Goal: Task Accomplishment & Management: Use online tool/utility

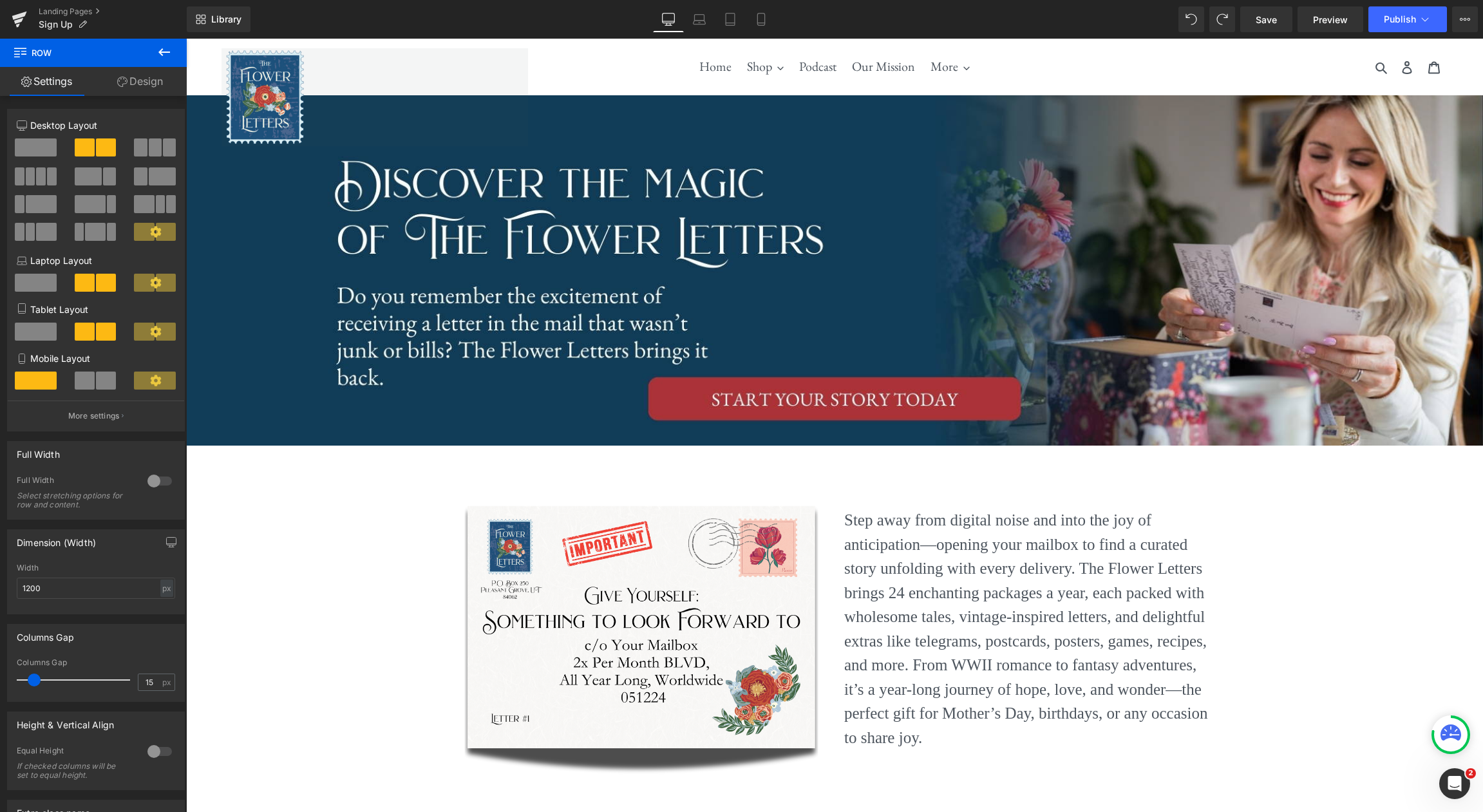
scroll to position [285, 0]
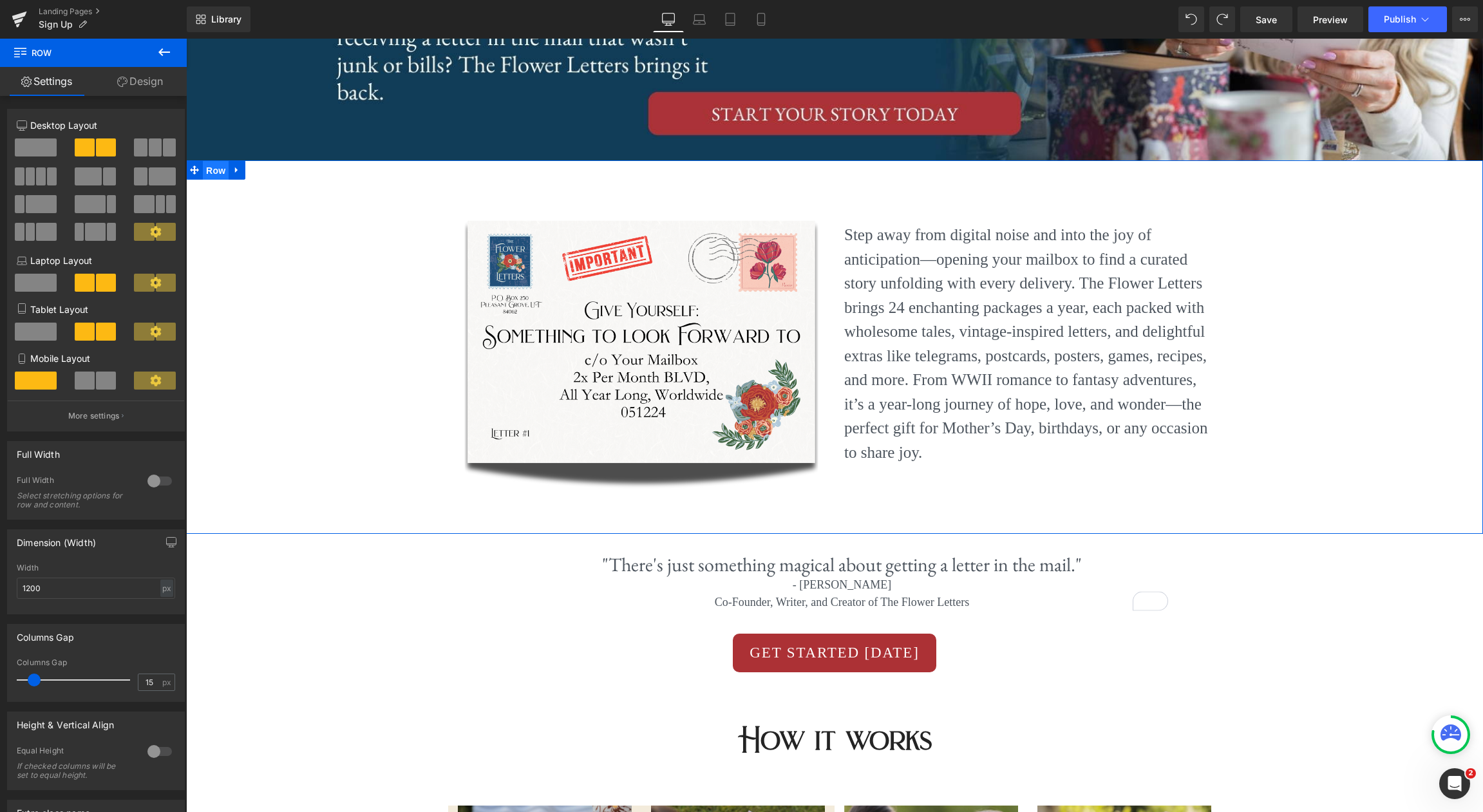
click at [212, 169] on span "Row" at bounding box center [215, 171] width 26 height 19
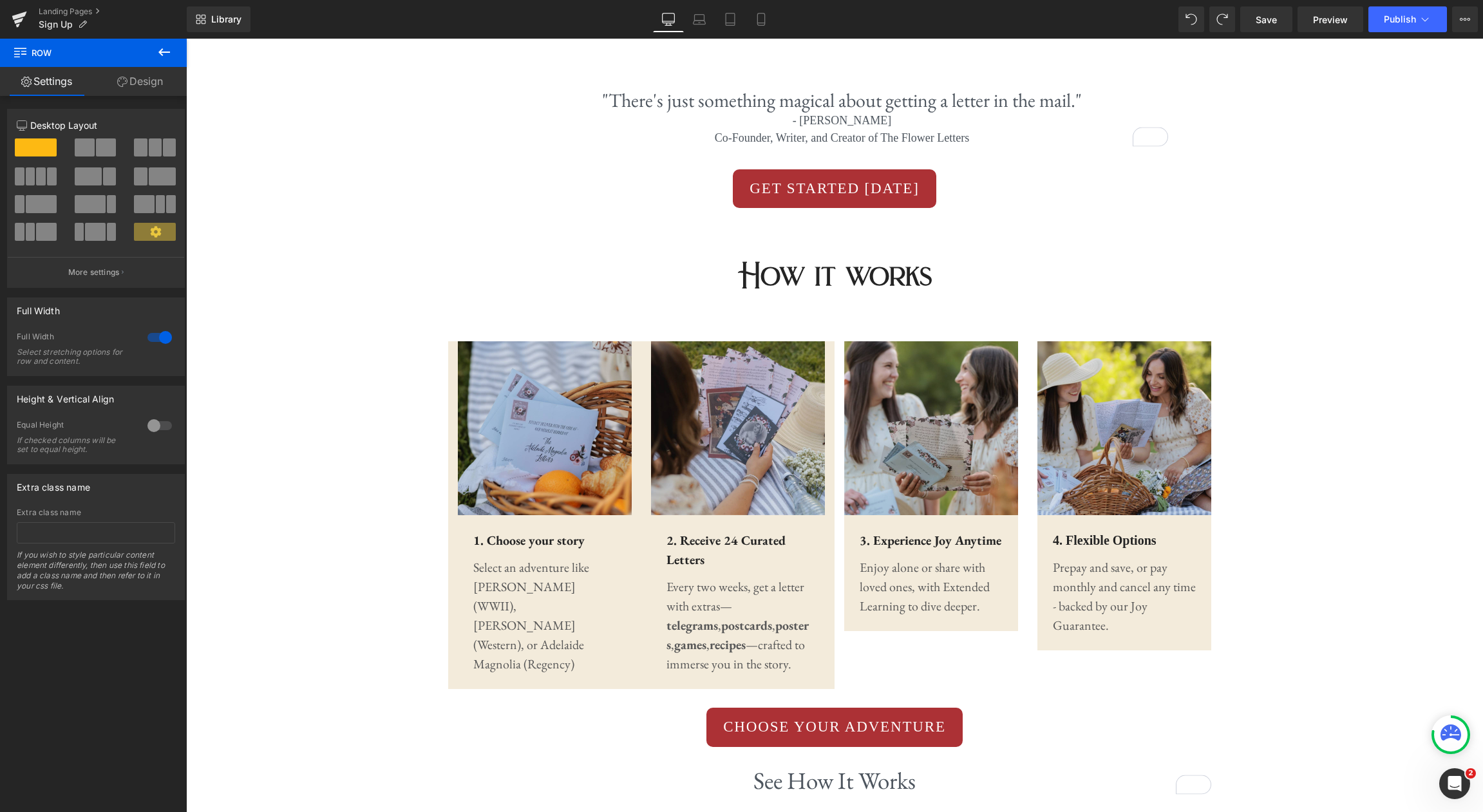
scroll to position [744, 0]
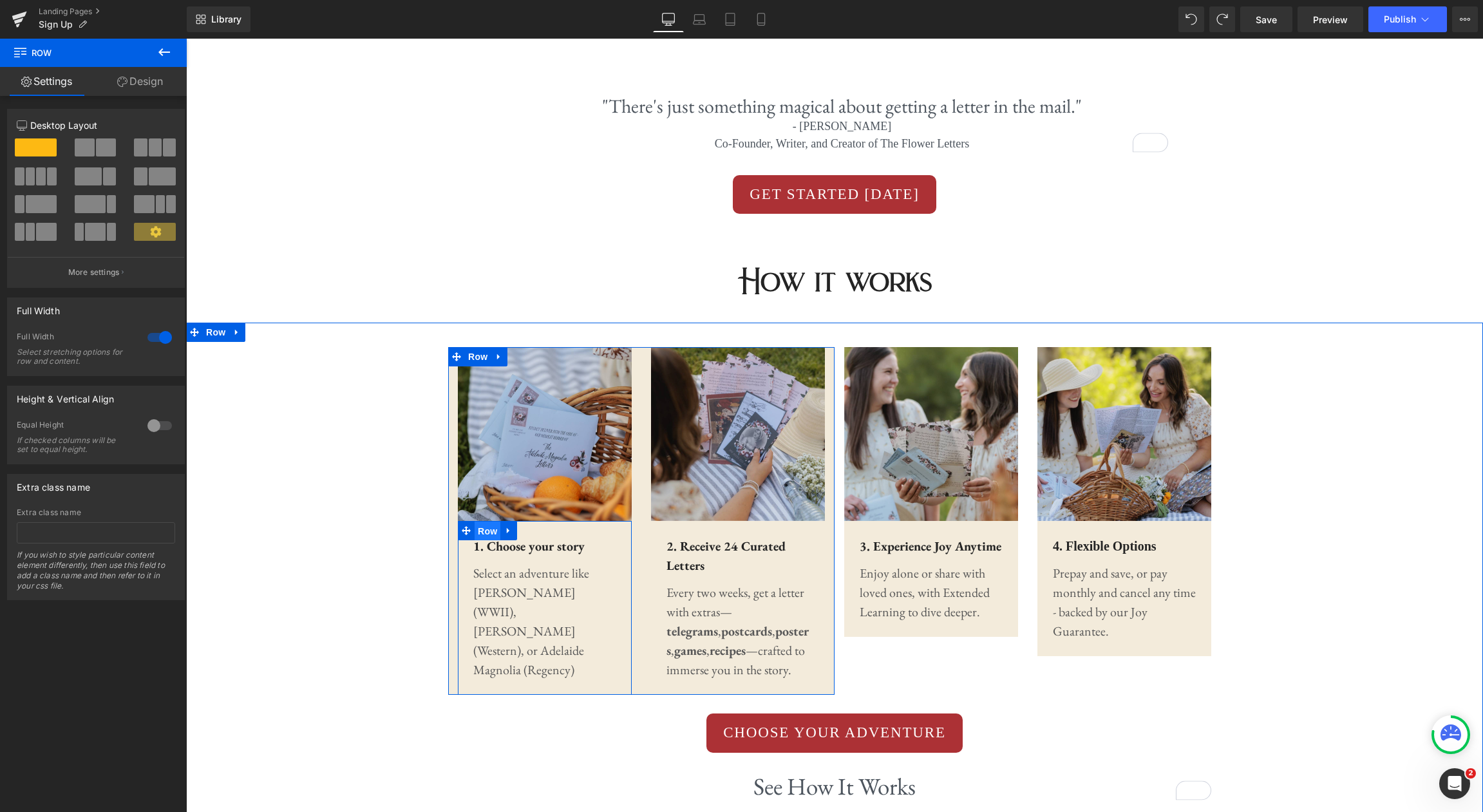
click at [492, 538] on span "Row" at bounding box center [487, 531] width 26 height 19
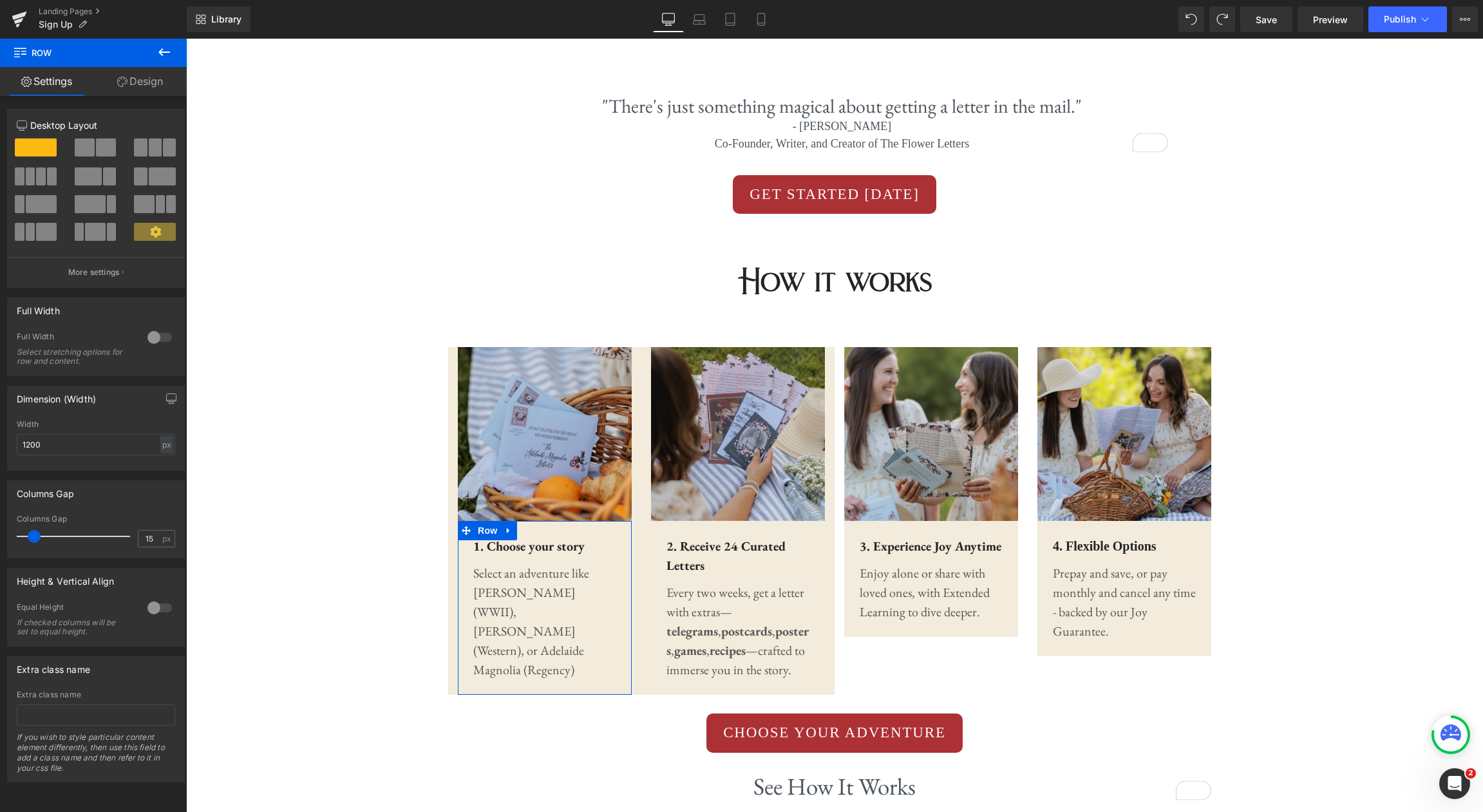
click at [147, 82] on link "Design" at bounding box center [140, 82] width 93 height 29
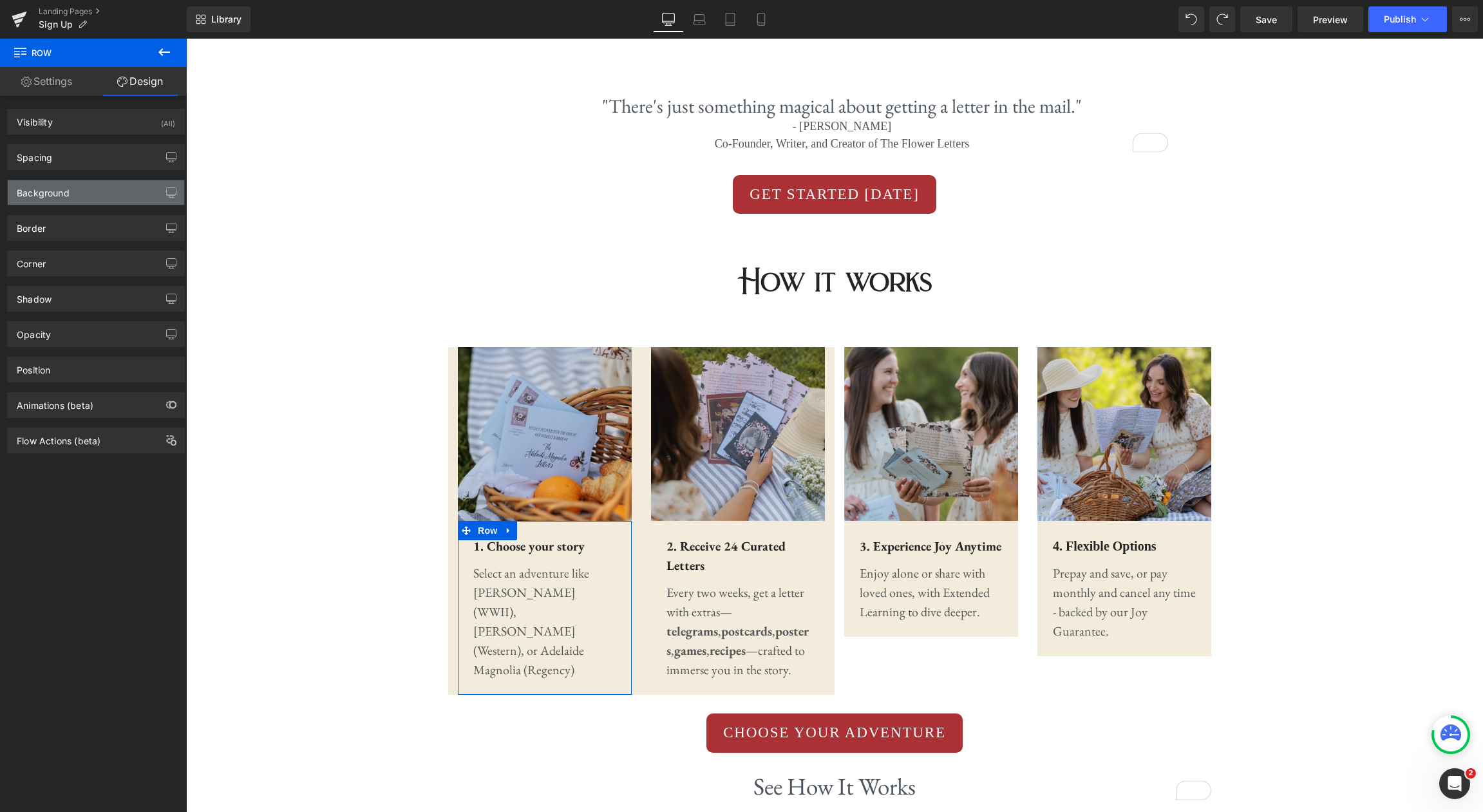
click at [129, 185] on div "Background" at bounding box center [95, 192] width 176 height 24
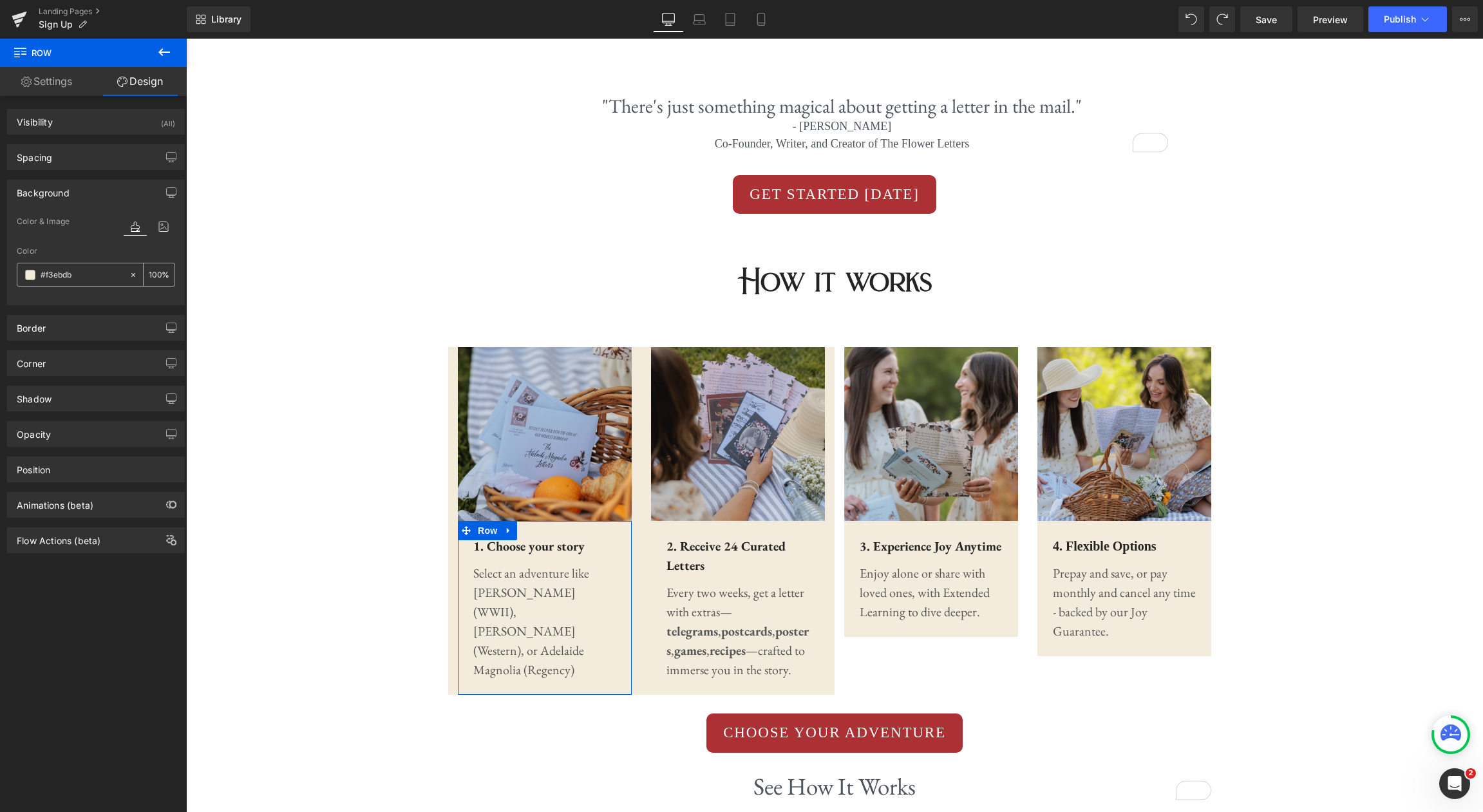
click at [129, 276] on icon at bounding box center [133, 275] width 9 height 9
type input "none"
type input "0"
click at [129, 273] on icon at bounding box center [133, 275] width 9 height 9
click at [95, 248] on div "Color" at bounding box center [95, 251] width 158 height 9
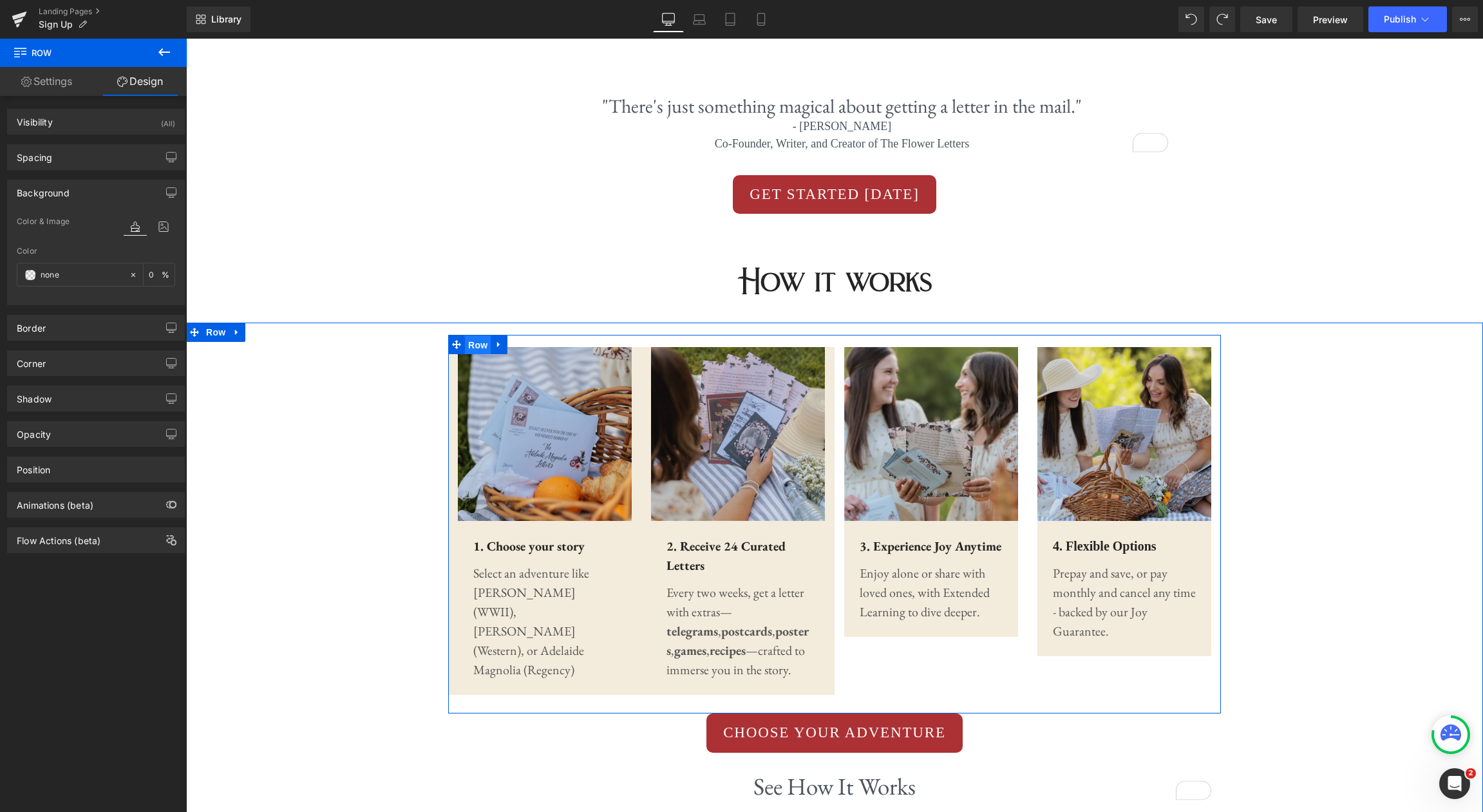
click at [475, 349] on span "Row" at bounding box center [477, 345] width 26 height 19
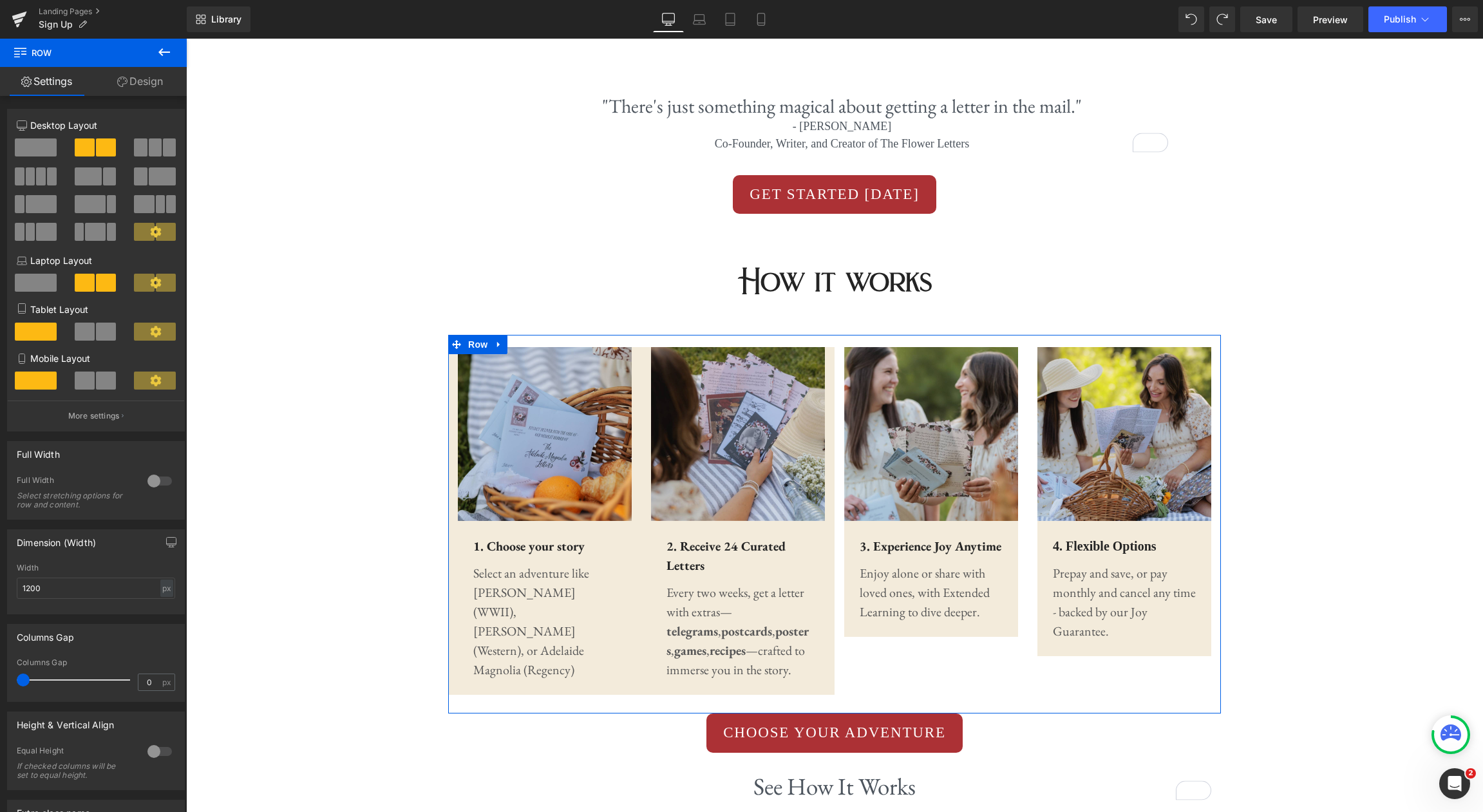
click at [136, 79] on link "Design" at bounding box center [140, 82] width 93 height 29
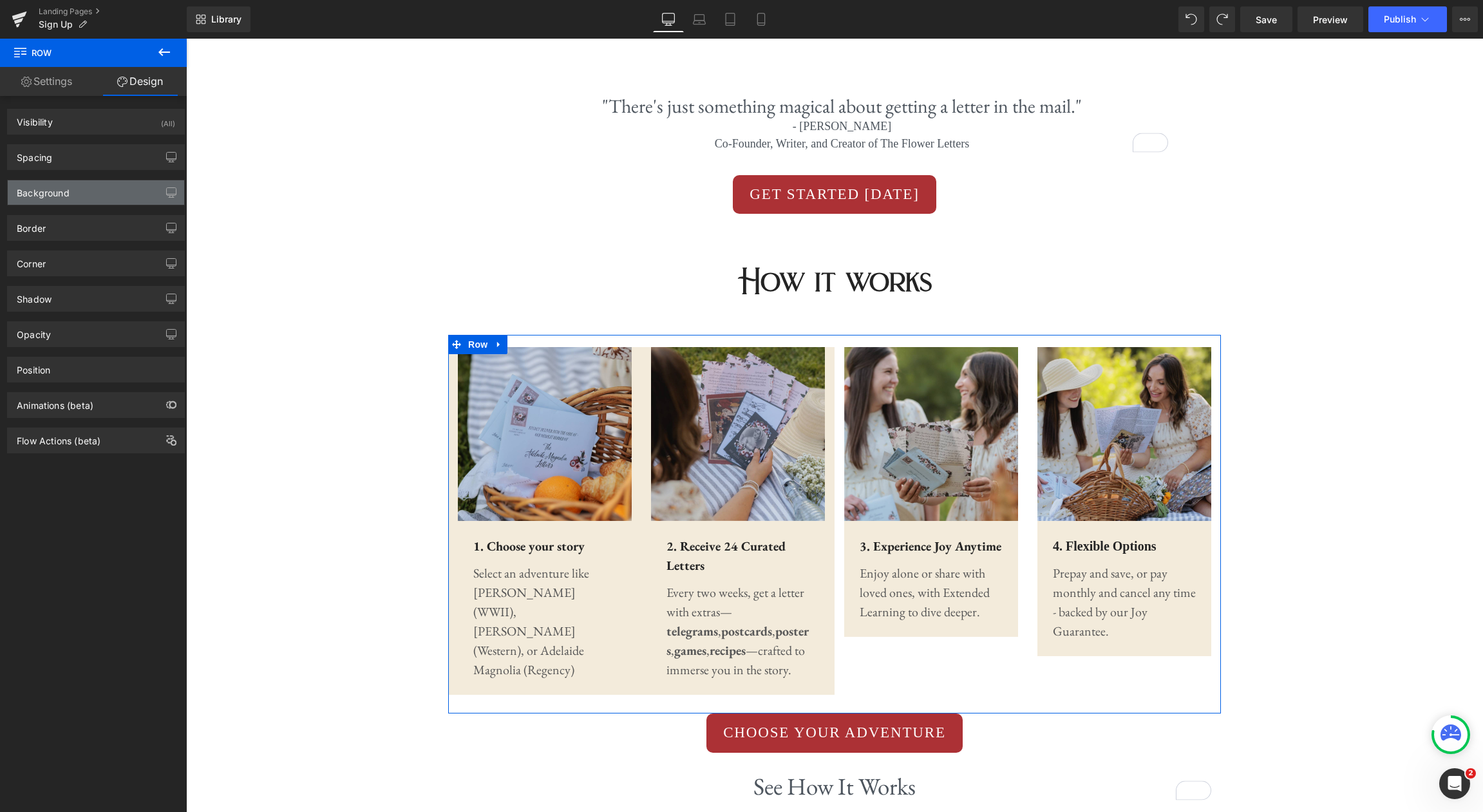
click at [121, 196] on div "Background" at bounding box center [95, 192] width 176 height 24
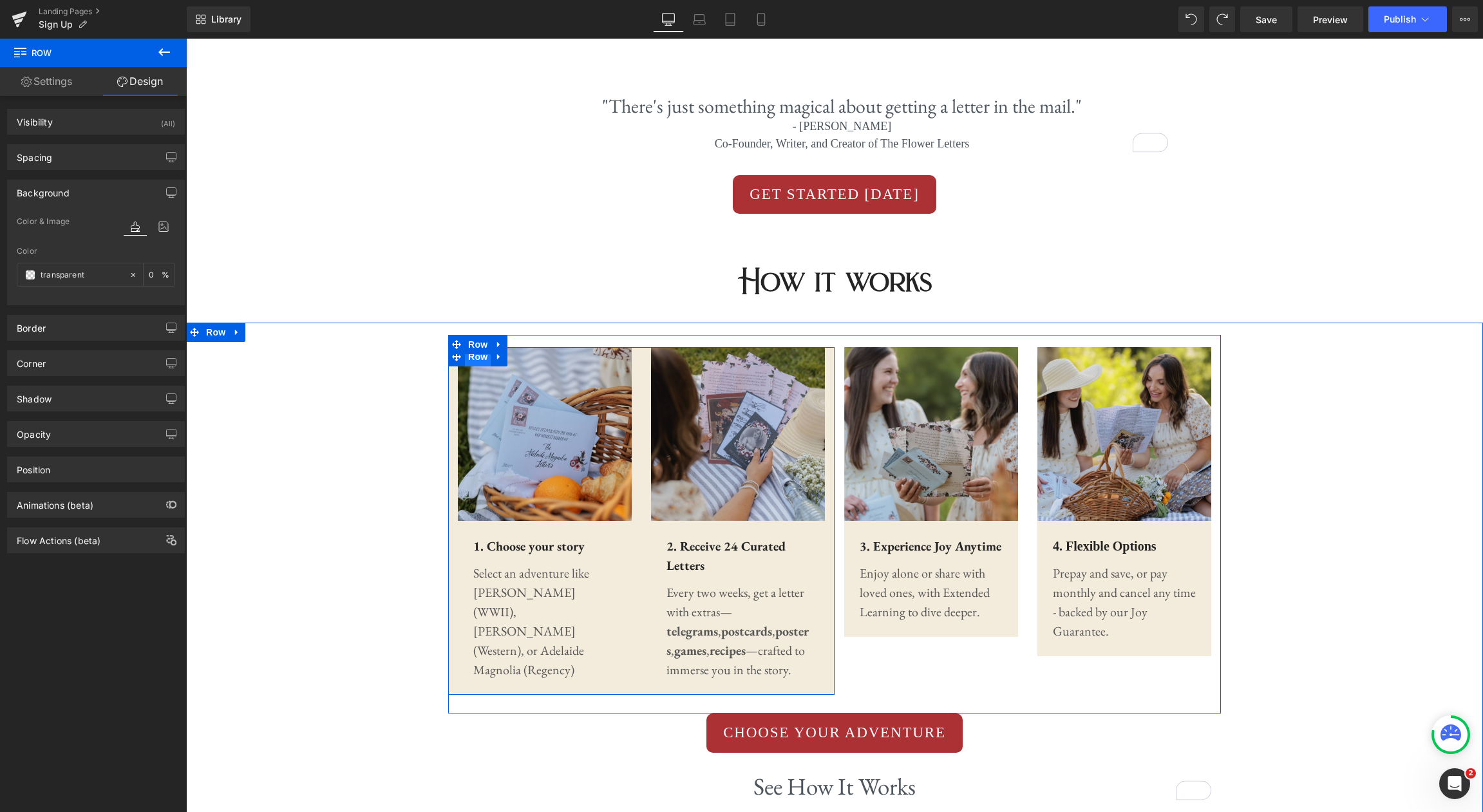
click at [479, 358] on span "Row" at bounding box center [477, 357] width 26 height 19
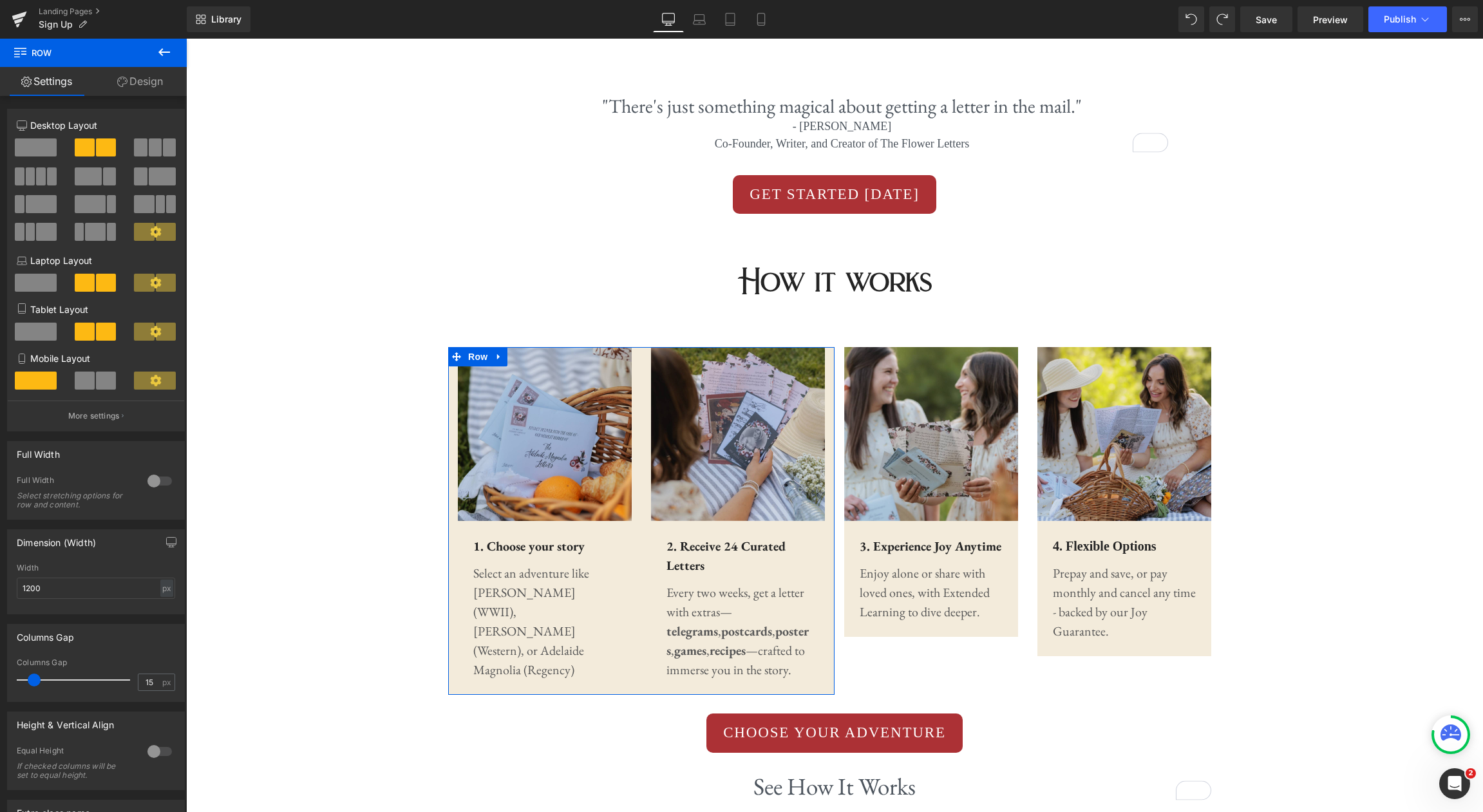
click at [163, 86] on link "Design" at bounding box center [140, 82] width 93 height 29
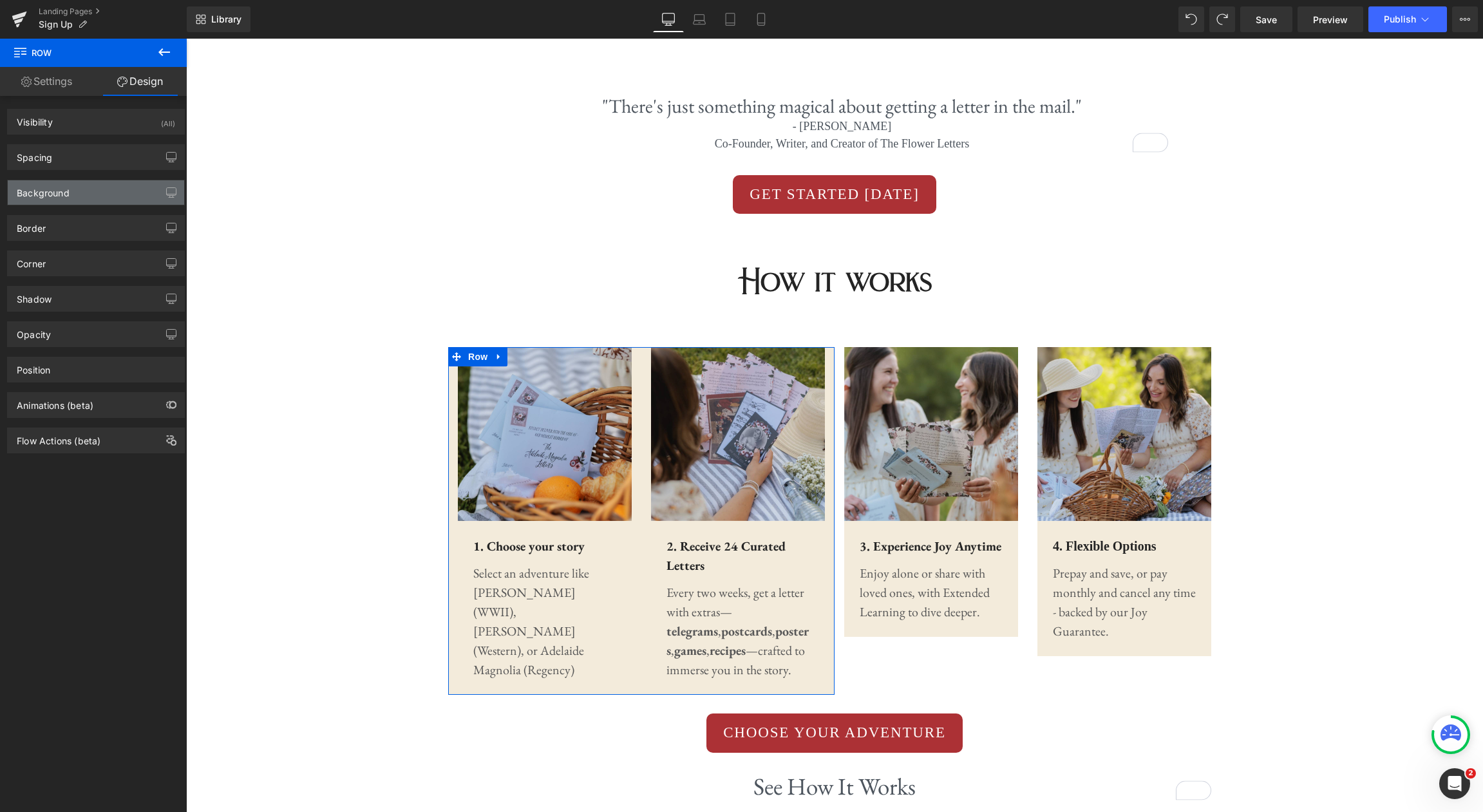
click at [92, 193] on div "Background" at bounding box center [95, 192] width 176 height 24
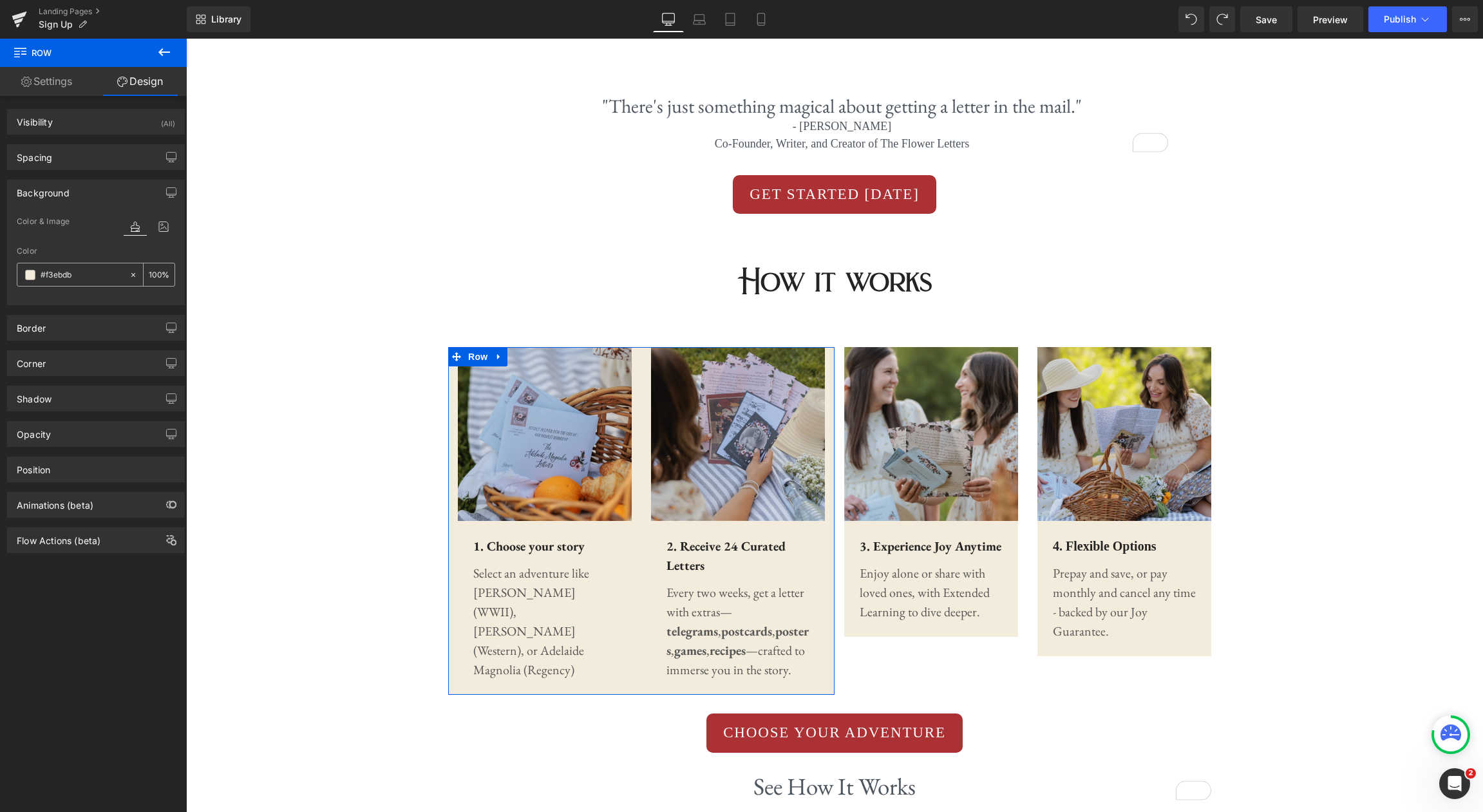
click at [131, 275] on icon at bounding box center [133, 275] width 4 height 4
type input "none"
type input "0"
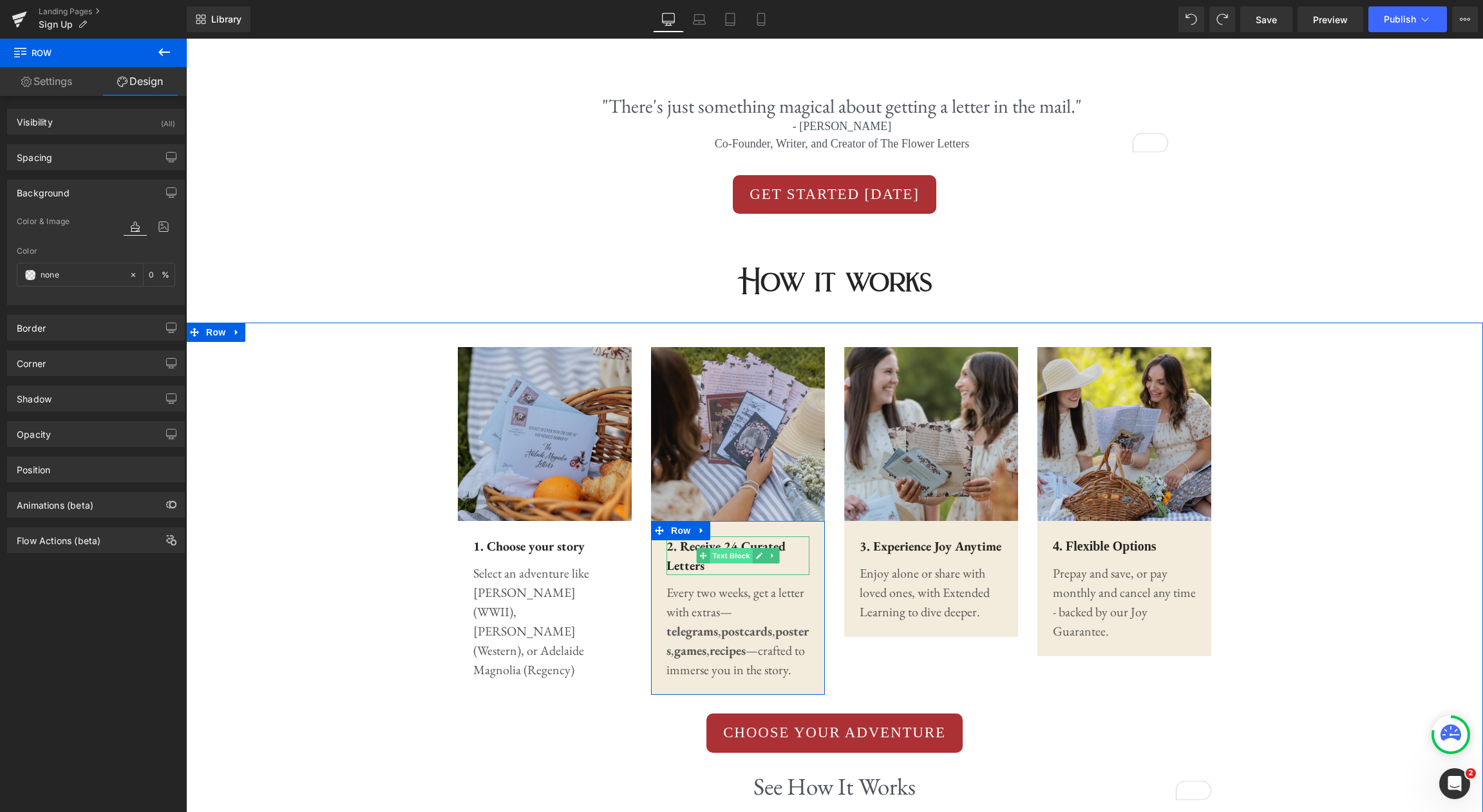
click at [730, 557] on span "Text Block" at bounding box center [730, 555] width 42 height 15
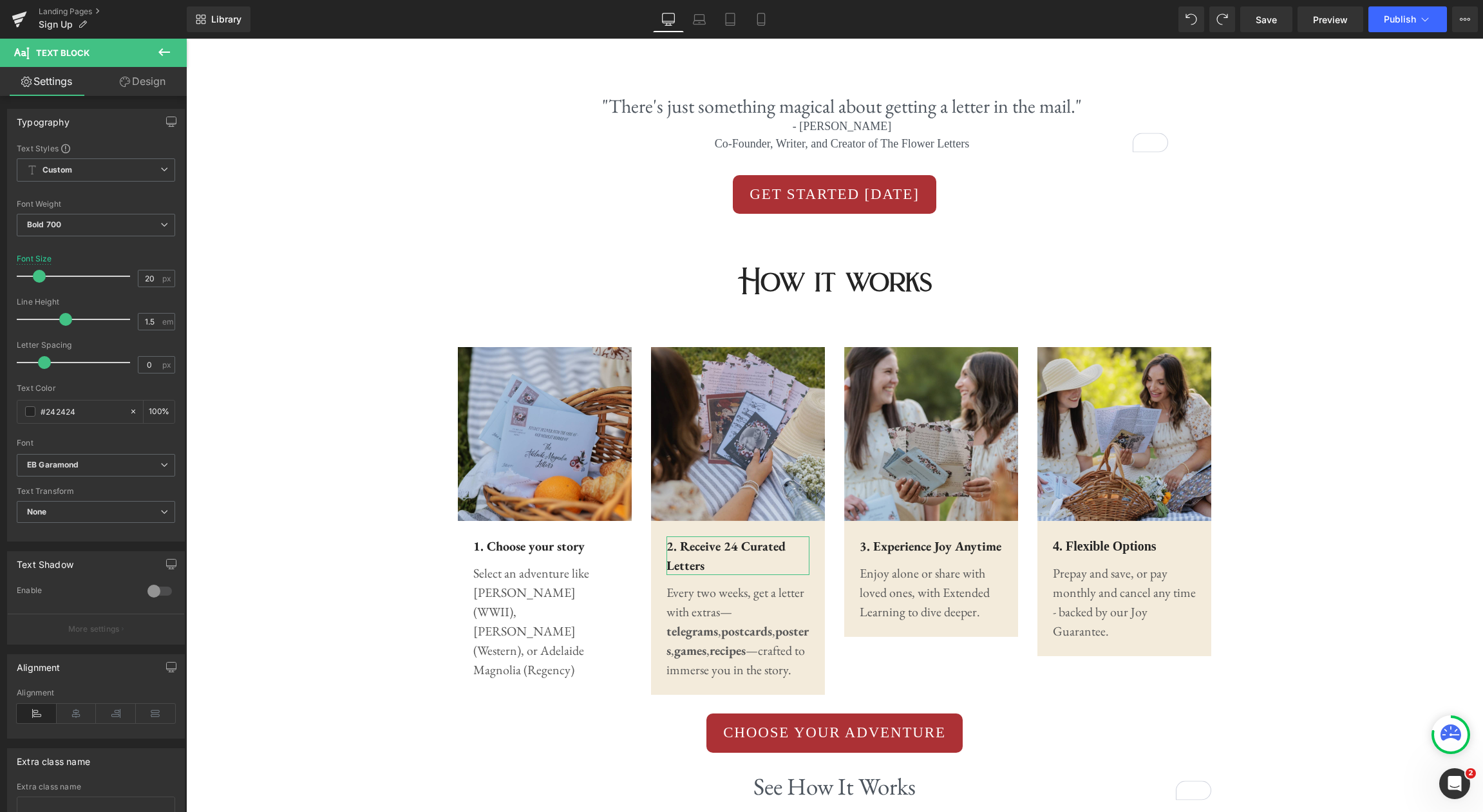
click at [162, 82] on link "Design" at bounding box center [142, 82] width 93 height 29
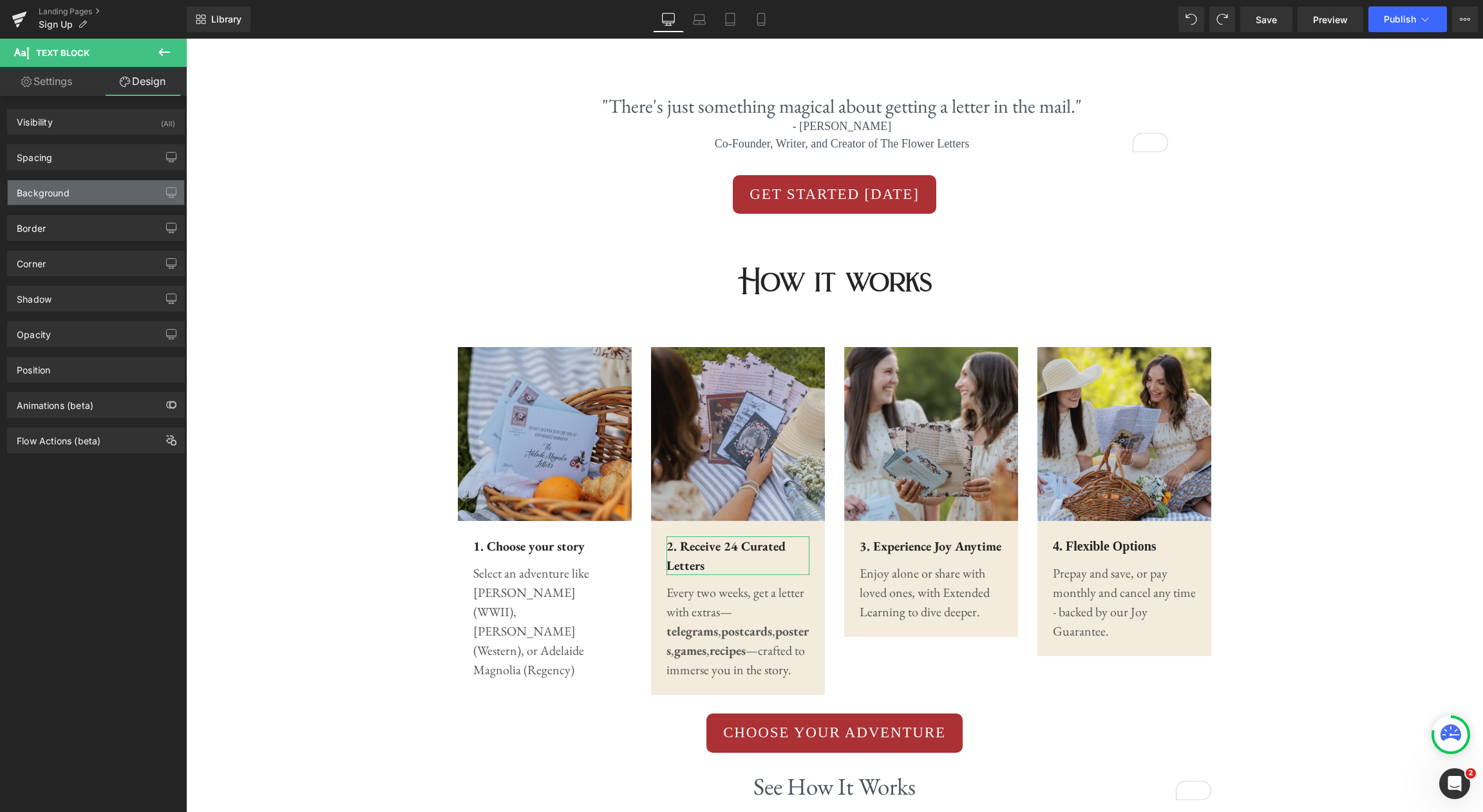
click at [104, 189] on div "Background" at bounding box center [95, 192] width 176 height 24
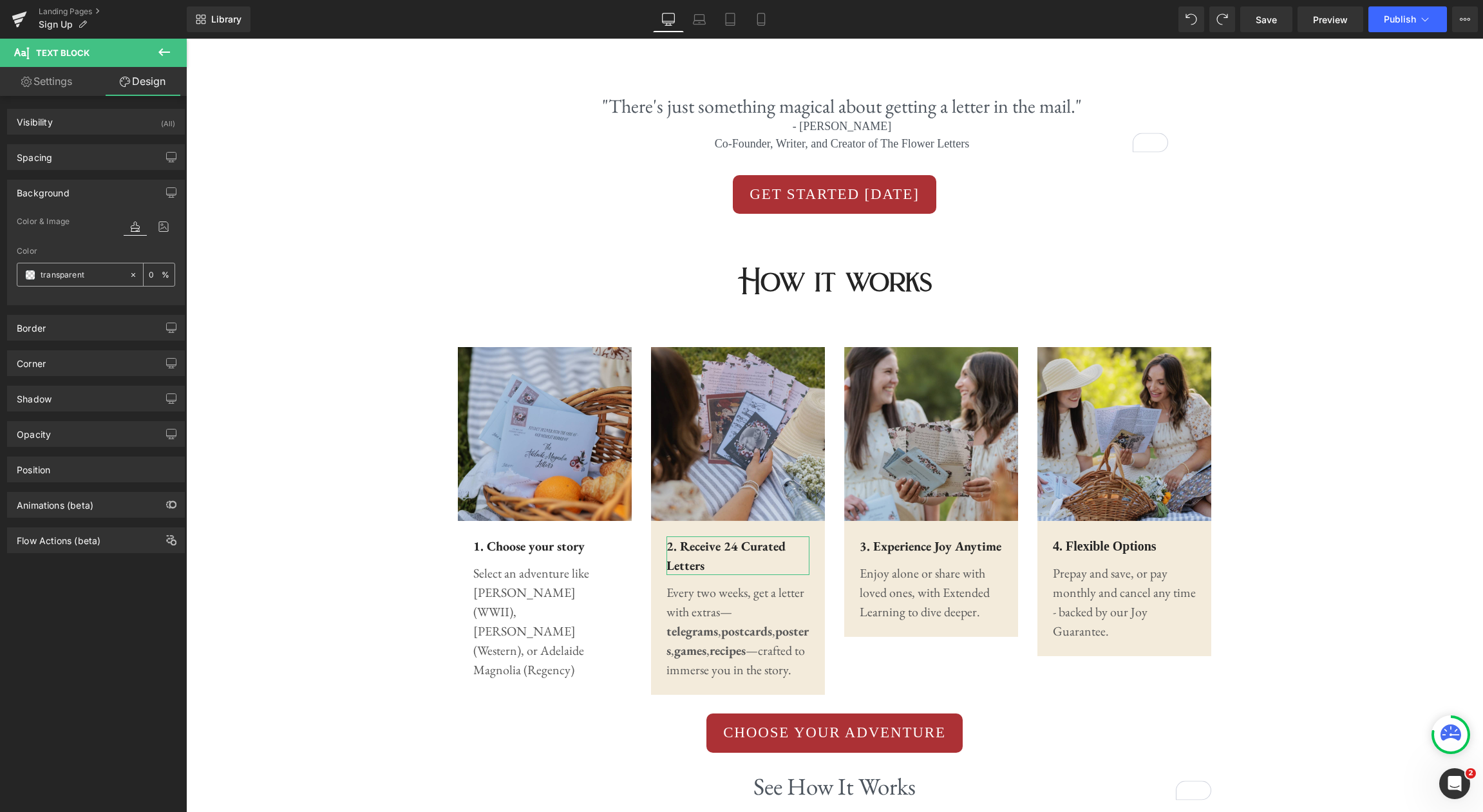
click at [129, 273] on icon at bounding box center [133, 275] width 9 height 9
type input "none"
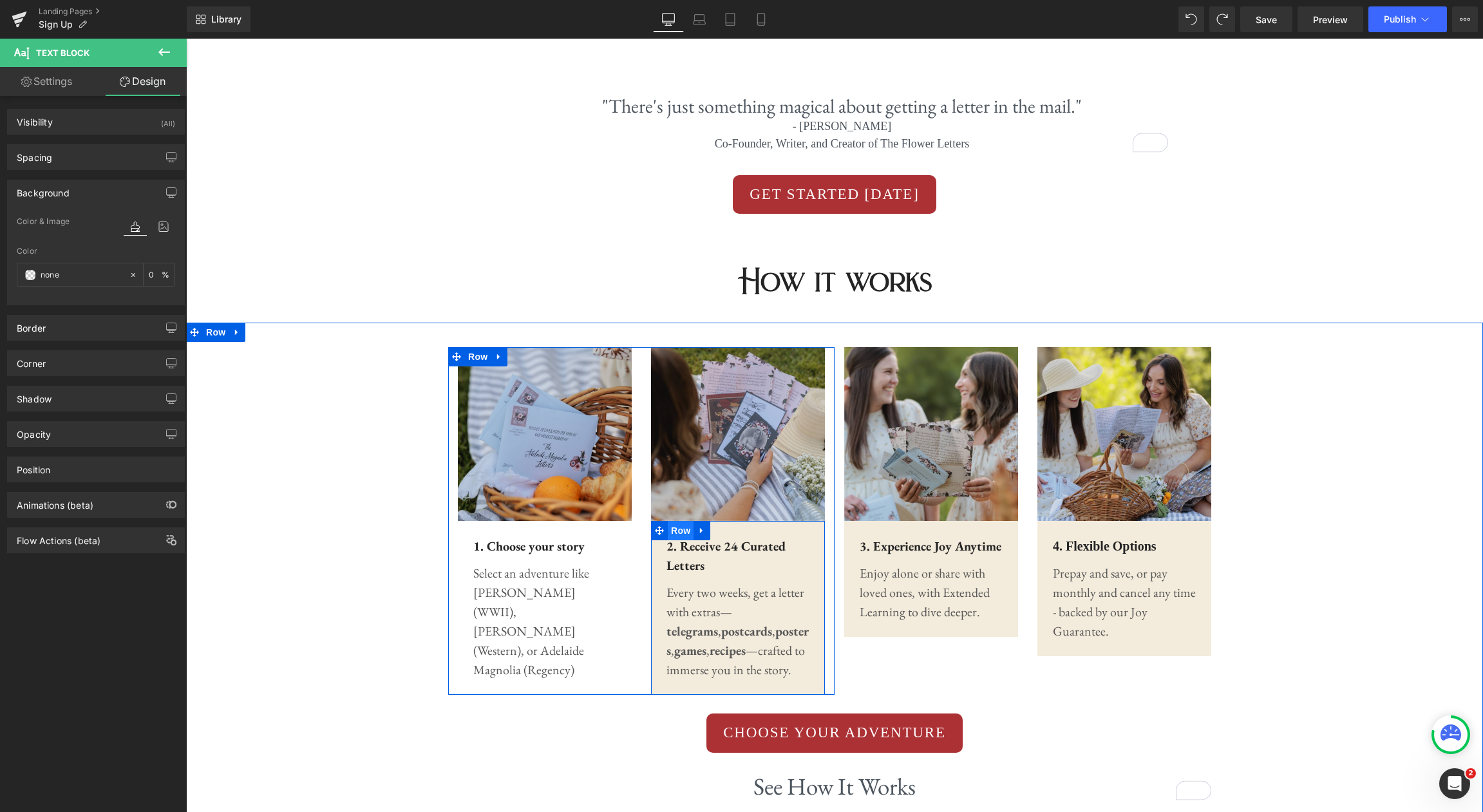
click at [679, 530] on span "Row" at bounding box center [680, 530] width 26 height 19
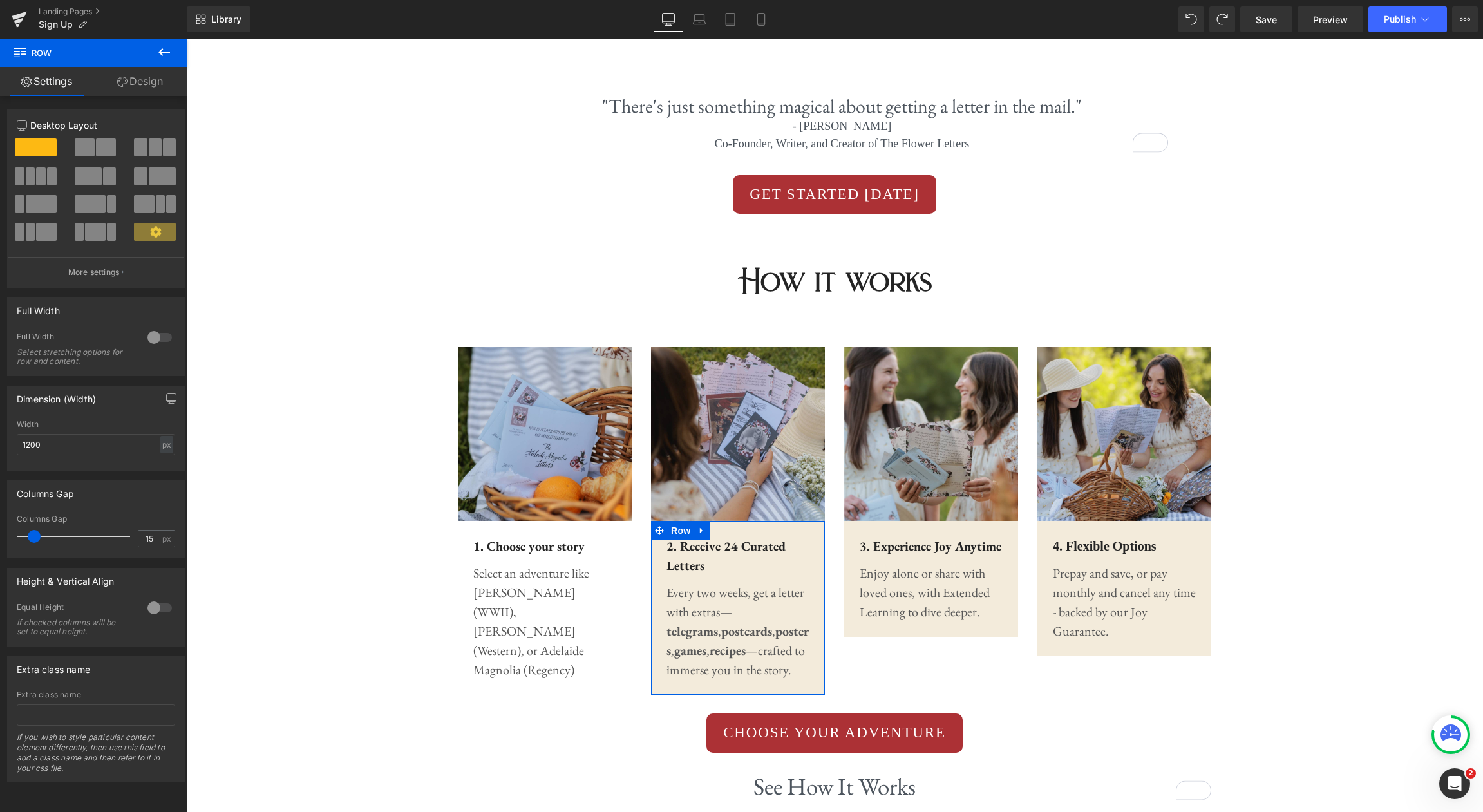
click at [162, 76] on link "Design" at bounding box center [140, 82] width 93 height 29
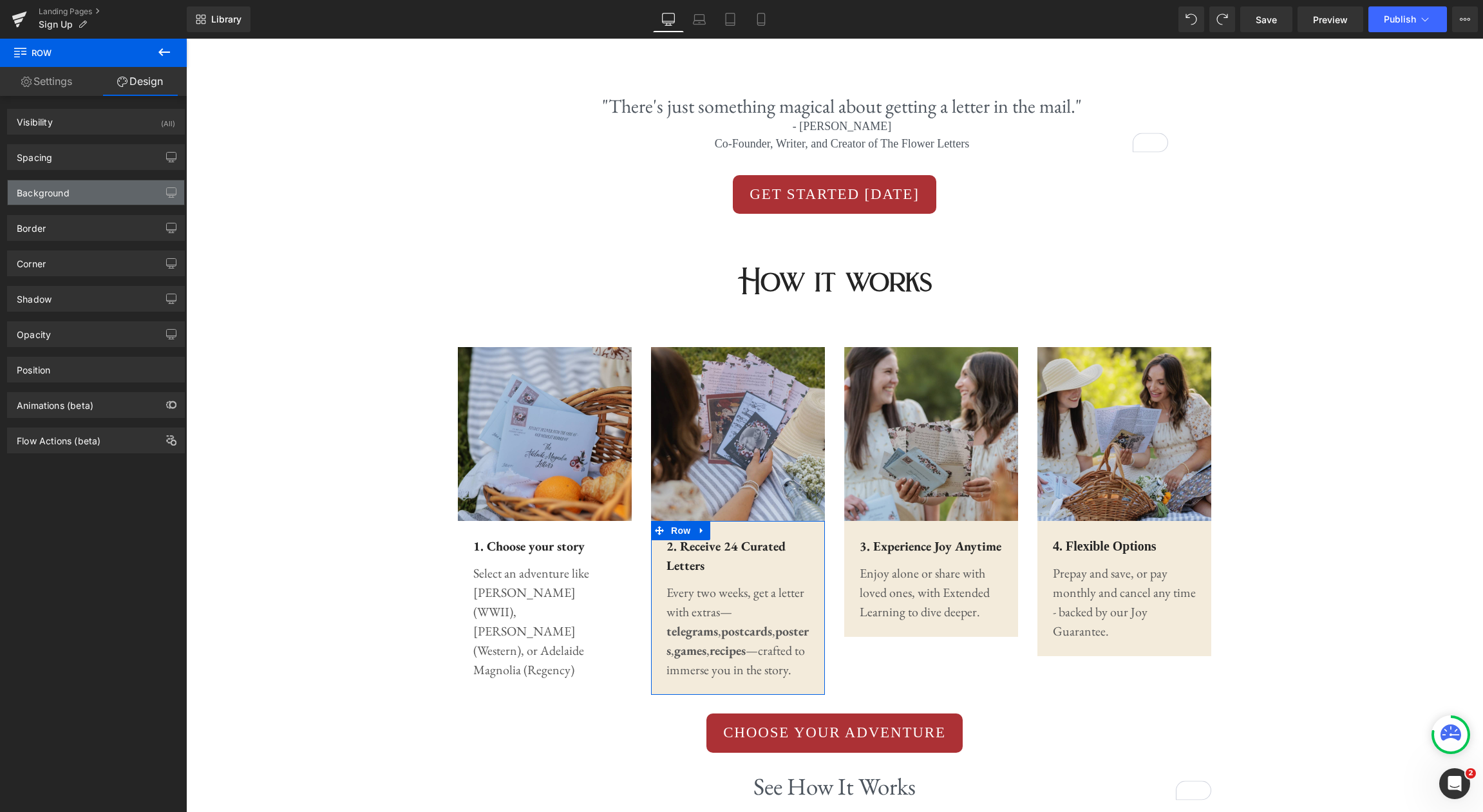
click at [111, 194] on div "Background" at bounding box center [95, 192] width 176 height 24
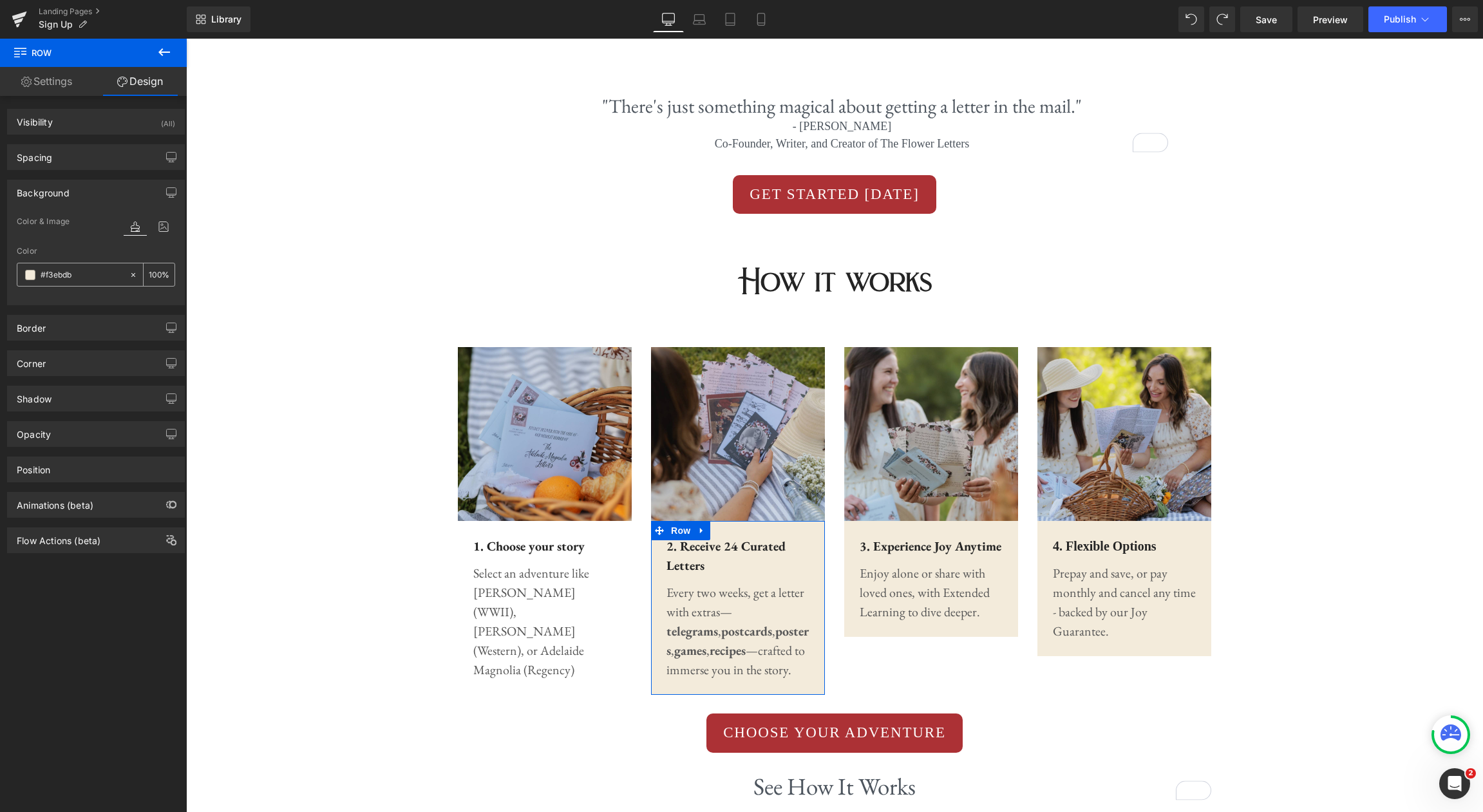
click at [129, 274] on icon at bounding box center [133, 275] width 9 height 9
type input "none"
type input "0"
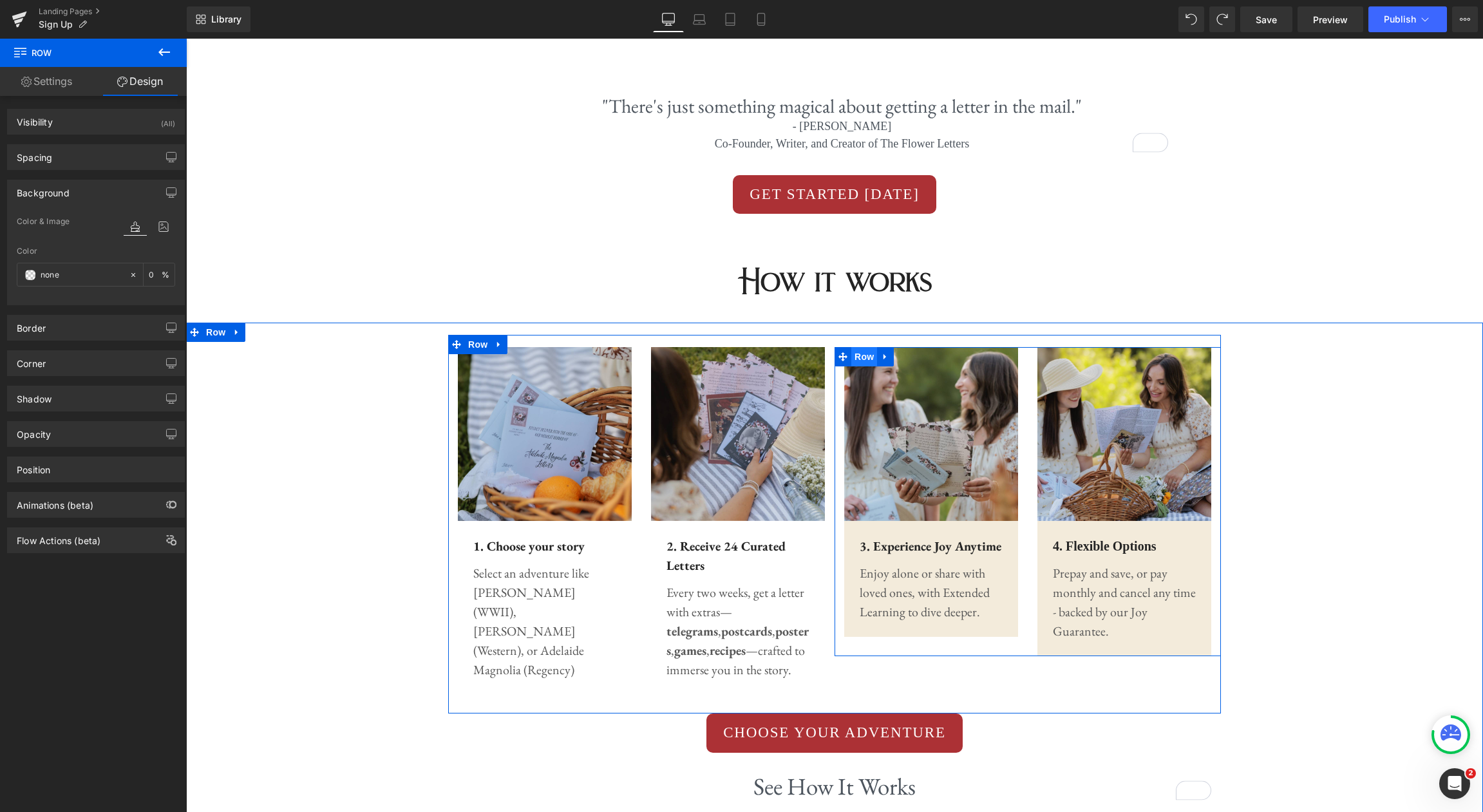
click at [867, 358] on span "Row" at bounding box center [864, 357] width 26 height 19
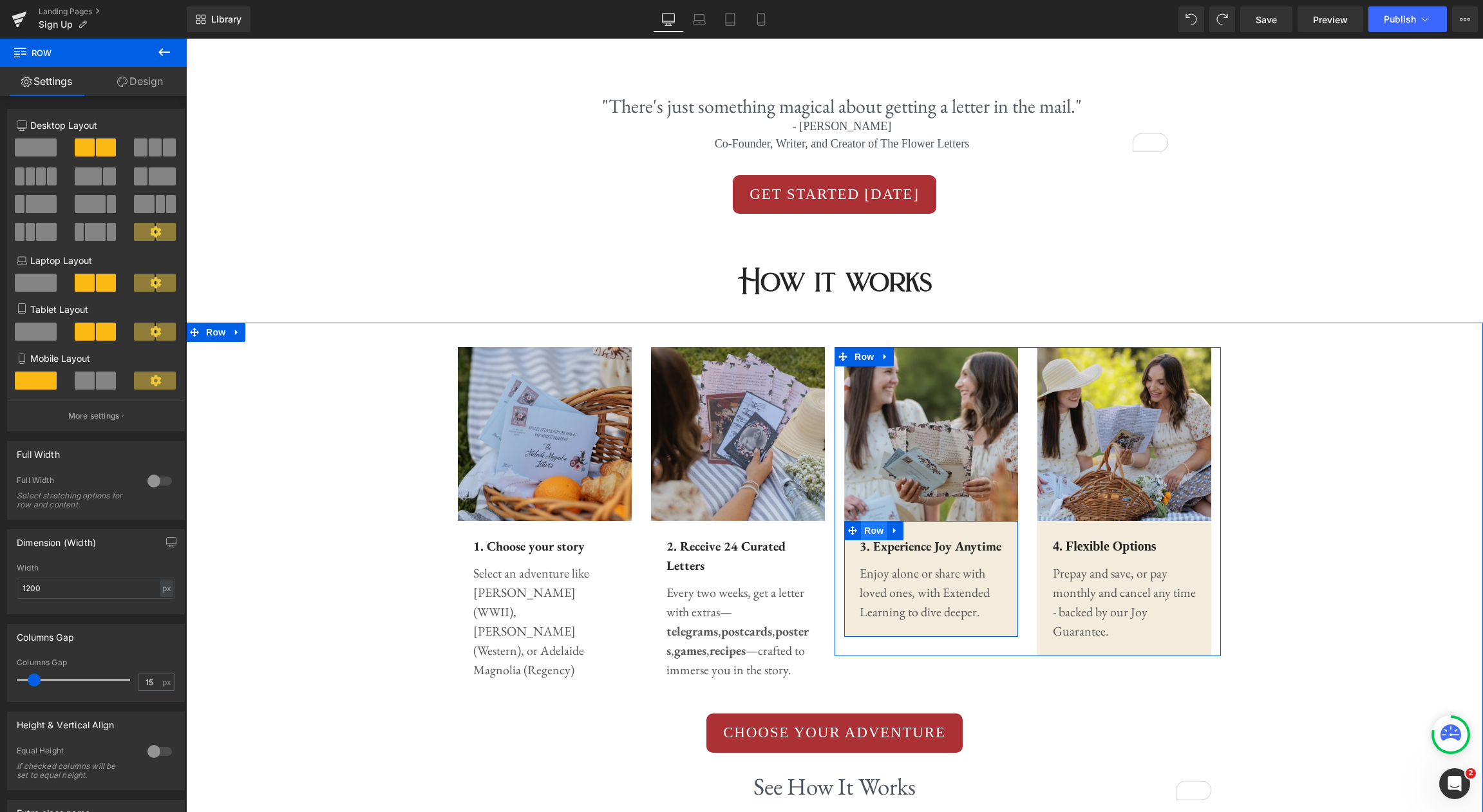
click at [872, 529] on span "Row" at bounding box center [874, 530] width 26 height 19
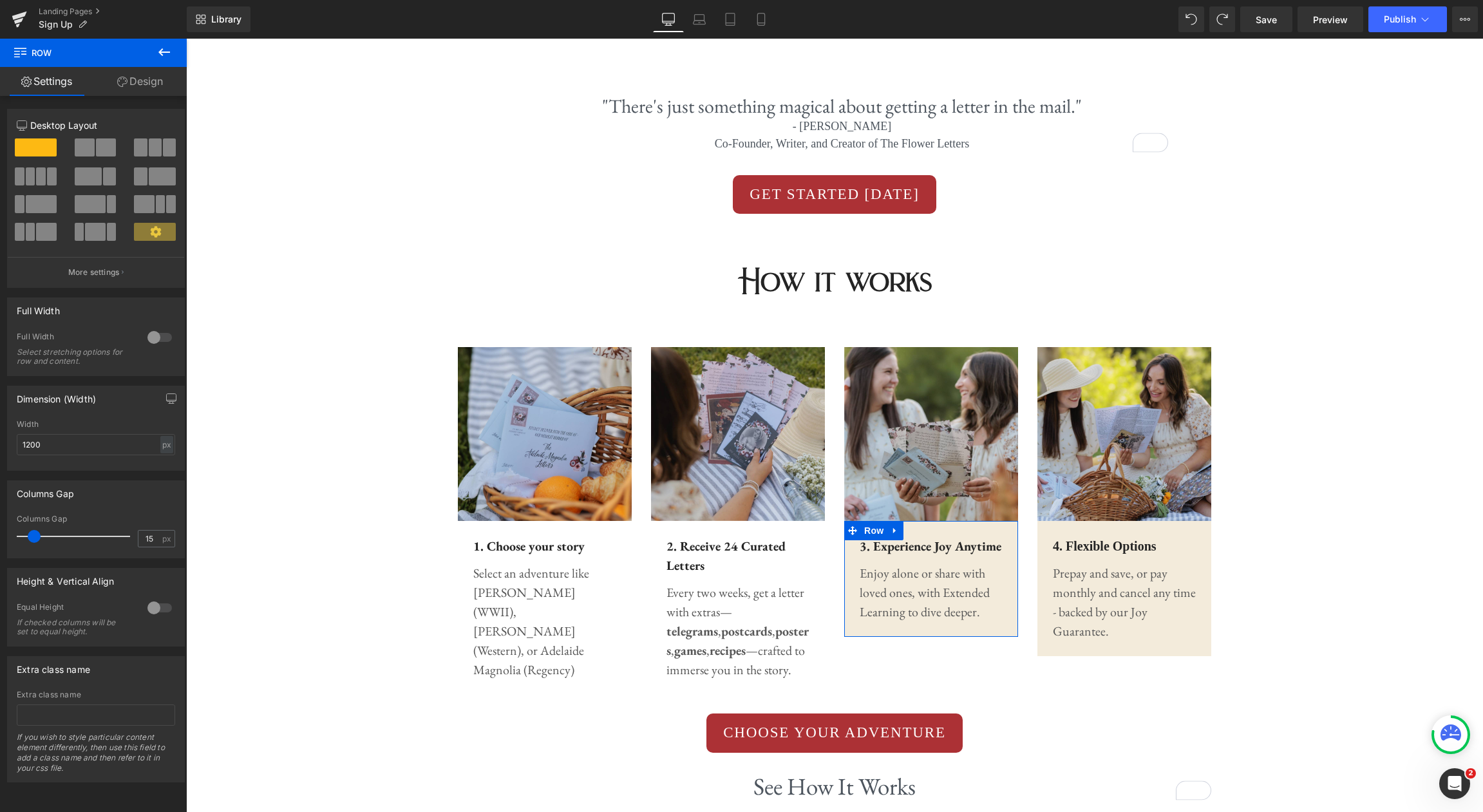
click at [156, 89] on link "Design" at bounding box center [140, 82] width 93 height 29
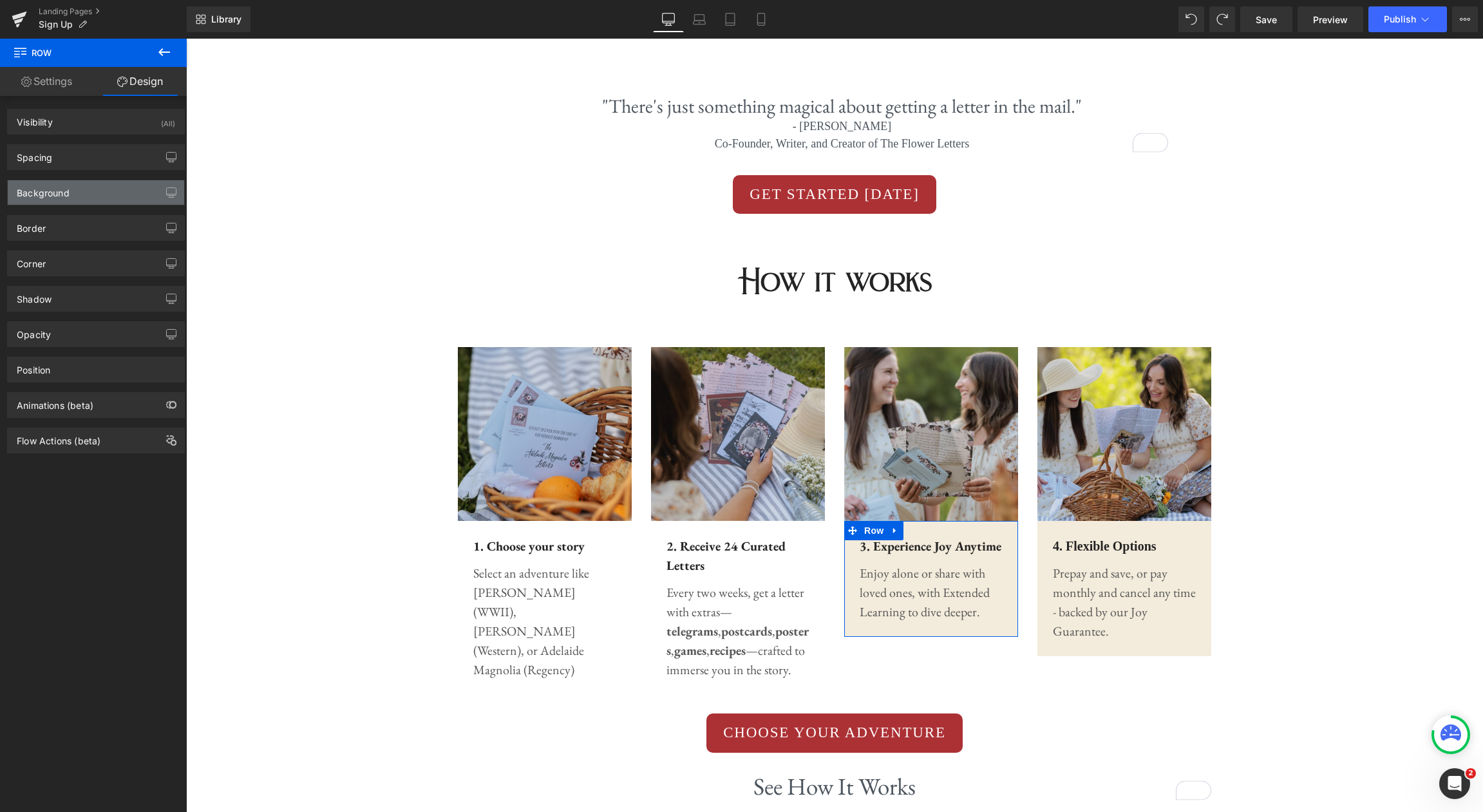
click at [142, 199] on div "Background" at bounding box center [95, 192] width 176 height 24
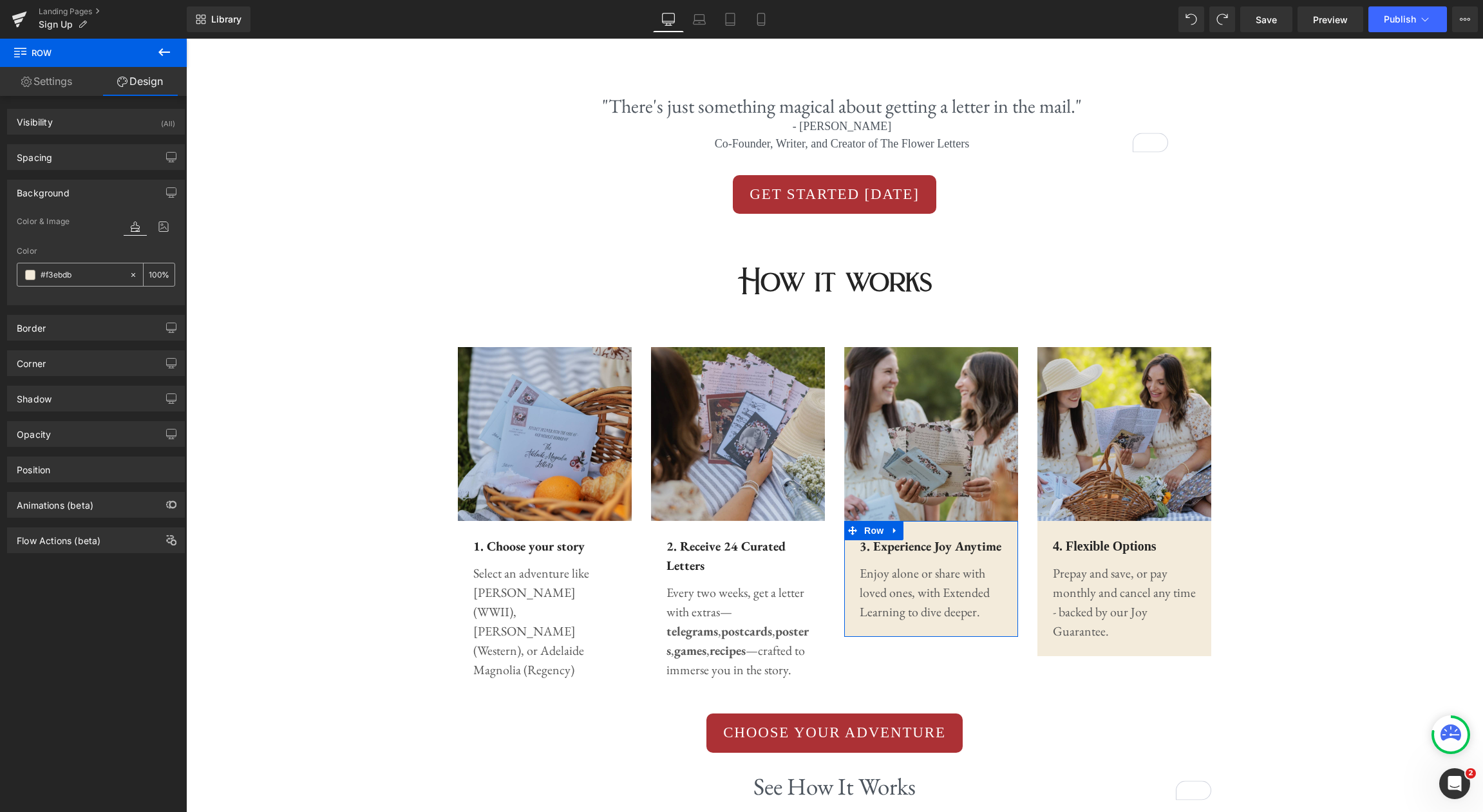
click at [129, 272] on icon at bounding box center [133, 275] width 9 height 9
type input "none"
type input "0"
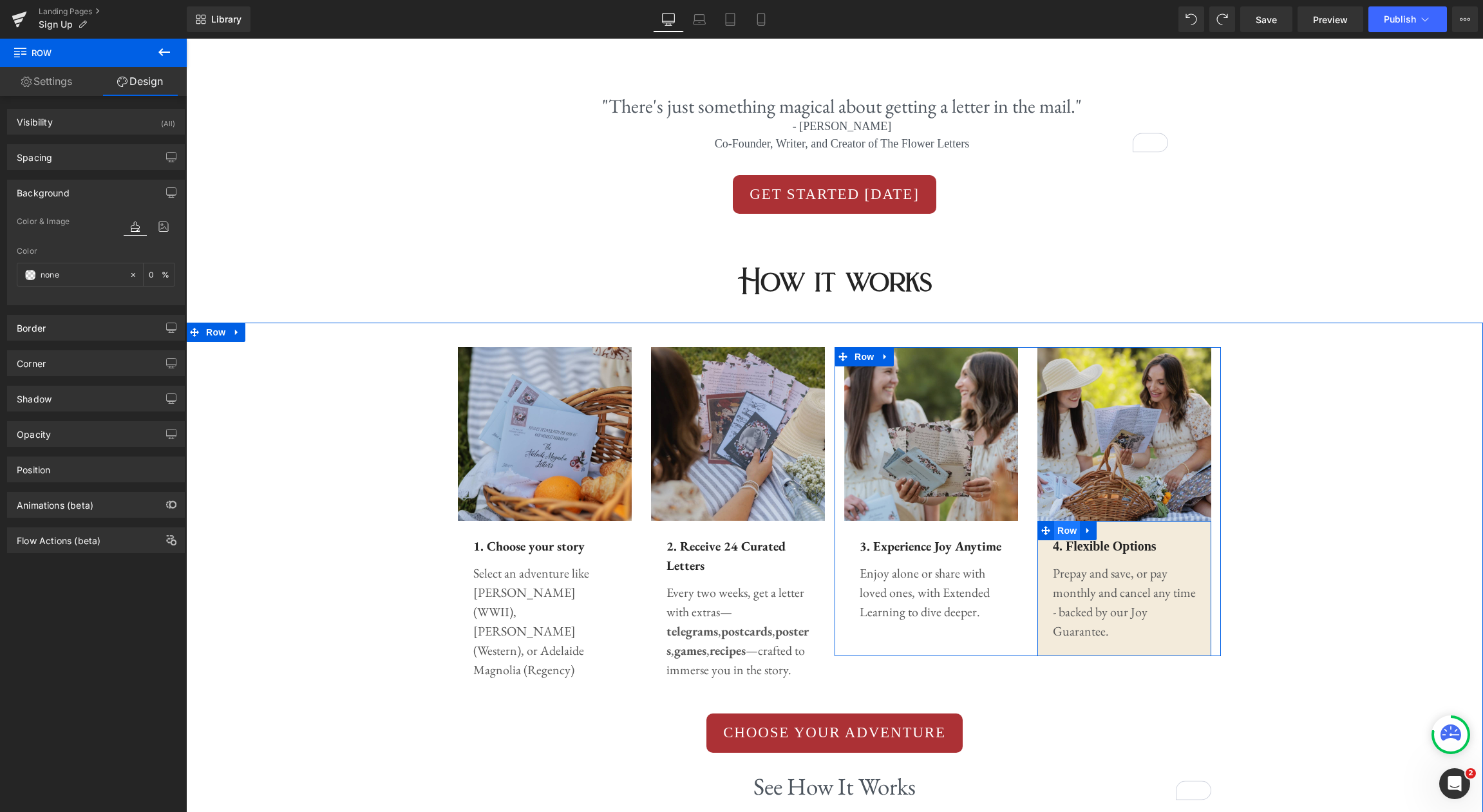
click at [1067, 534] on span "Row" at bounding box center [1067, 530] width 26 height 19
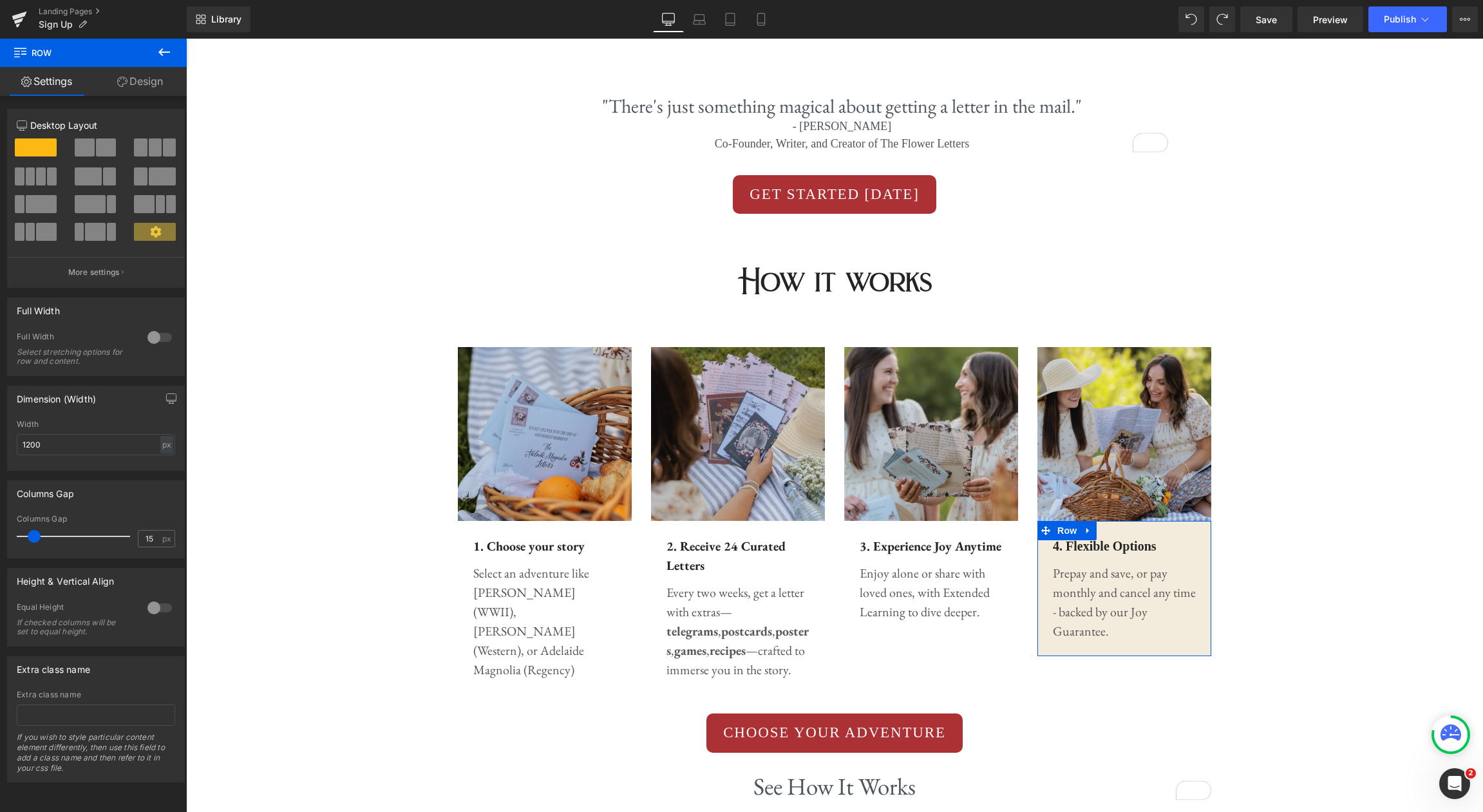
click at [147, 82] on link "Design" at bounding box center [140, 82] width 93 height 29
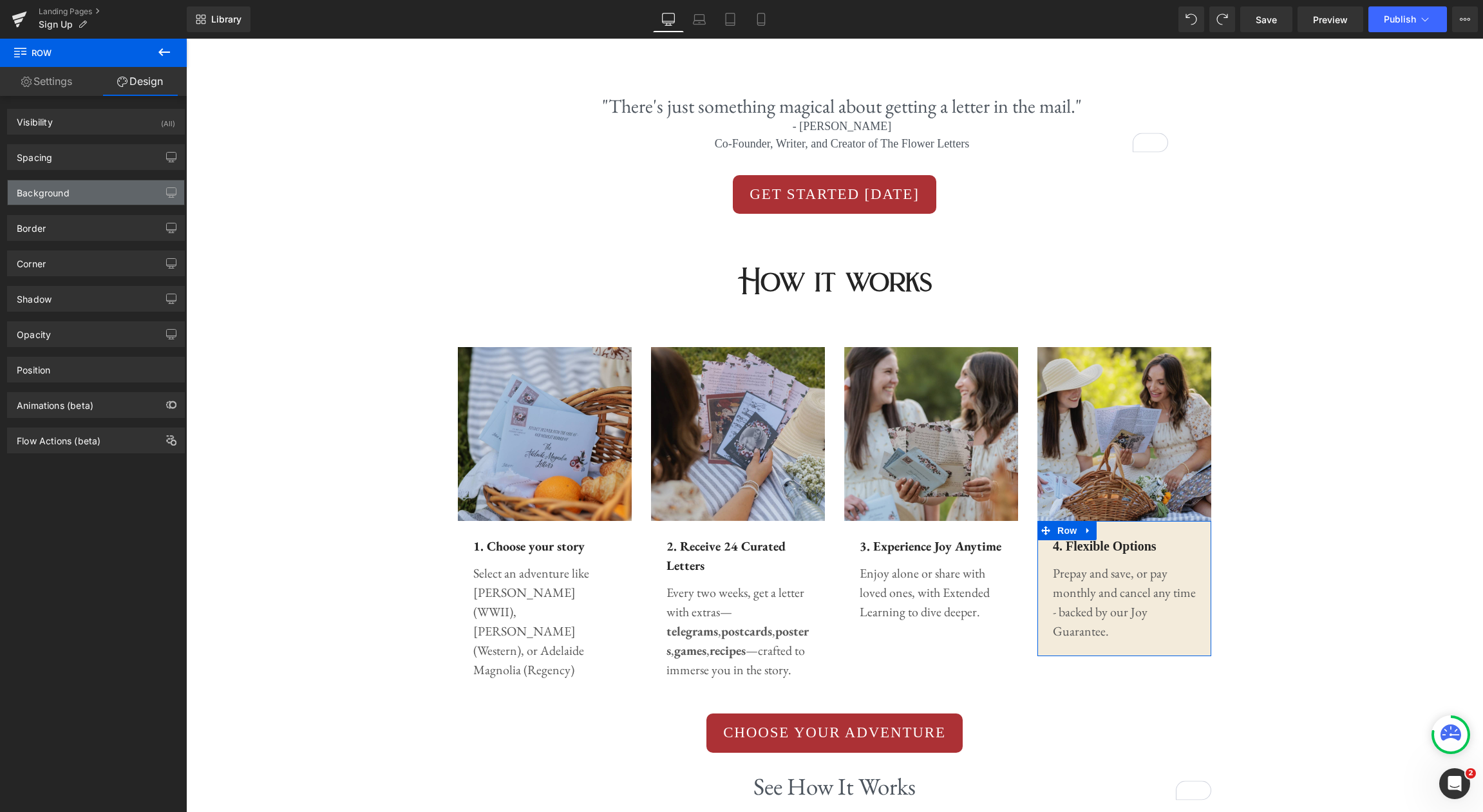
click at [99, 189] on div "Background" at bounding box center [95, 192] width 176 height 24
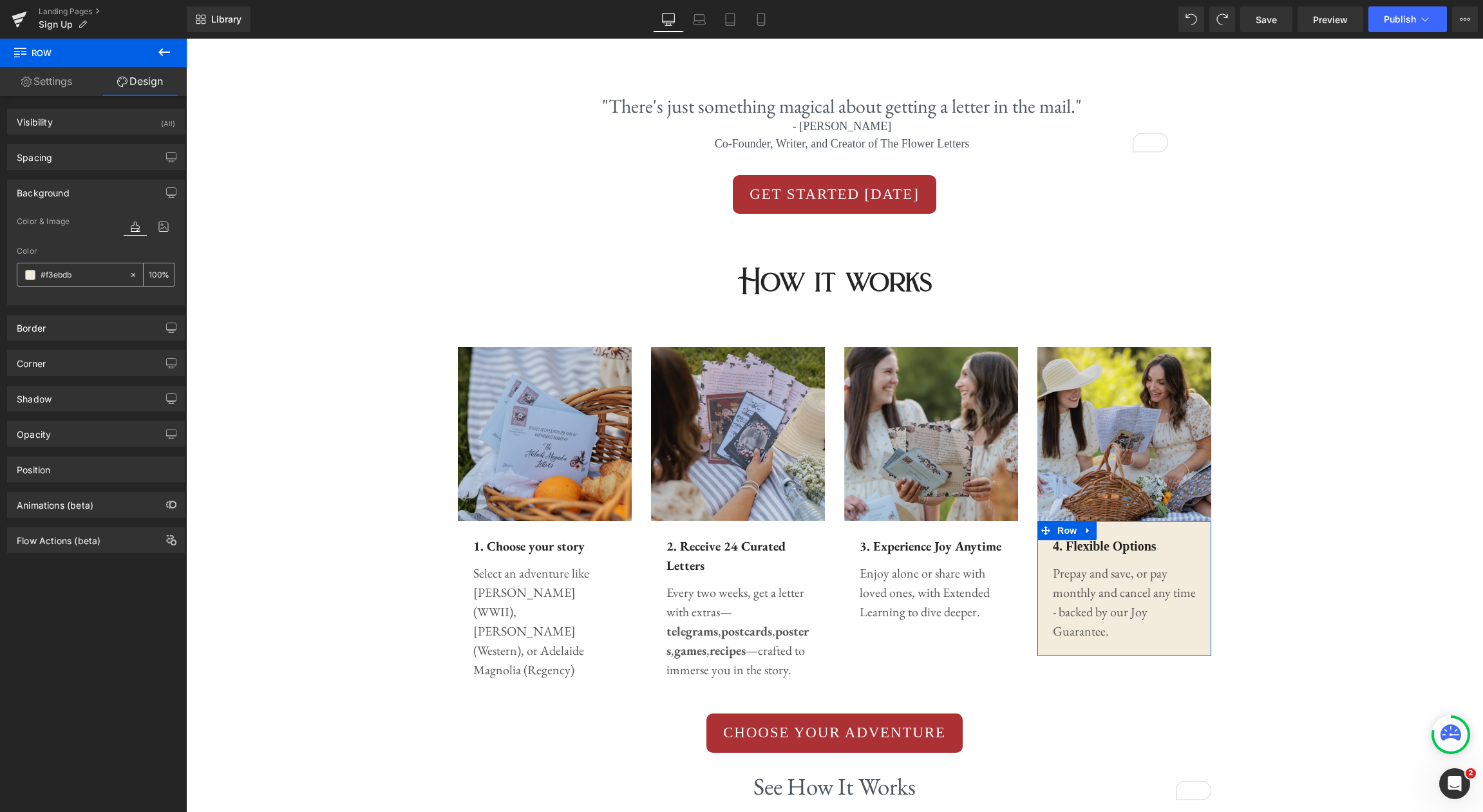
click at [129, 277] on icon at bounding box center [133, 275] width 9 height 9
type input "none"
type input "0"
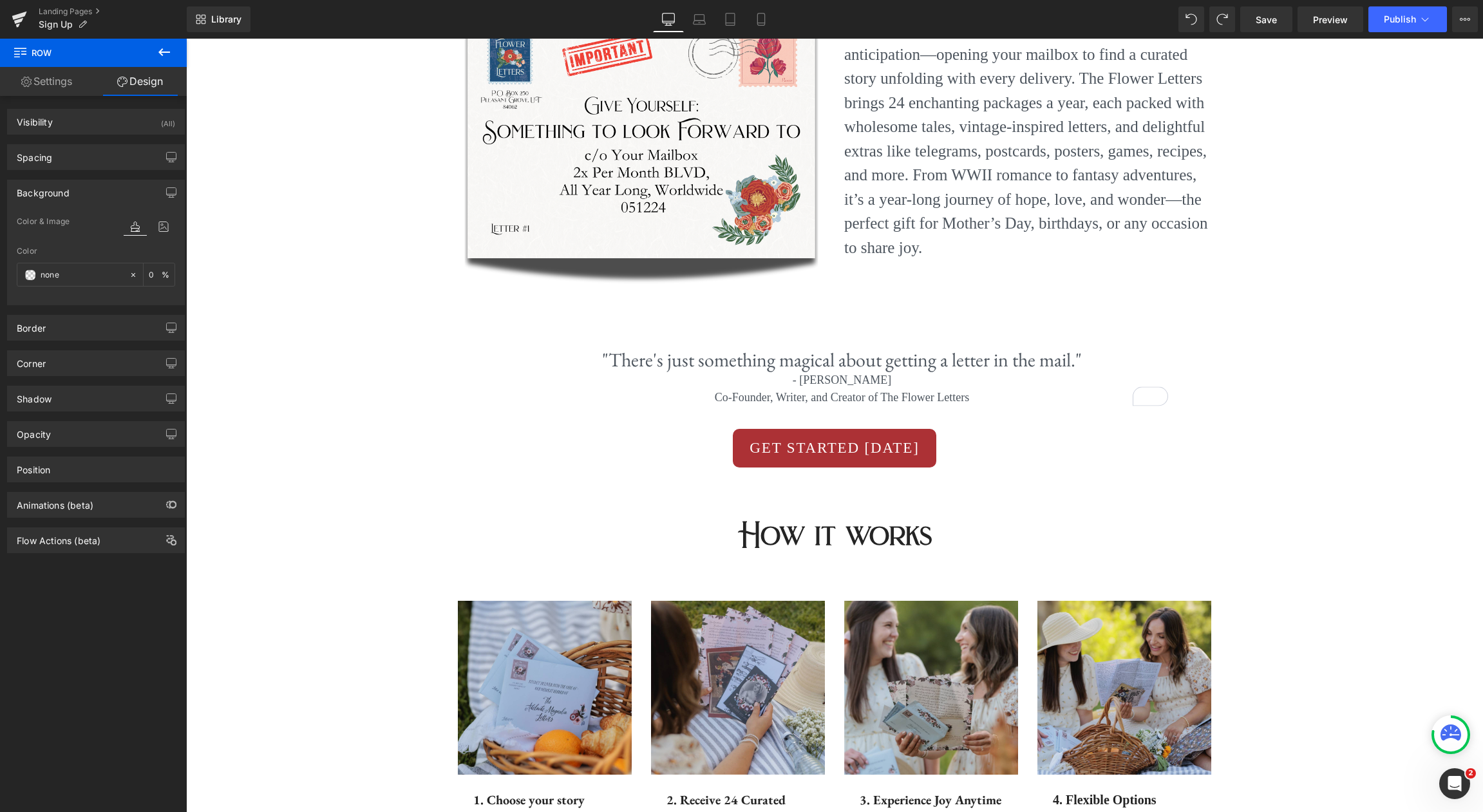
scroll to position [196, 0]
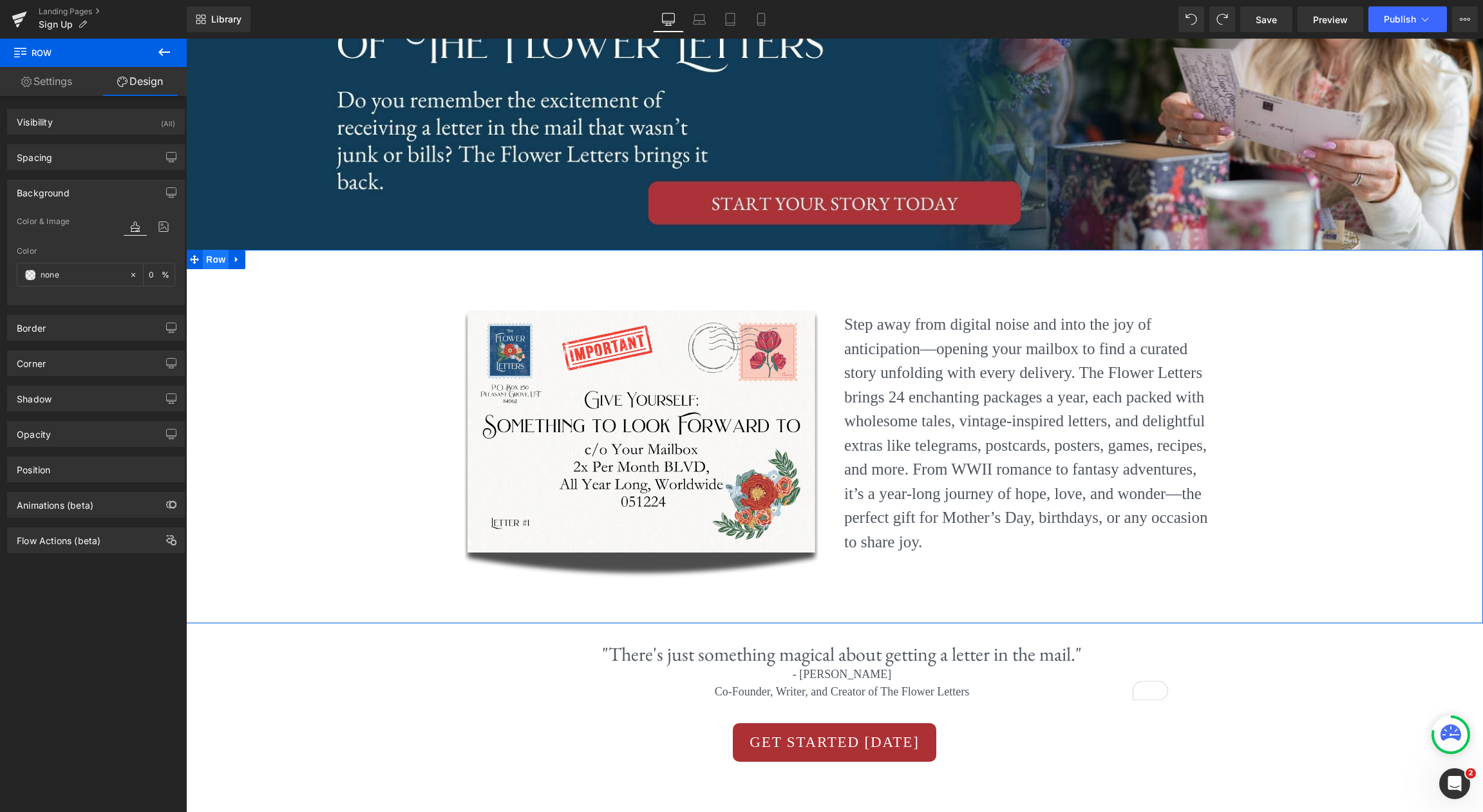
click at [222, 261] on span "Row" at bounding box center [215, 259] width 26 height 19
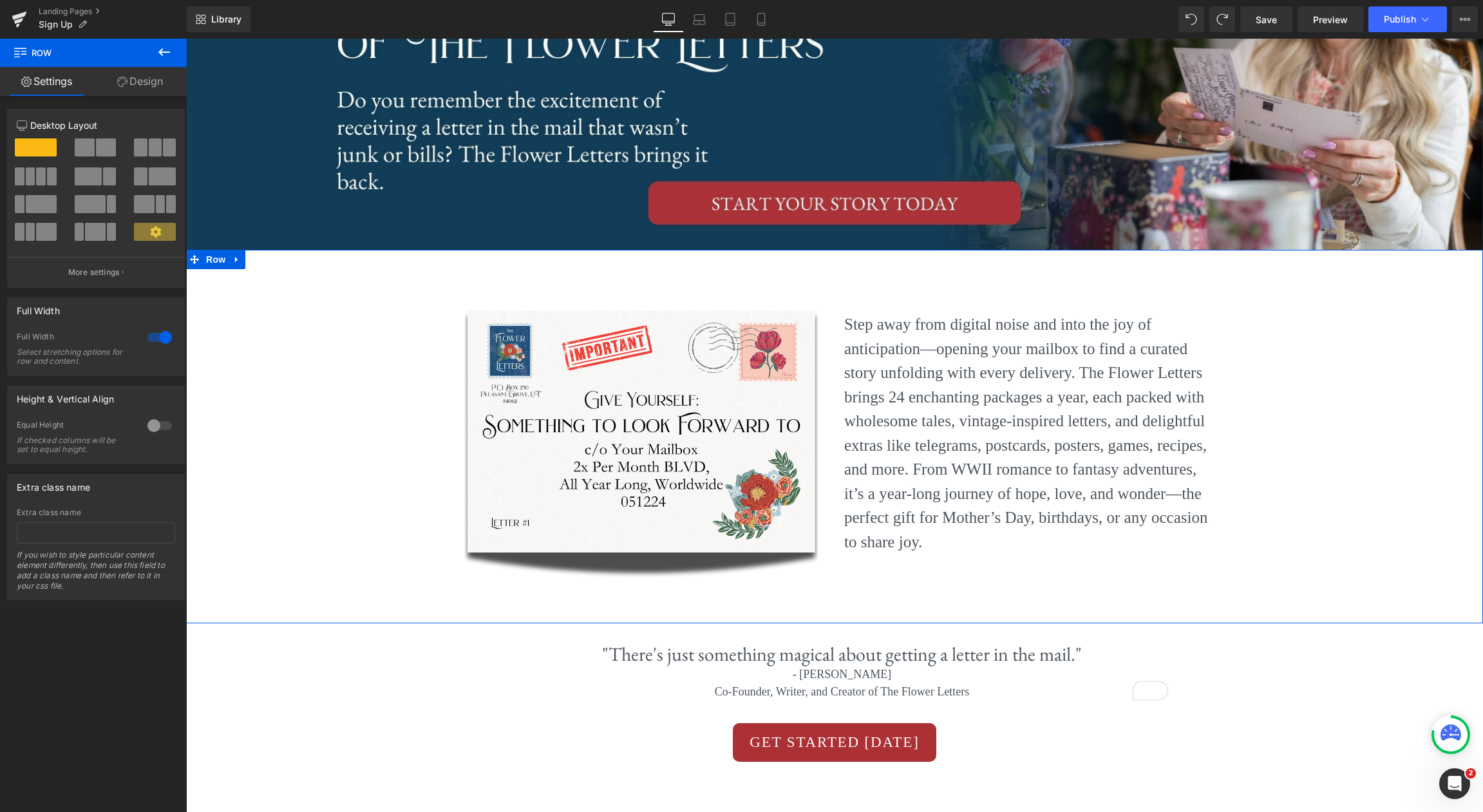
click at [140, 82] on link "Design" at bounding box center [140, 82] width 93 height 29
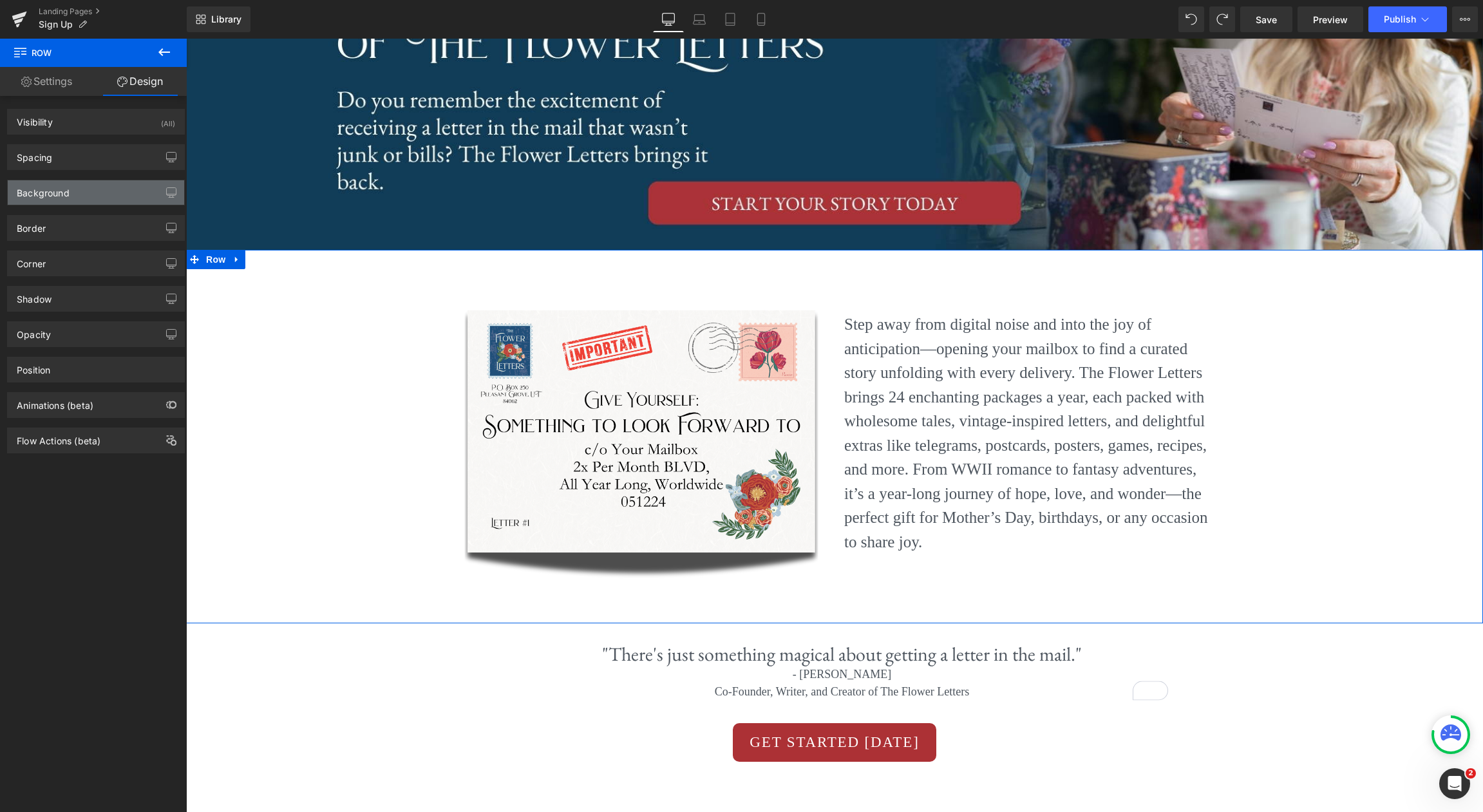
click at [88, 190] on div "Background" at bounding box center [95, 192] width 176 height 24
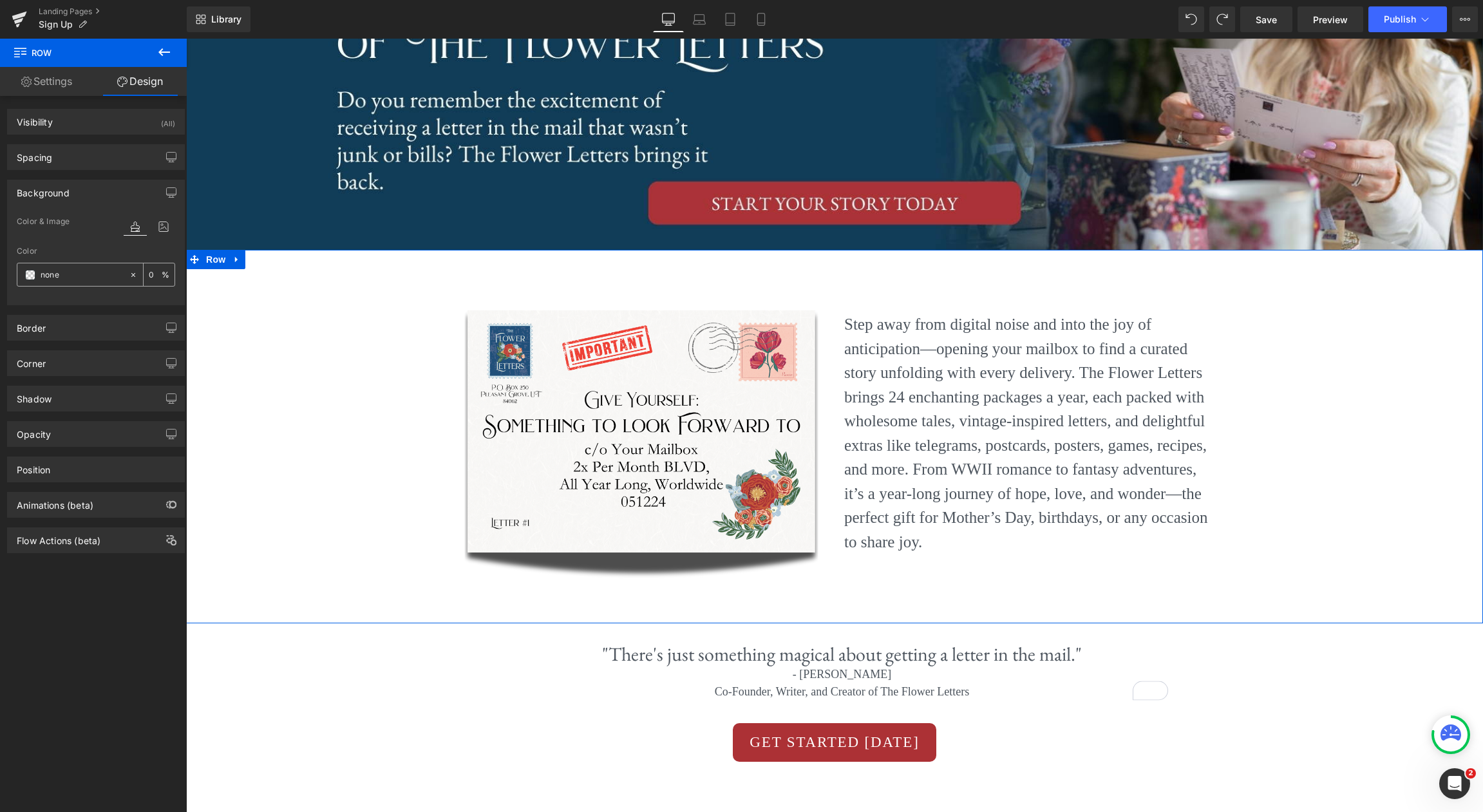
click at [129, 274] on icon at bounding box center [133, 275] width 9 height 9
click at [93, 274] on input "none" at bounding box center [82, 275] width 82 height 14
paste input "#f3ebdb"
type input "#f3ebdb"
type input "100"
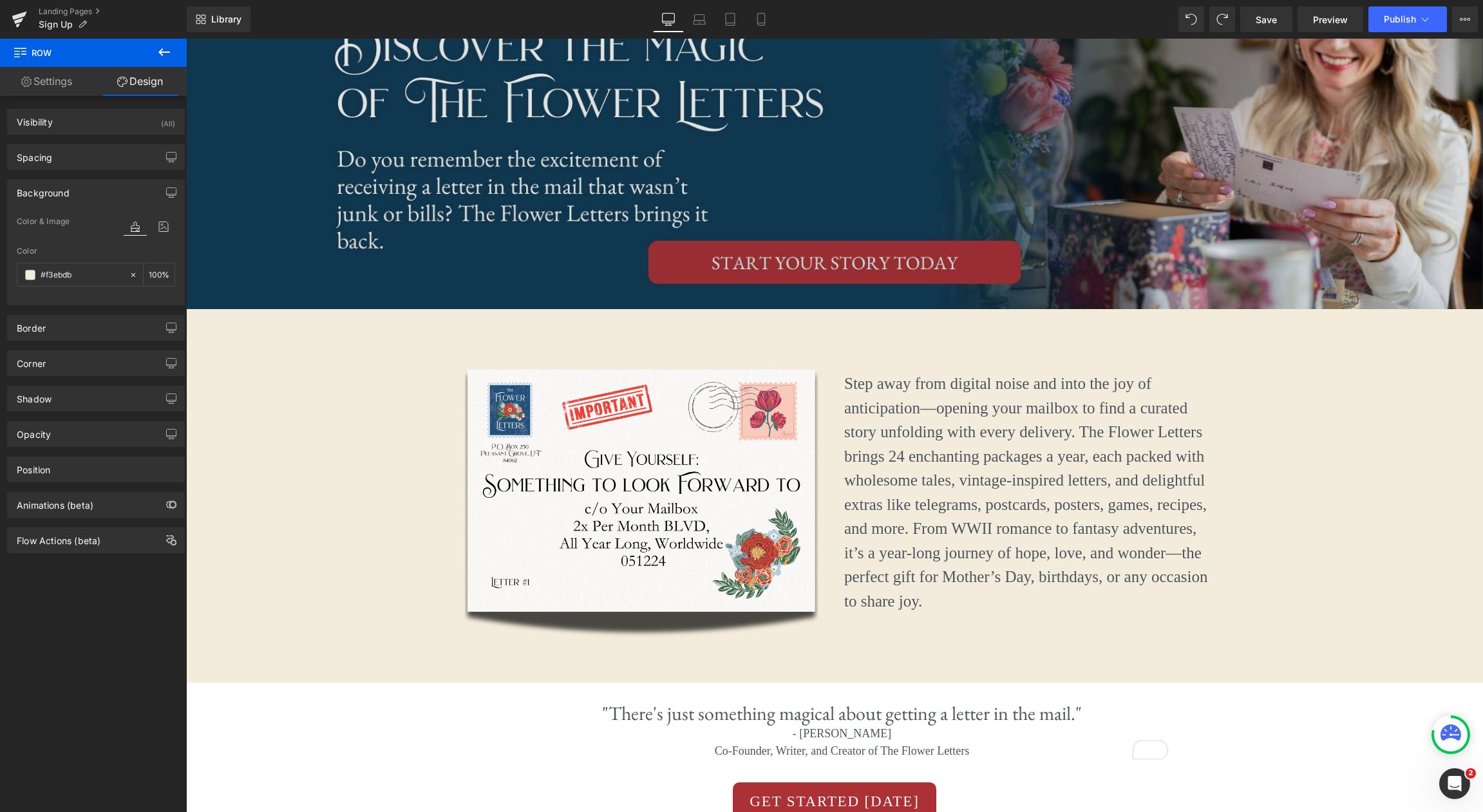
scroll to position [0, 0]
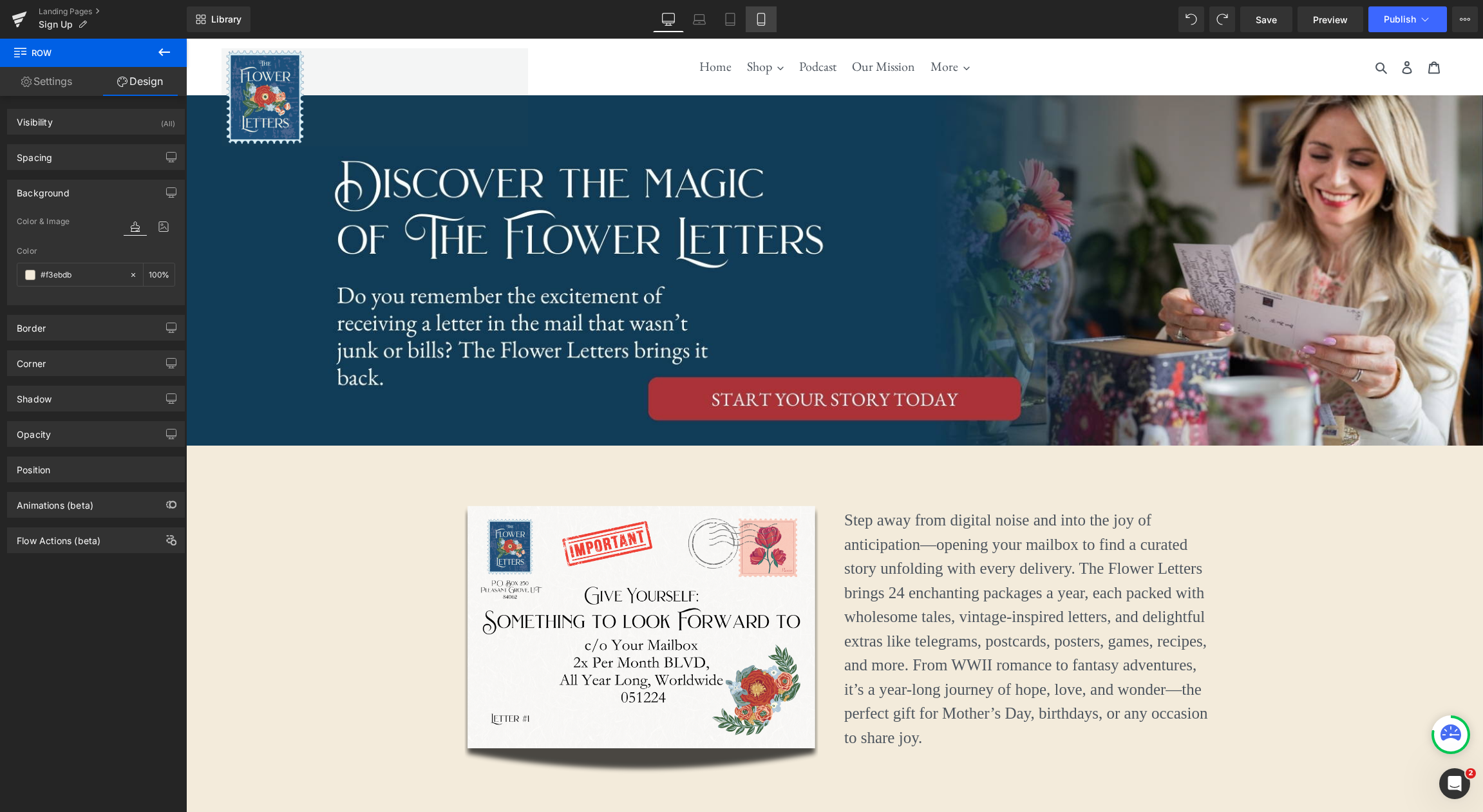
type input "#f3ebdb"
click at [759, 24] on icon at bounding box center [761, 19] width 13 height 13
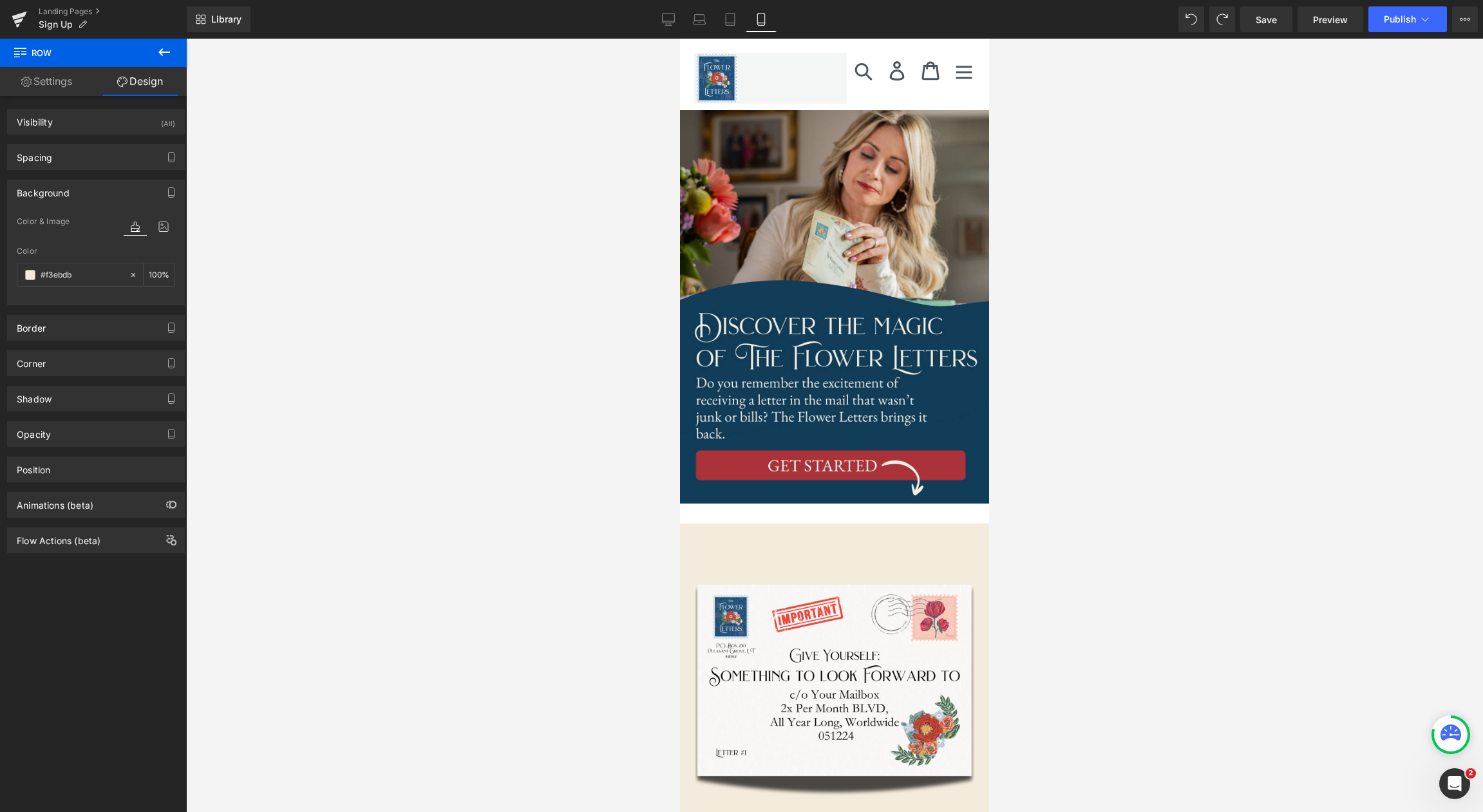
scroll to position [79, 0]
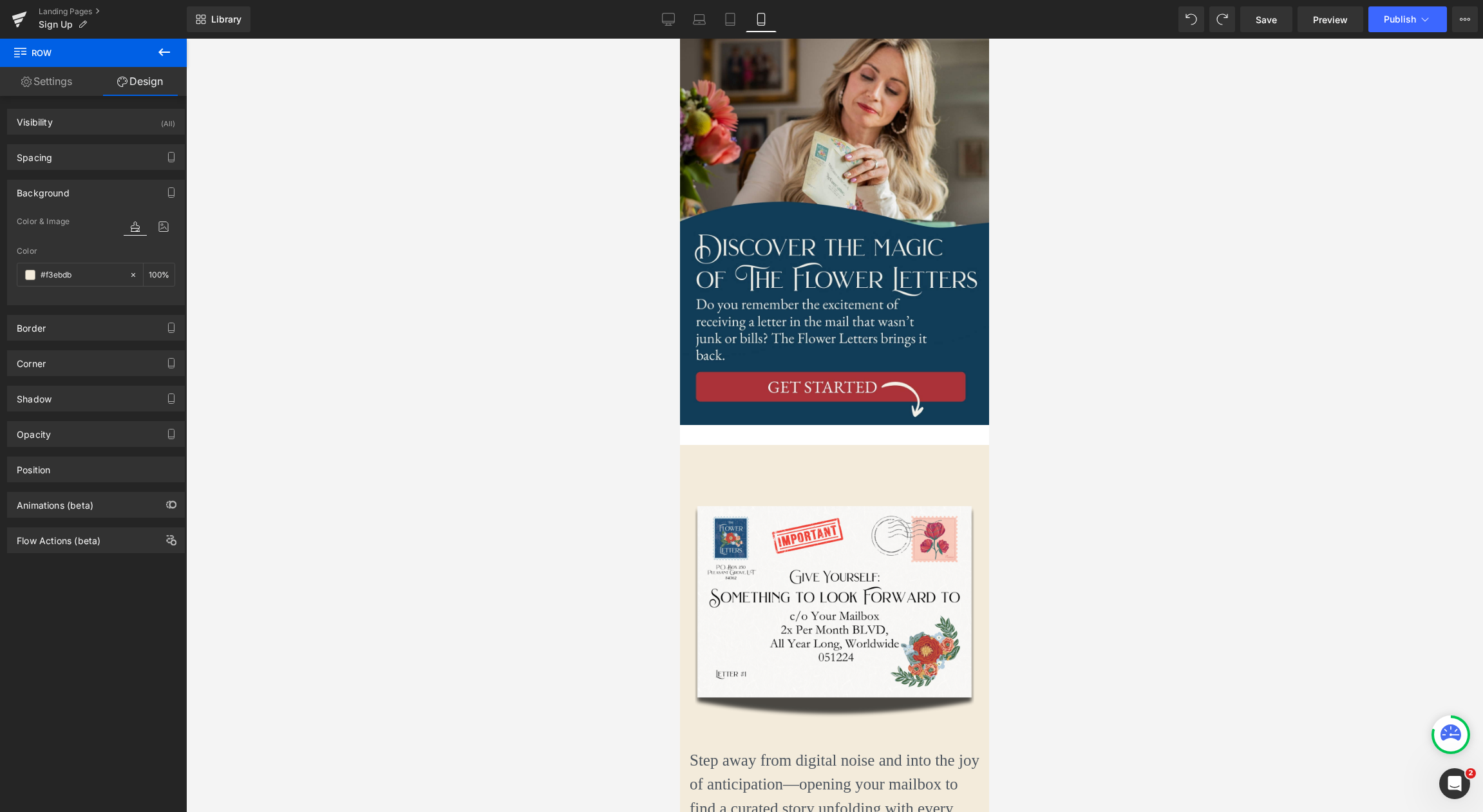
type input "100"
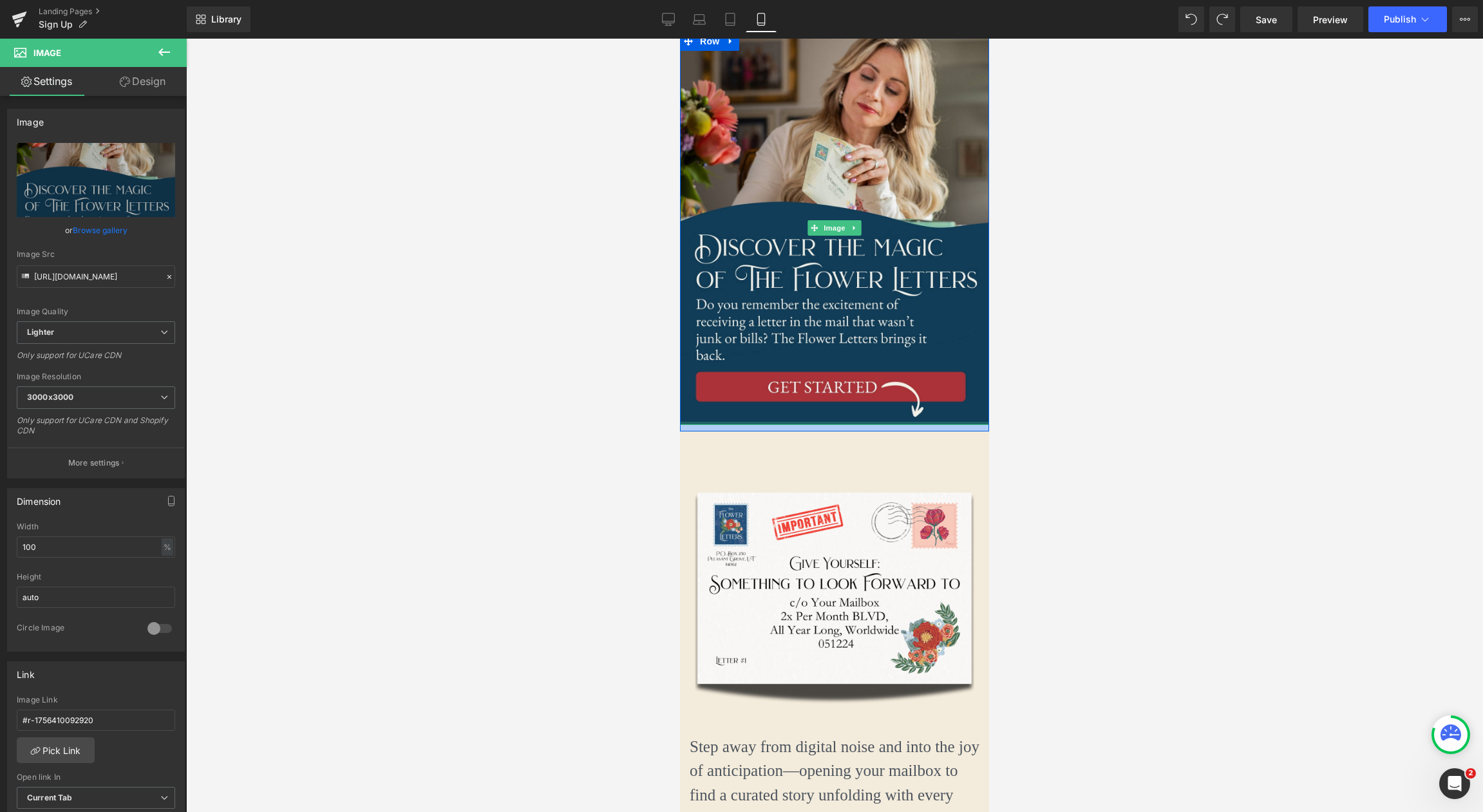
drag, startPoint x: 877, startPoint y: 436, endPoint x: 877, endPoint y: 427, distance: 9.0
click at [878, 427] on div "Image Row" at bounding box center [834, 232] width 309 height 400
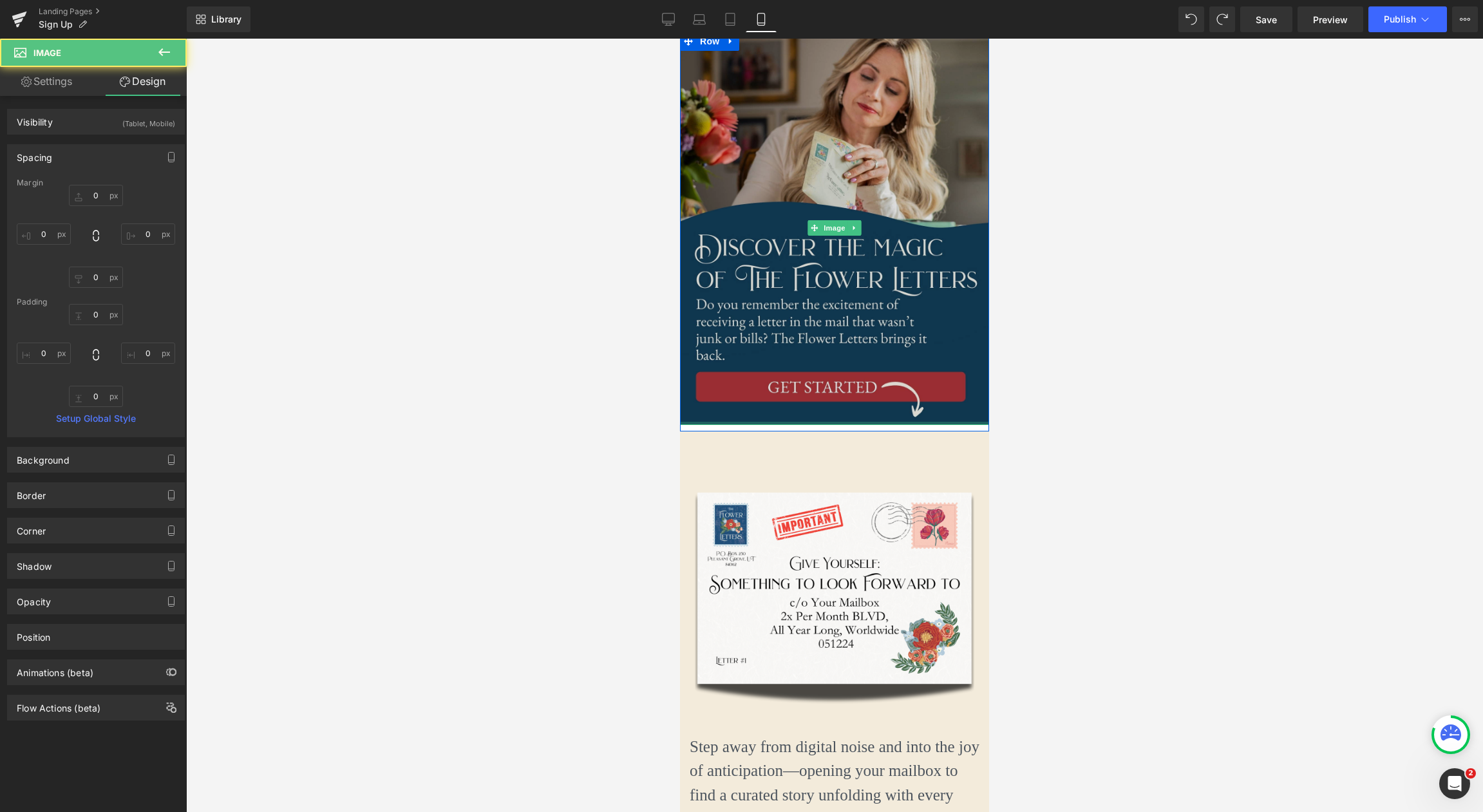
type input "0px"
click at [876, 418] on div "Image" at bounding box center [834, 228] width 309 height 394
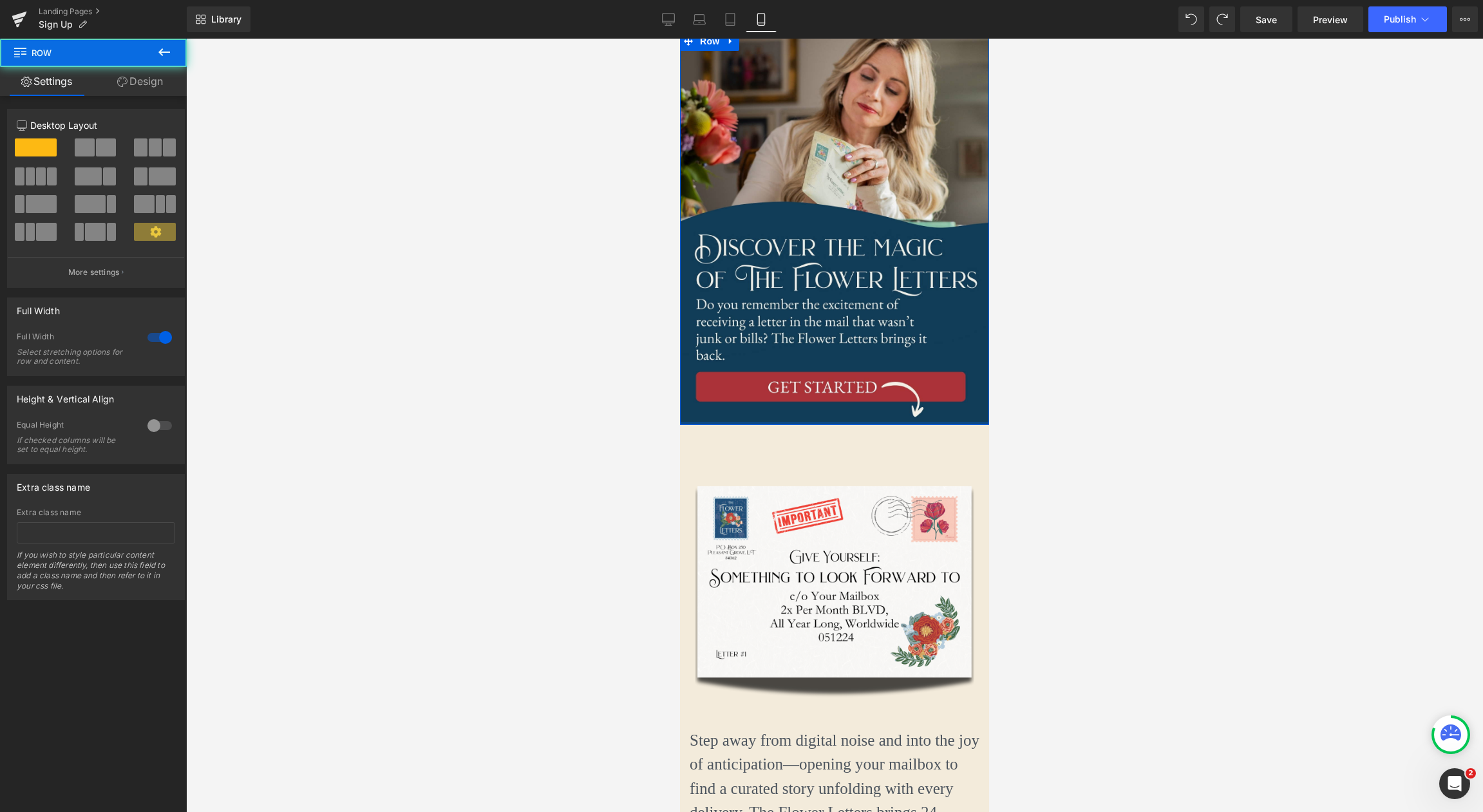
drag, startPoint x: 874, startPoint y: 430, endPoint x: 957, endPoint y: 434, distance: 83.1
click at [874, 423] on div at bounding box center [834, 423] width 309 height 3
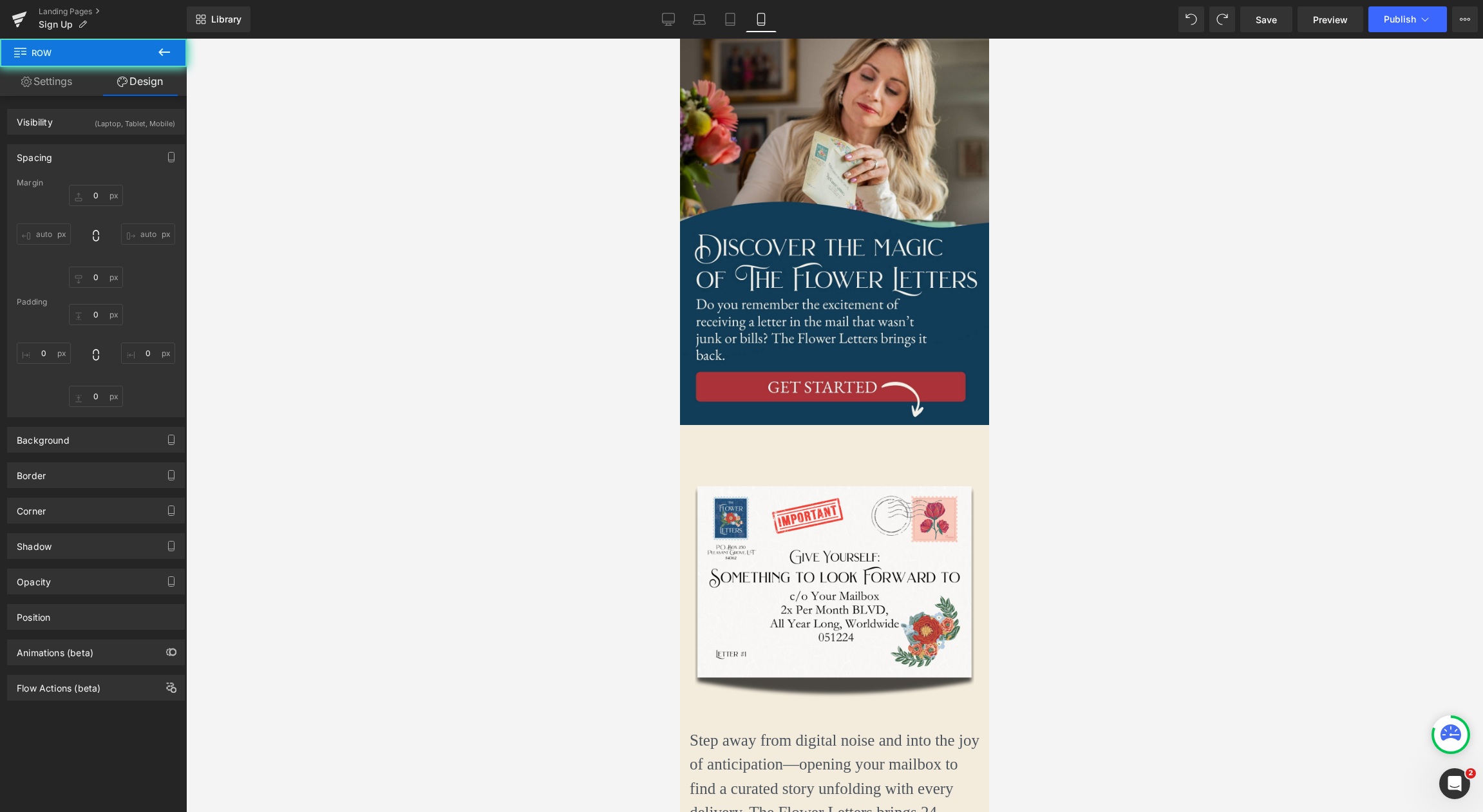
type input "0"
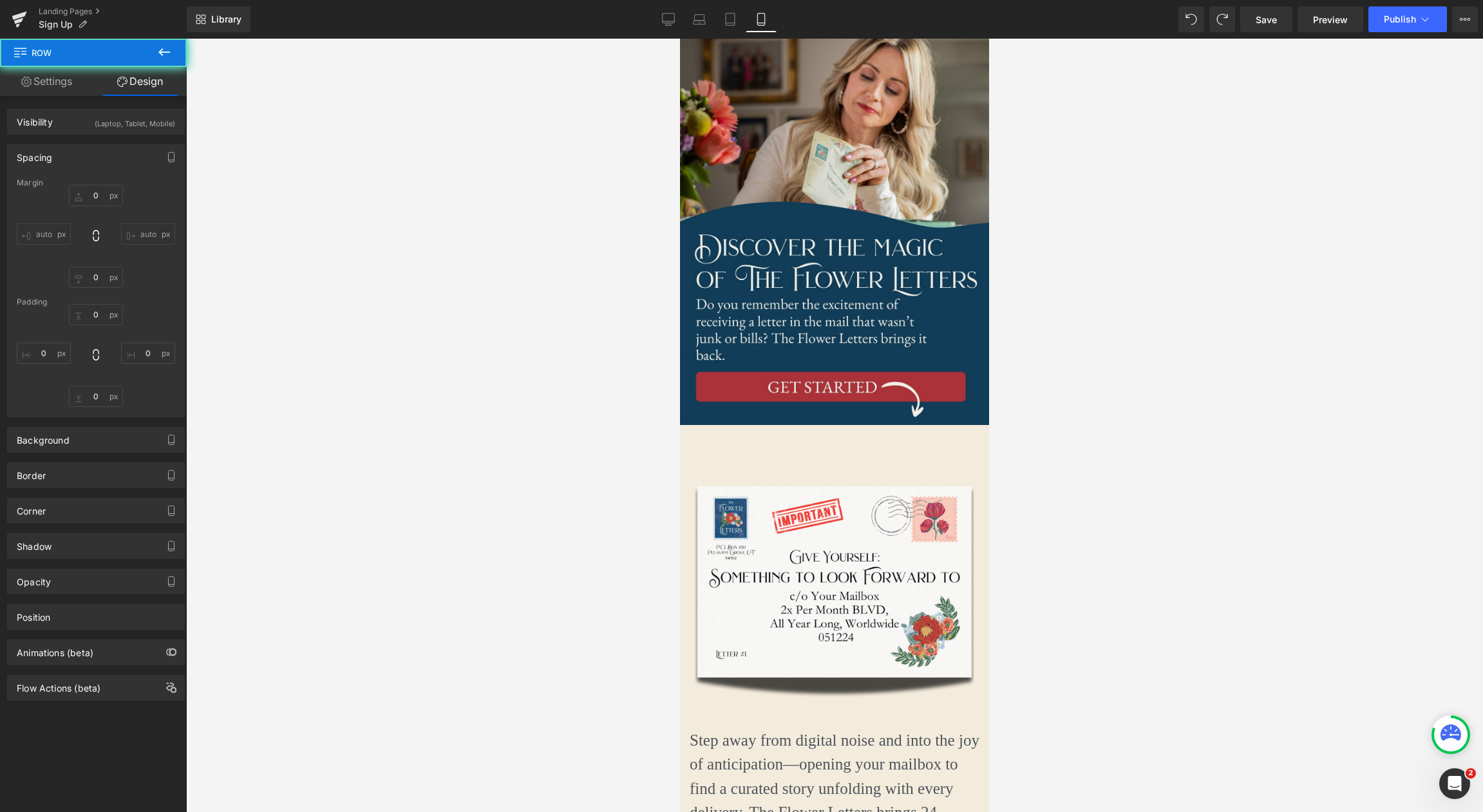
type input "0"
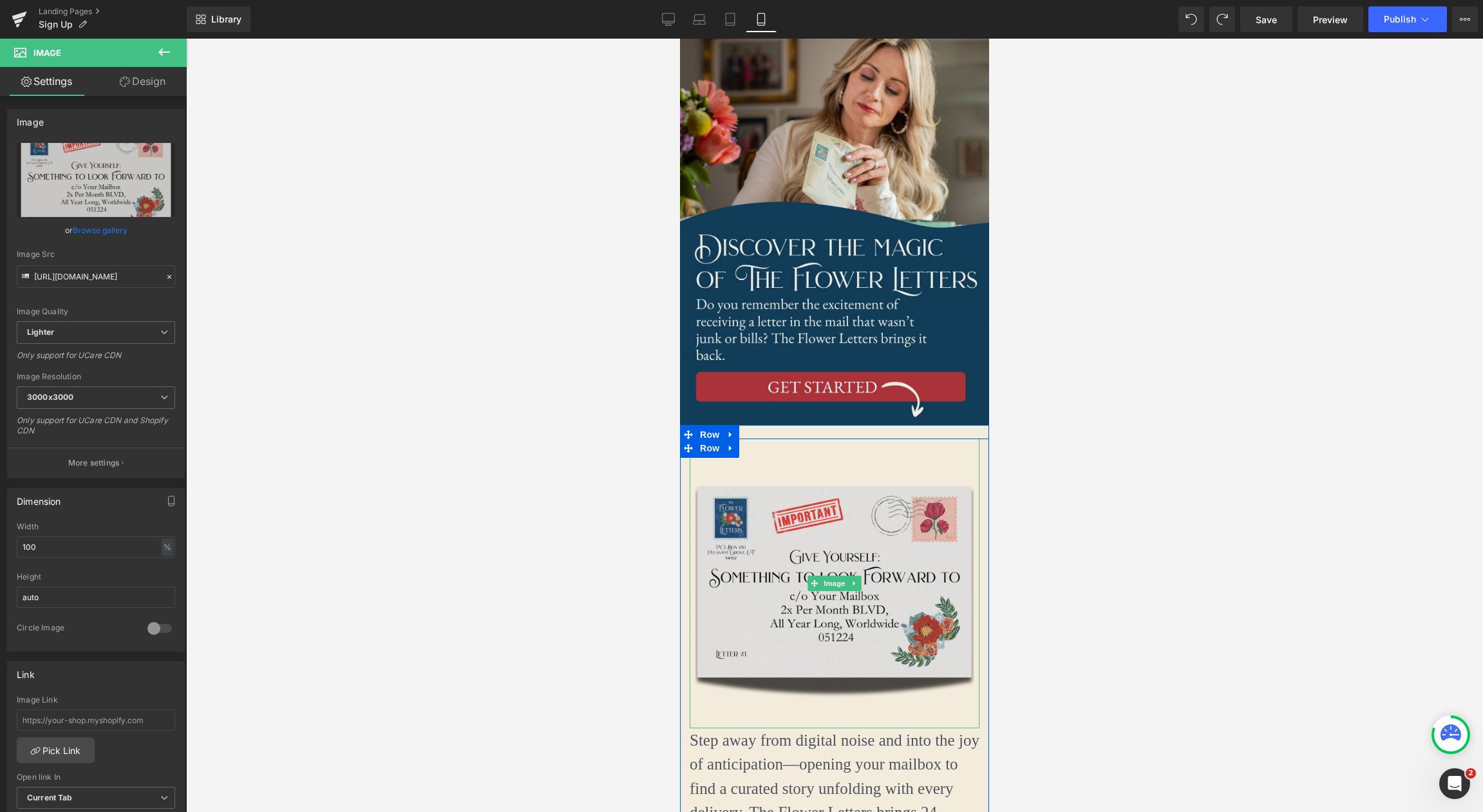
click at [855, 459] on img at bounding box center [834, 583] width 290 height 290
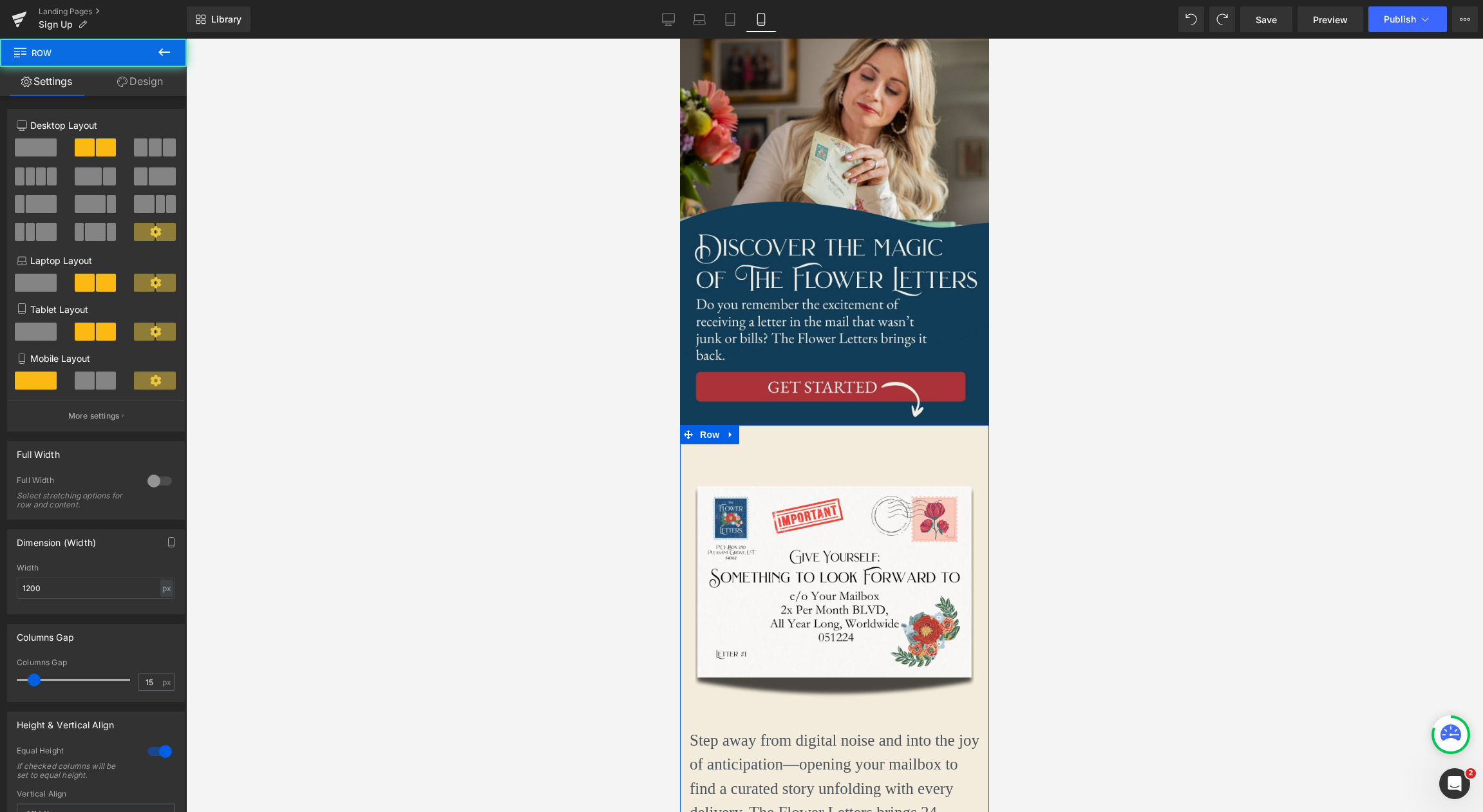
drag, startPoint x: 855, startPoint y: 440, endPoint x: 851, endPoint y: 433, distance: 8.1
click at [856, 430] on div "Image Step away from digital noise and into the joy of anticipation—opening you…" at bounding box center [834, 724] width 309 height 600
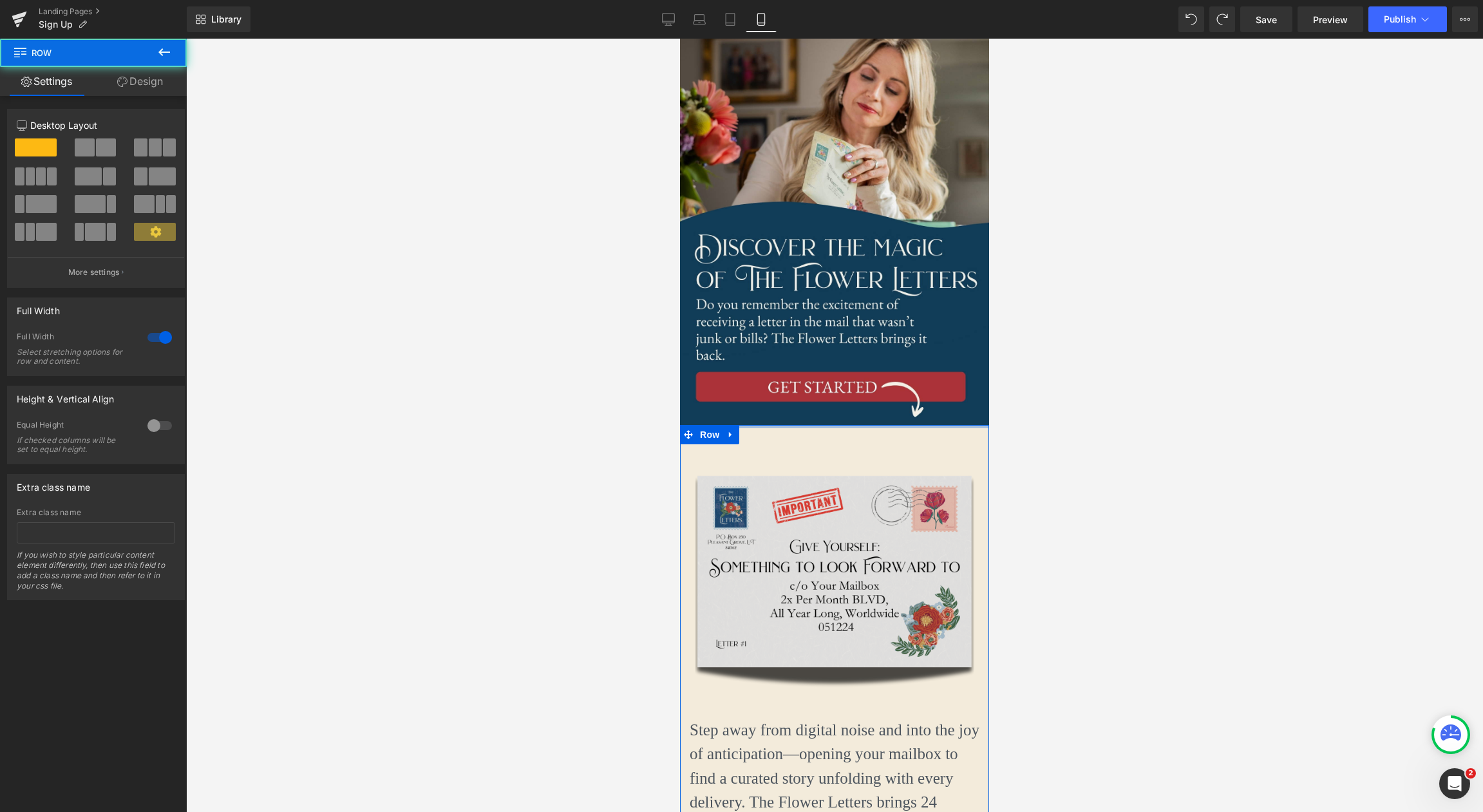
drag, startPoint x: 849, startPoint y: 430, endPoint x: 869, endPoint y: 436, distance: 20.9
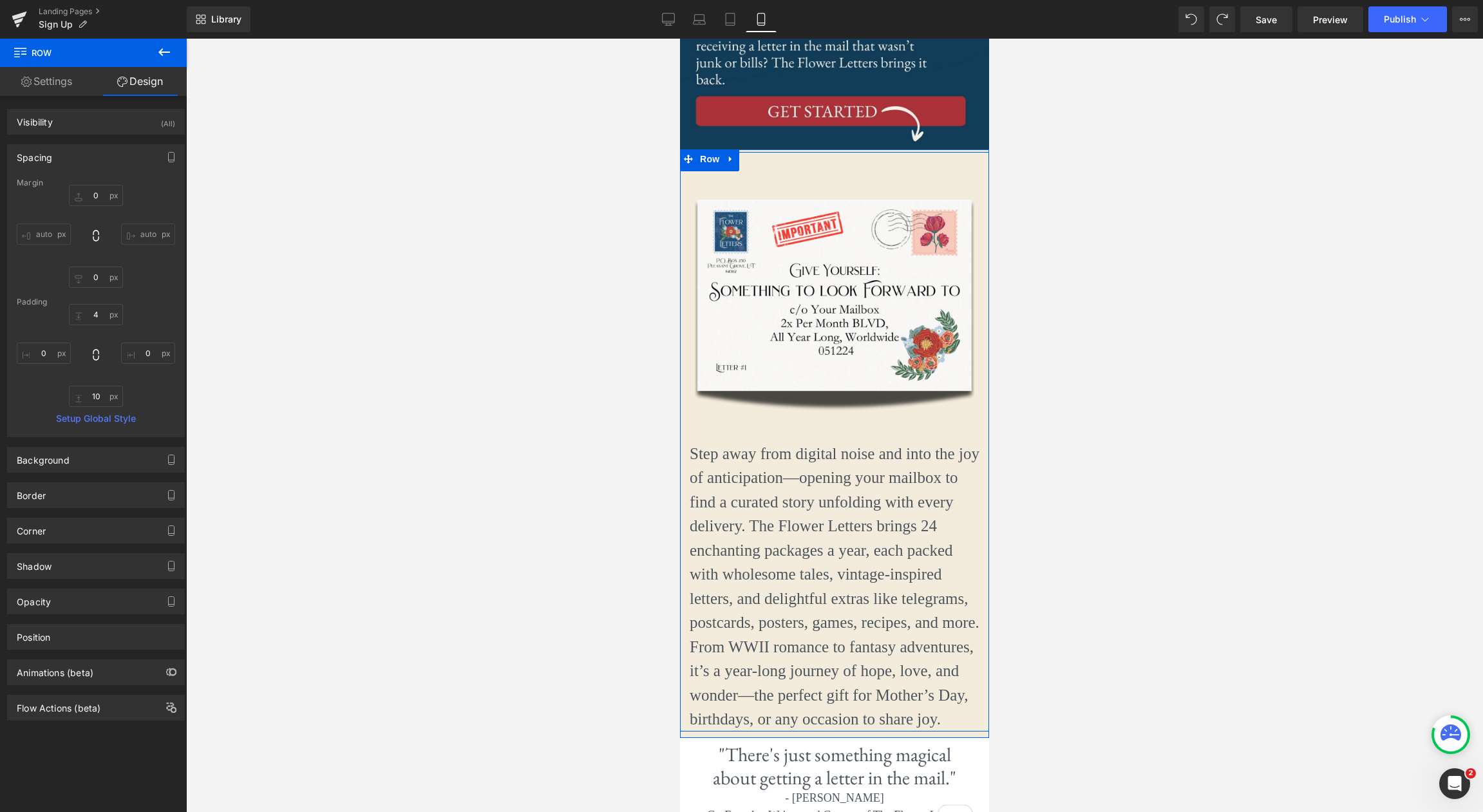
scroll to position [356, 0]
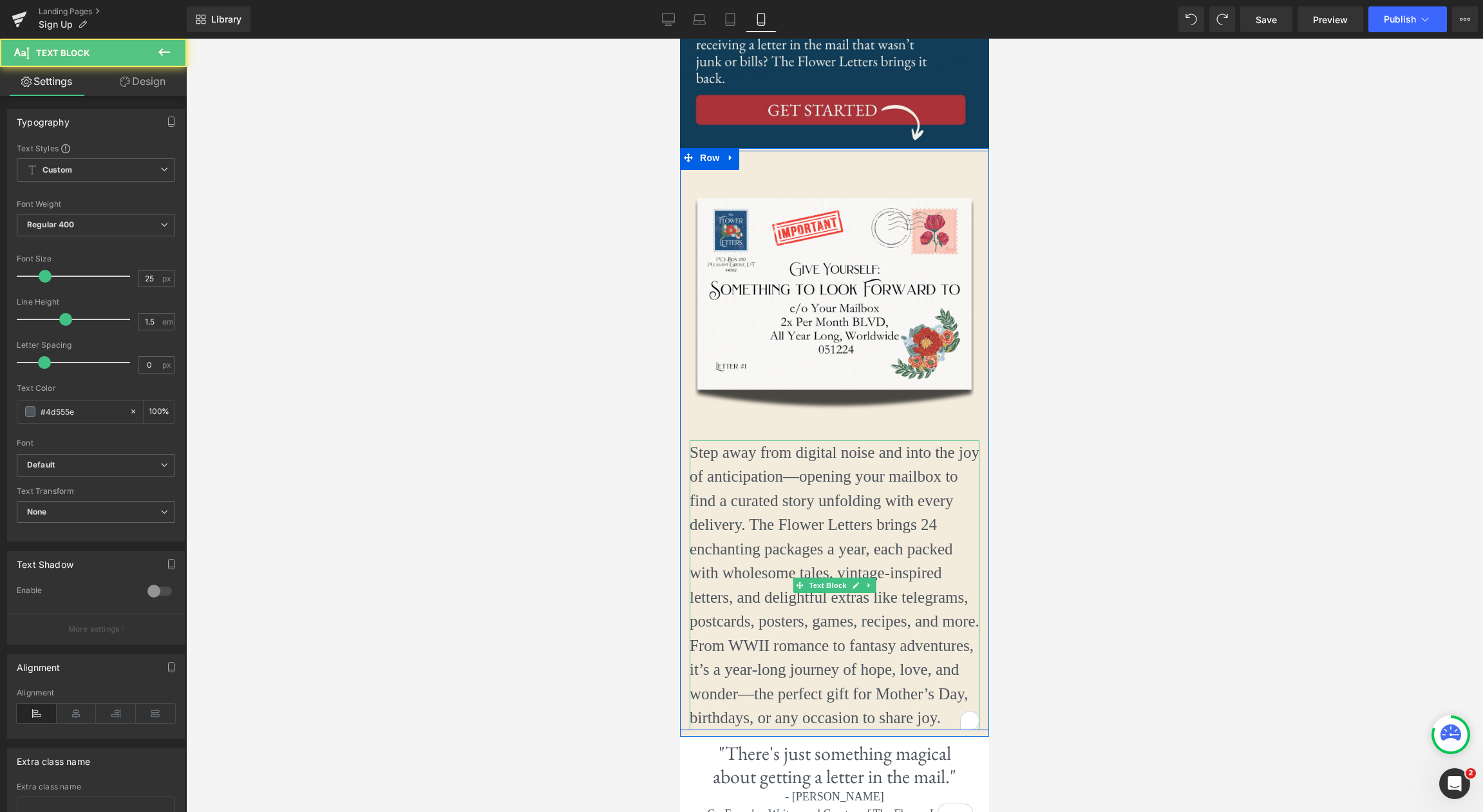
click at [883, 522] on p "Step away from digital noise and into the joy of anticipation—opening your mail…" at bounding box center [834, 585] width 290 height 290
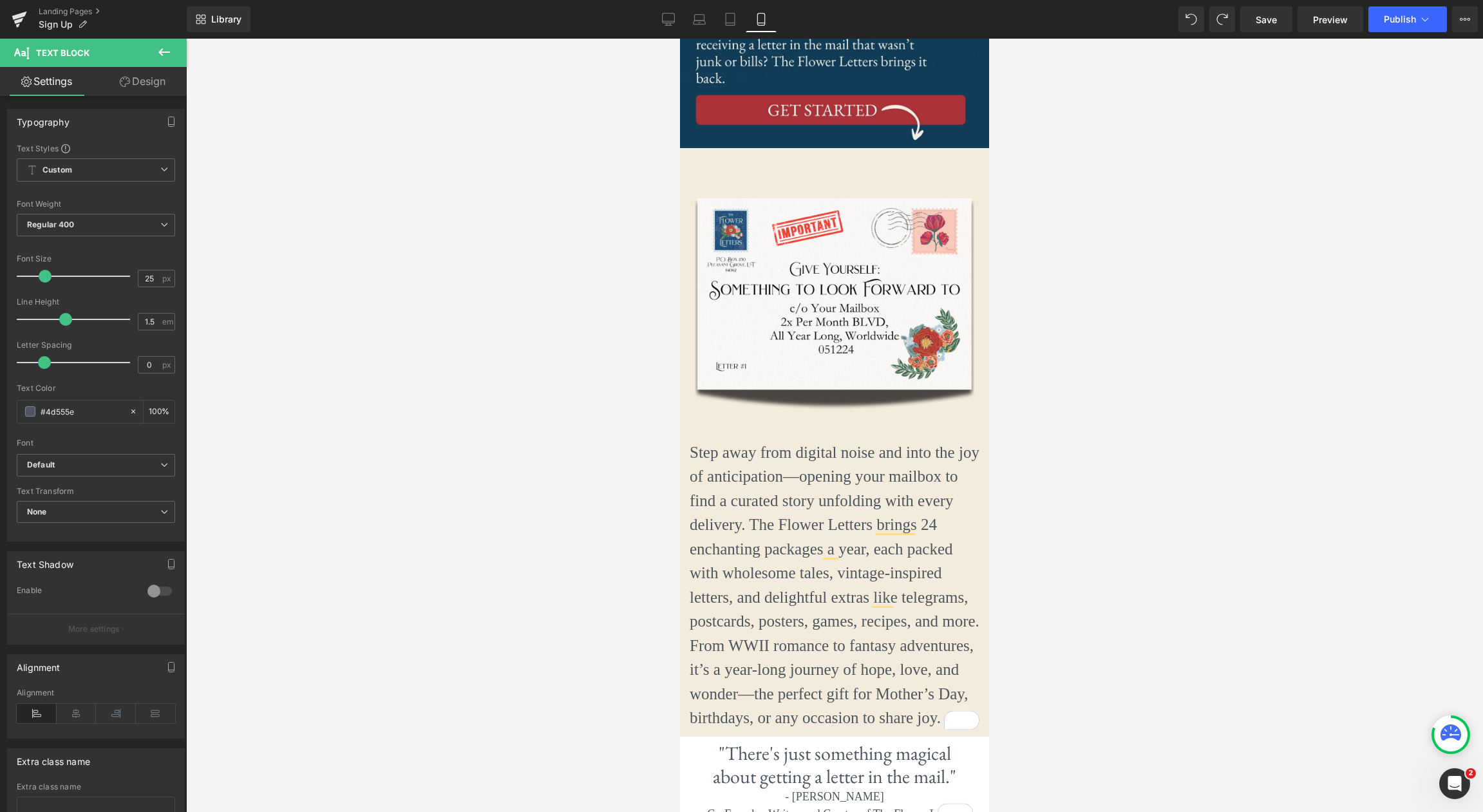
click at [136, 80] on link "Design" at bounding box center [142, 82] width 93 height 29
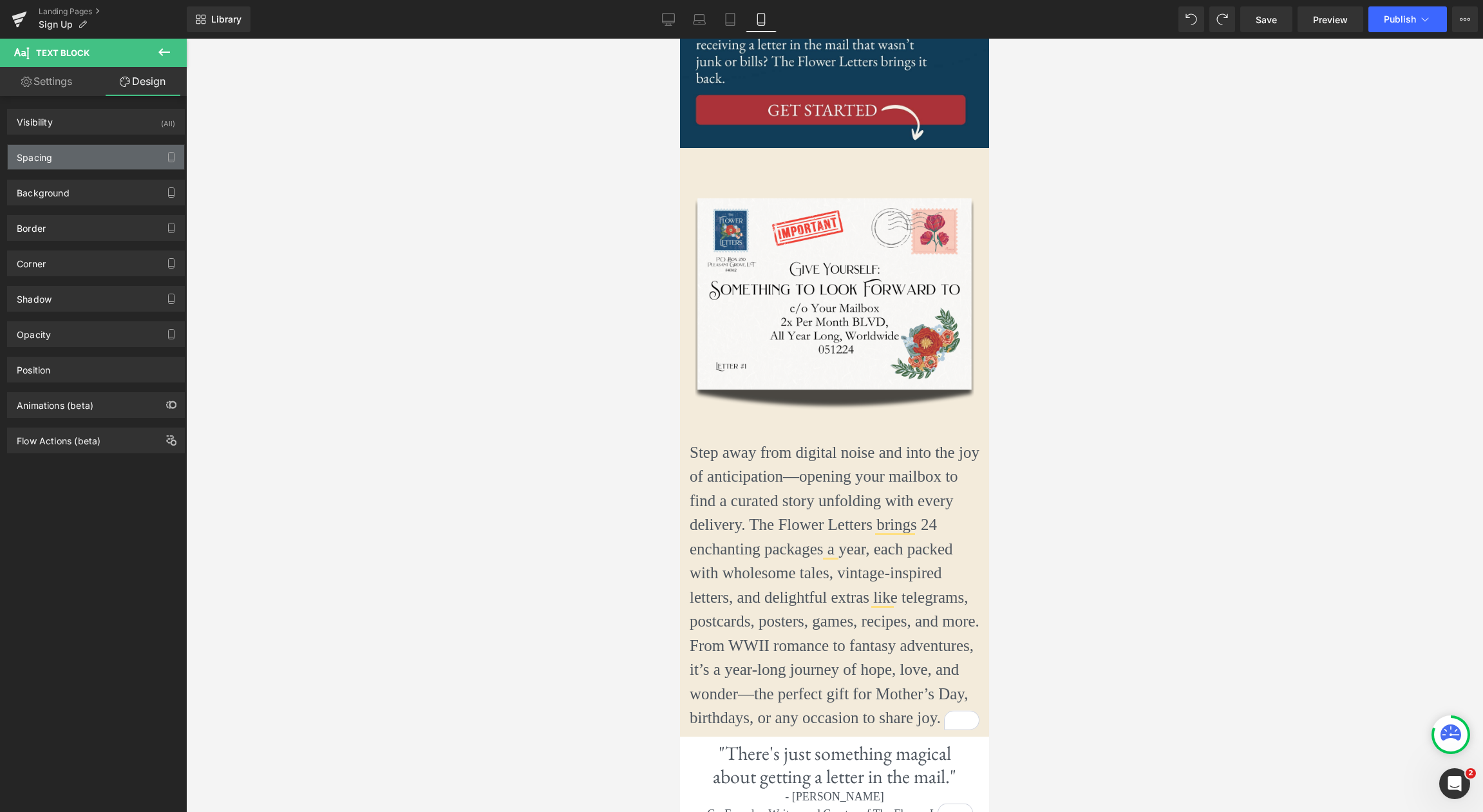
click at [108, 165] on div "Spacing" at bounding box center [95, 156] width 176 height 24
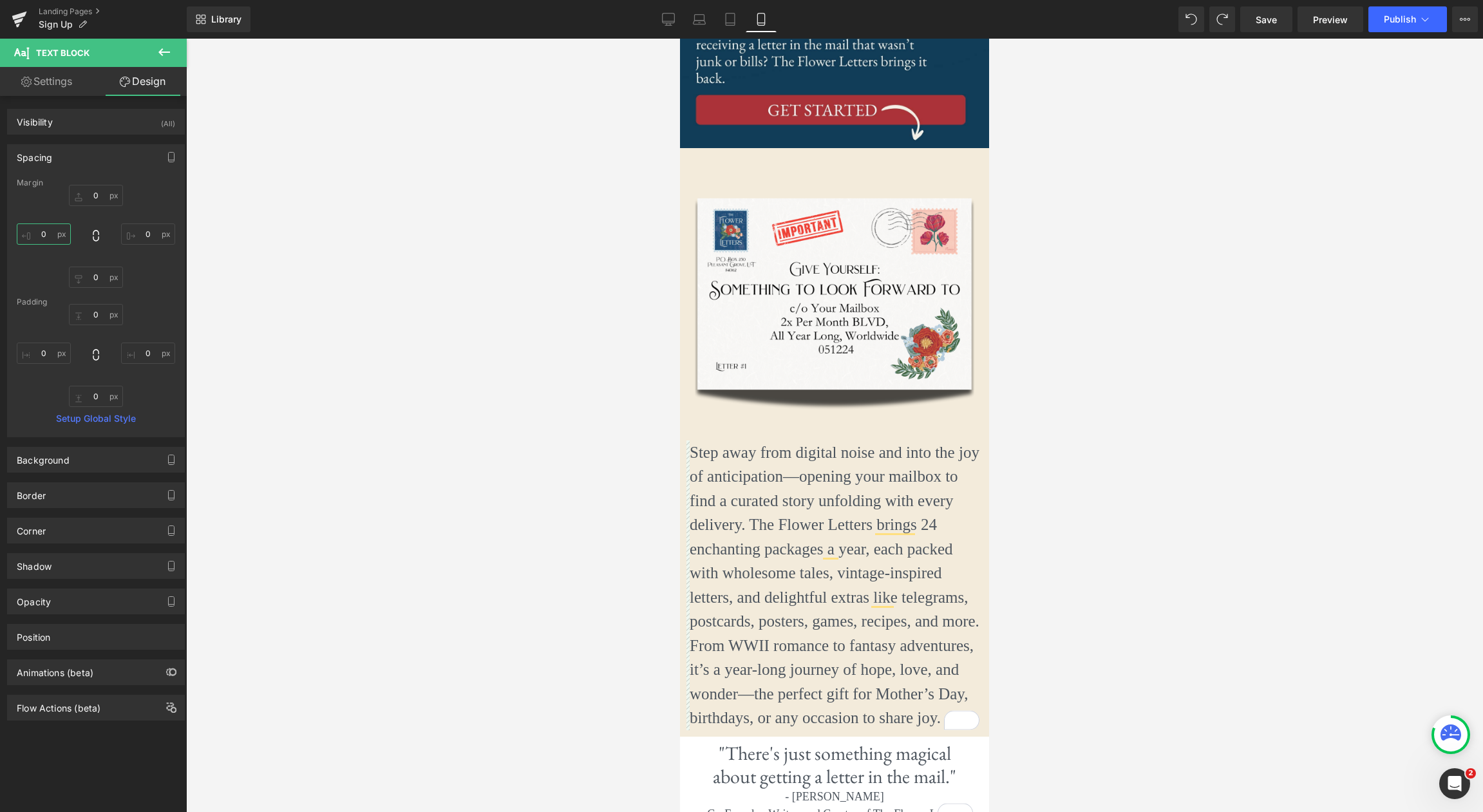
click at [42, 233] on input "0" at bounding box center [44, 234] width 54 height 21
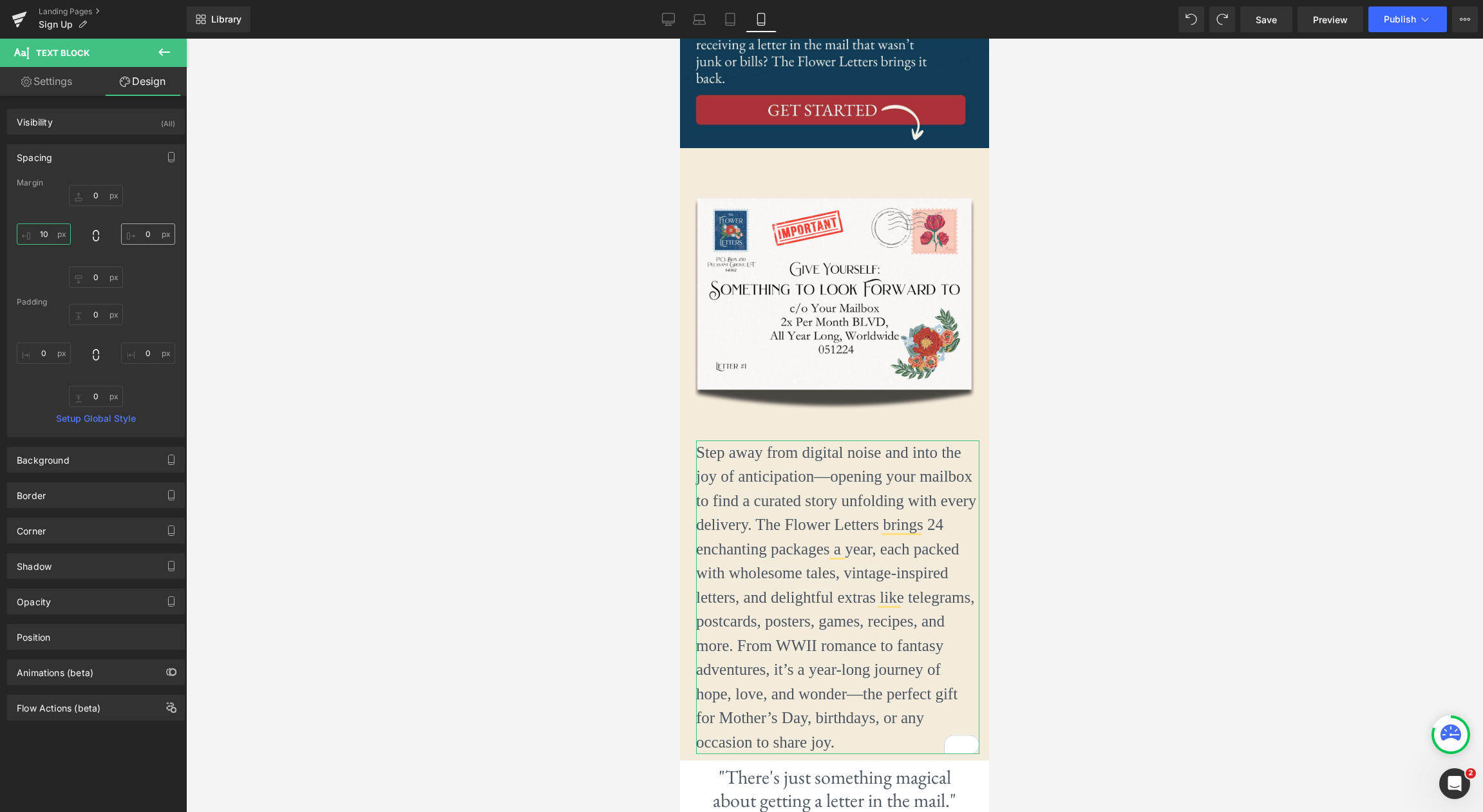
type input "10"
click at [138, 233] on input "0" at bounding box center [148, 234] width 54 height 21
type input "10"
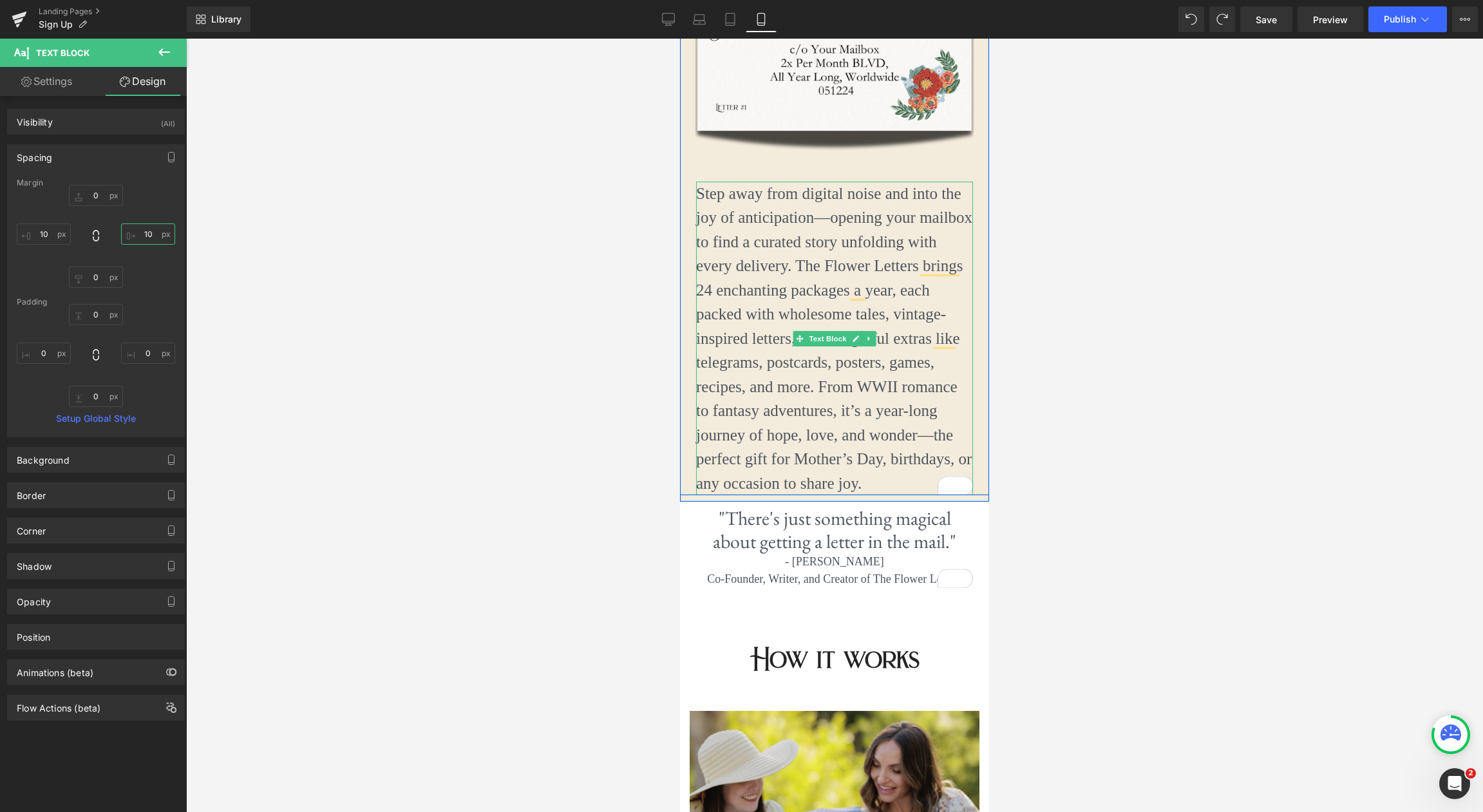
scroll to position [675, 0]
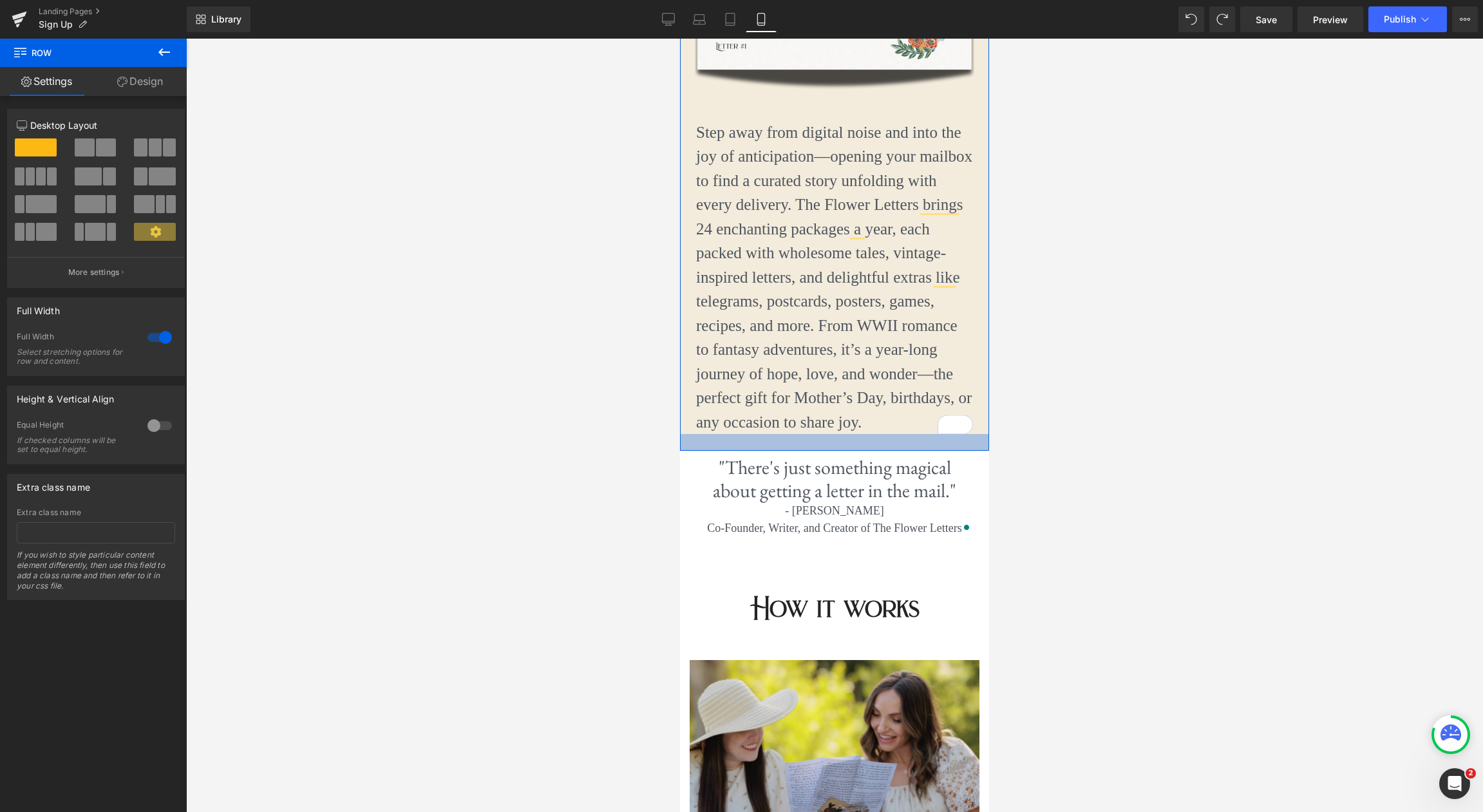
drag, startPoint x: 887, startPoint y: 436, endPoint x: 888, endPoint y: 447, distance: 11.0
click at [888, 447] on div at bounding box center [834, 442] width 309 height 17
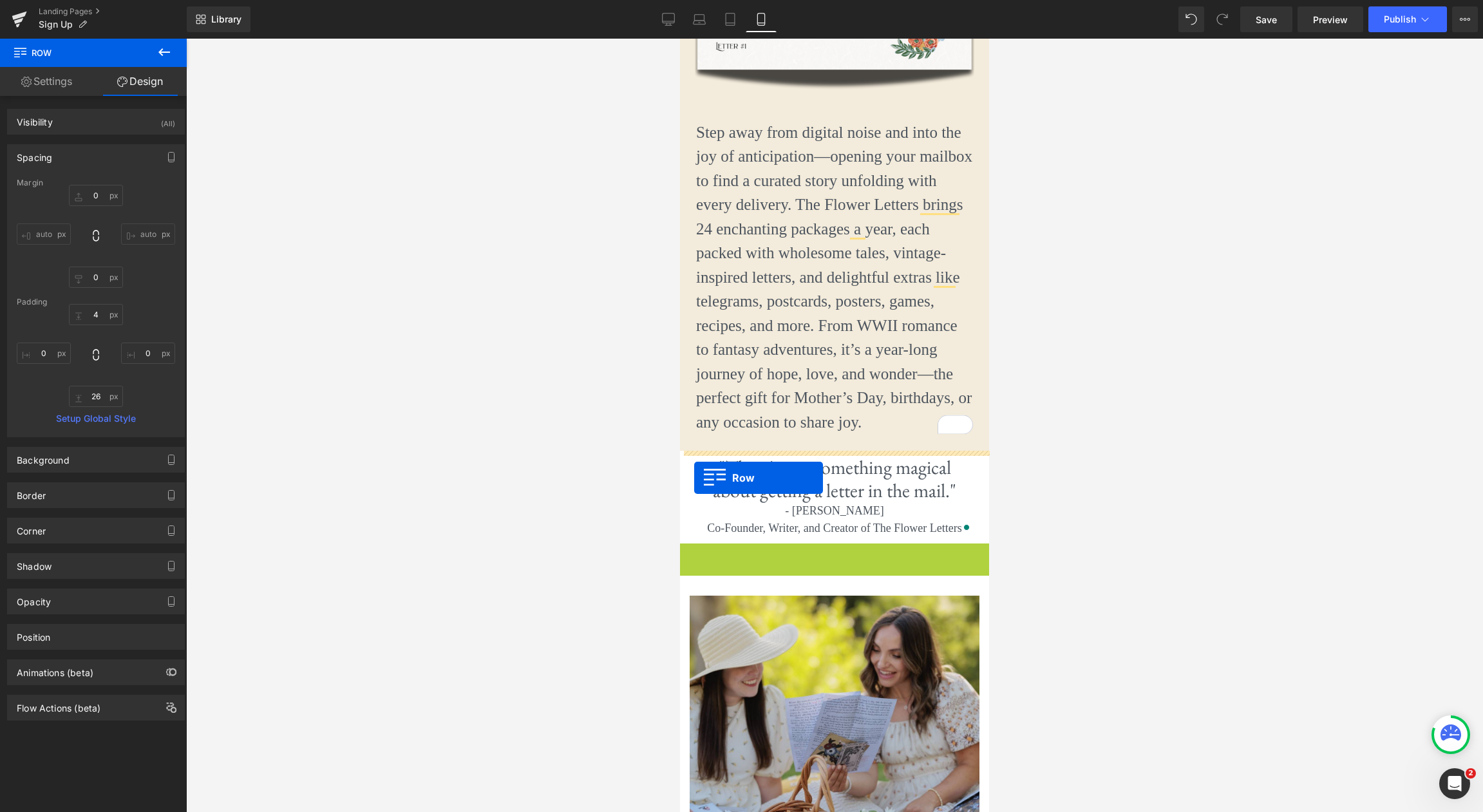
drag, startPoint x: 687, startPoint y: 553, endPoint x: 694, endPoint y: 478, distance: 75.3
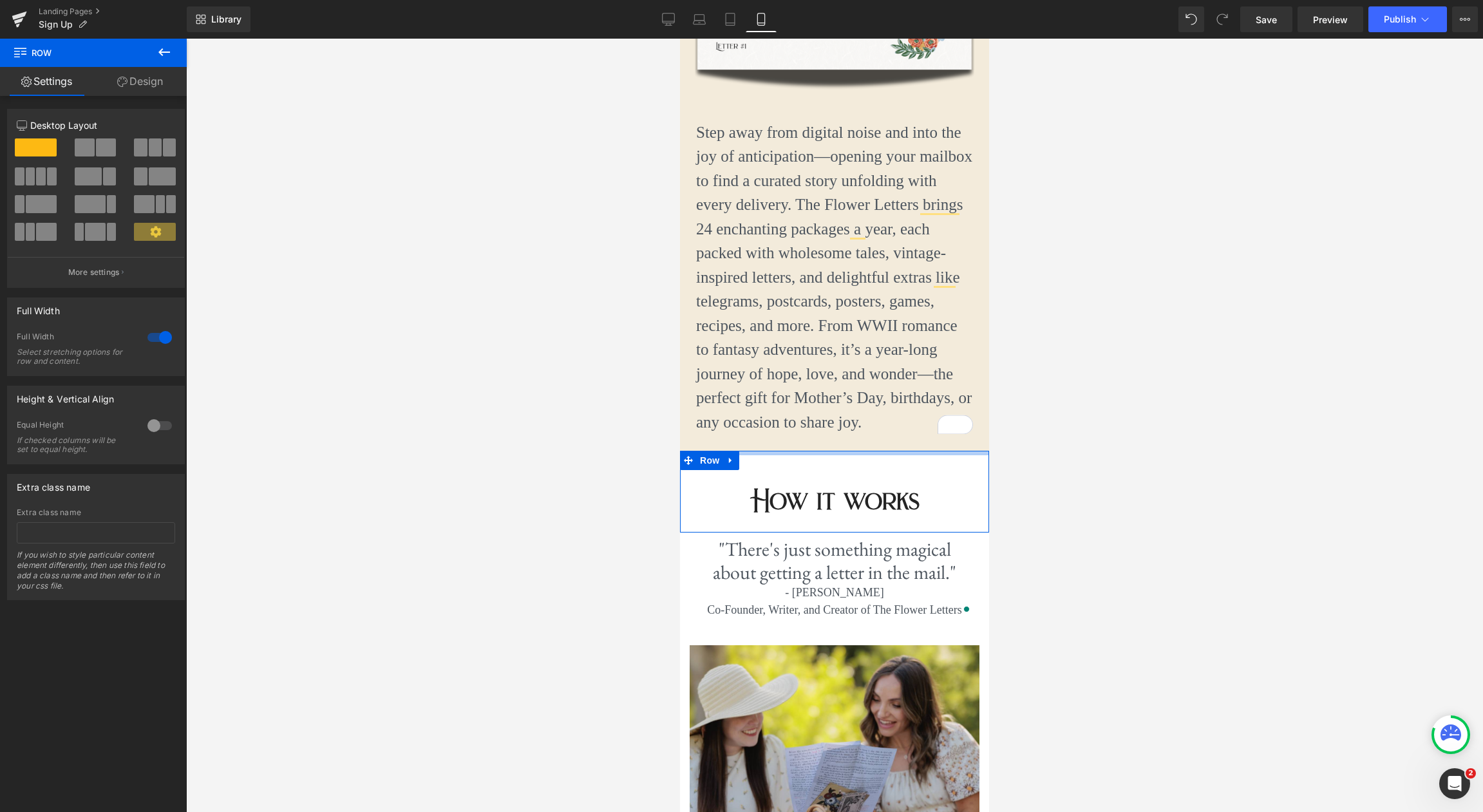
drag, startPoint x: 831, startPoint y: 462, endPoint x: 961, endPoint y: 494, distance: 133.9
click at [830, 452] on div at bounding box center [834, 453] width 309 height 5
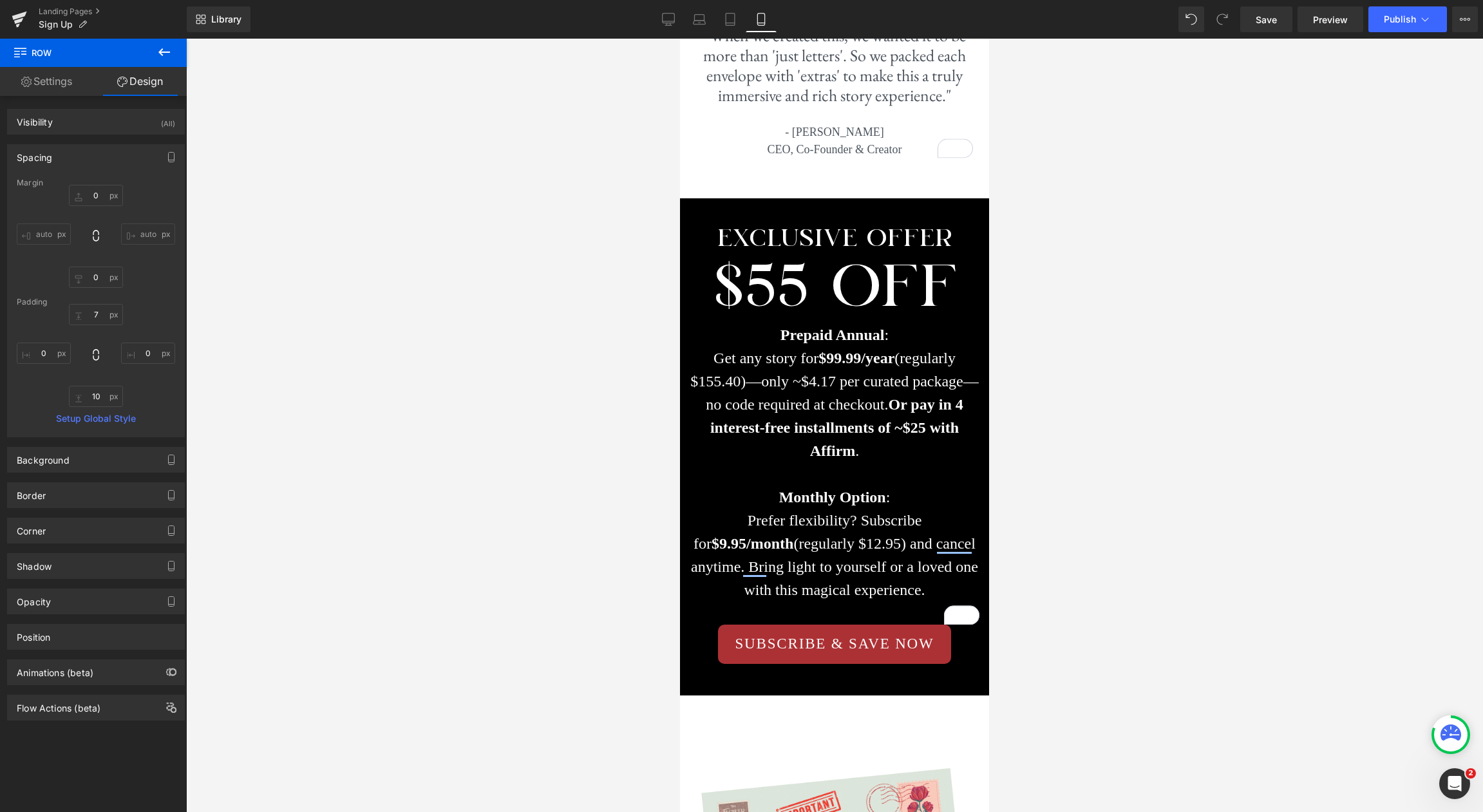
scroll to position [2154, 0]
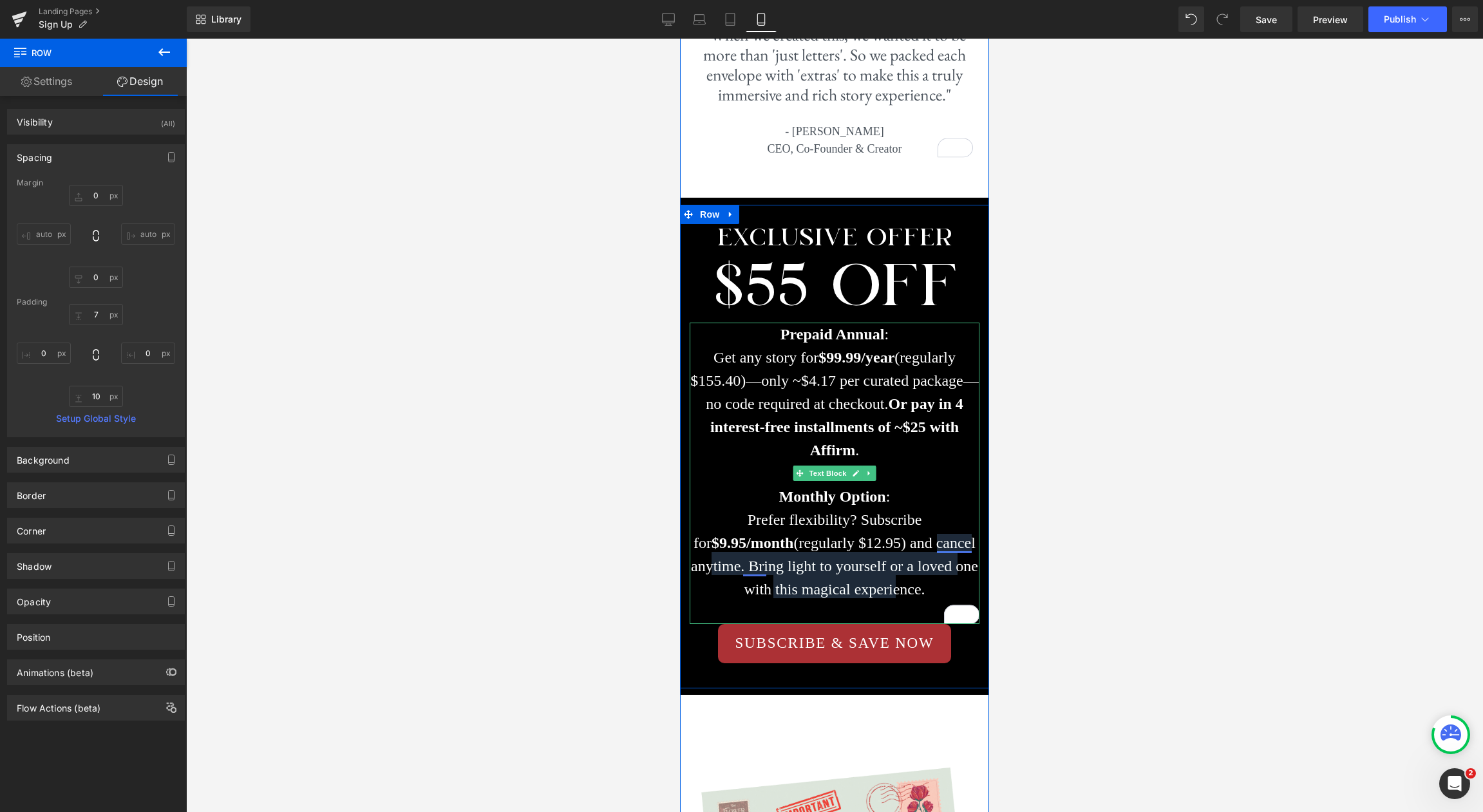
click at [753, 552] on li "Prefer flexibility? Subscribe for $9.95/month (regularly $12.95) and cancel any…" at bounding box center [834, 554] width 290 height 93
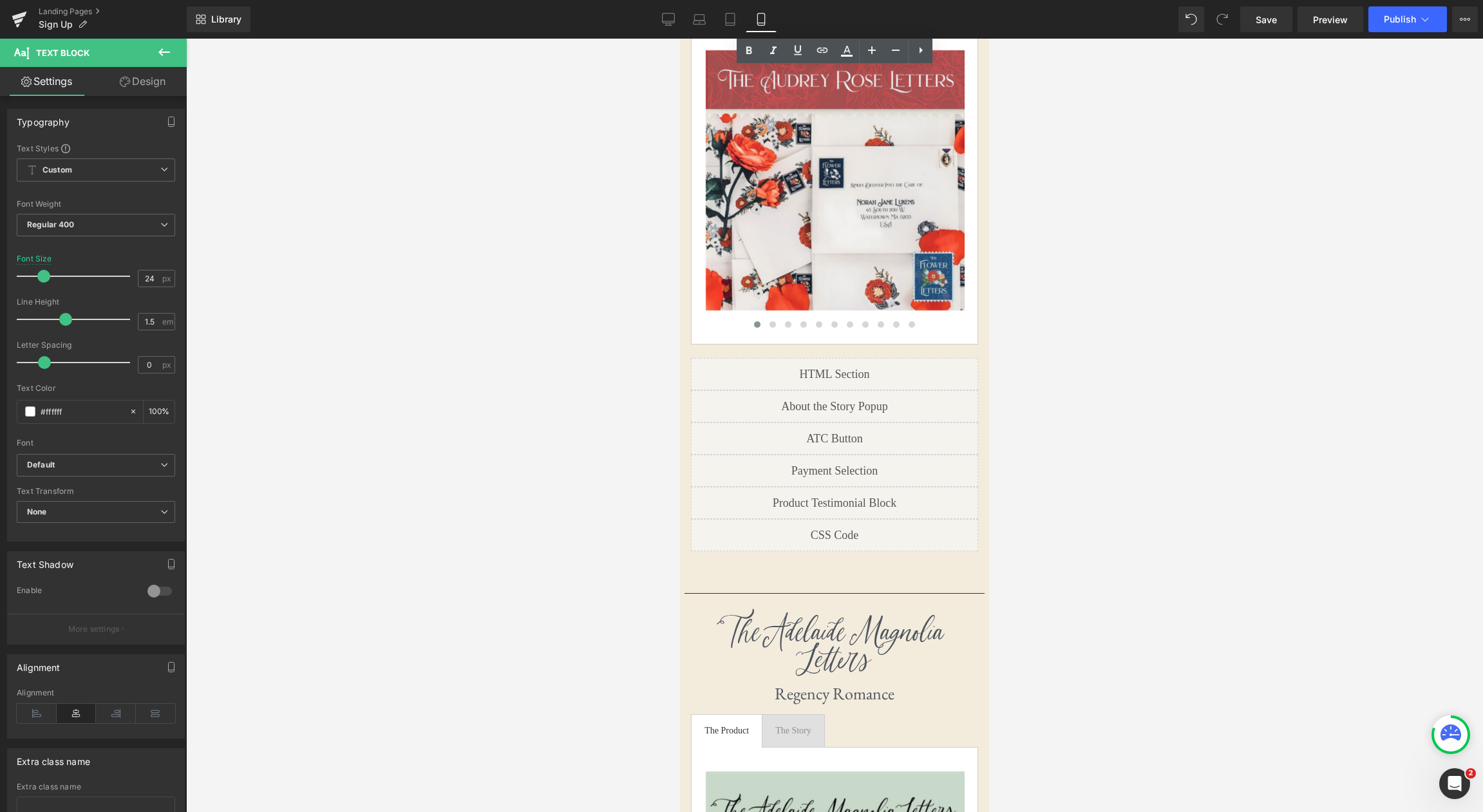
scroll to position [3628, 0]
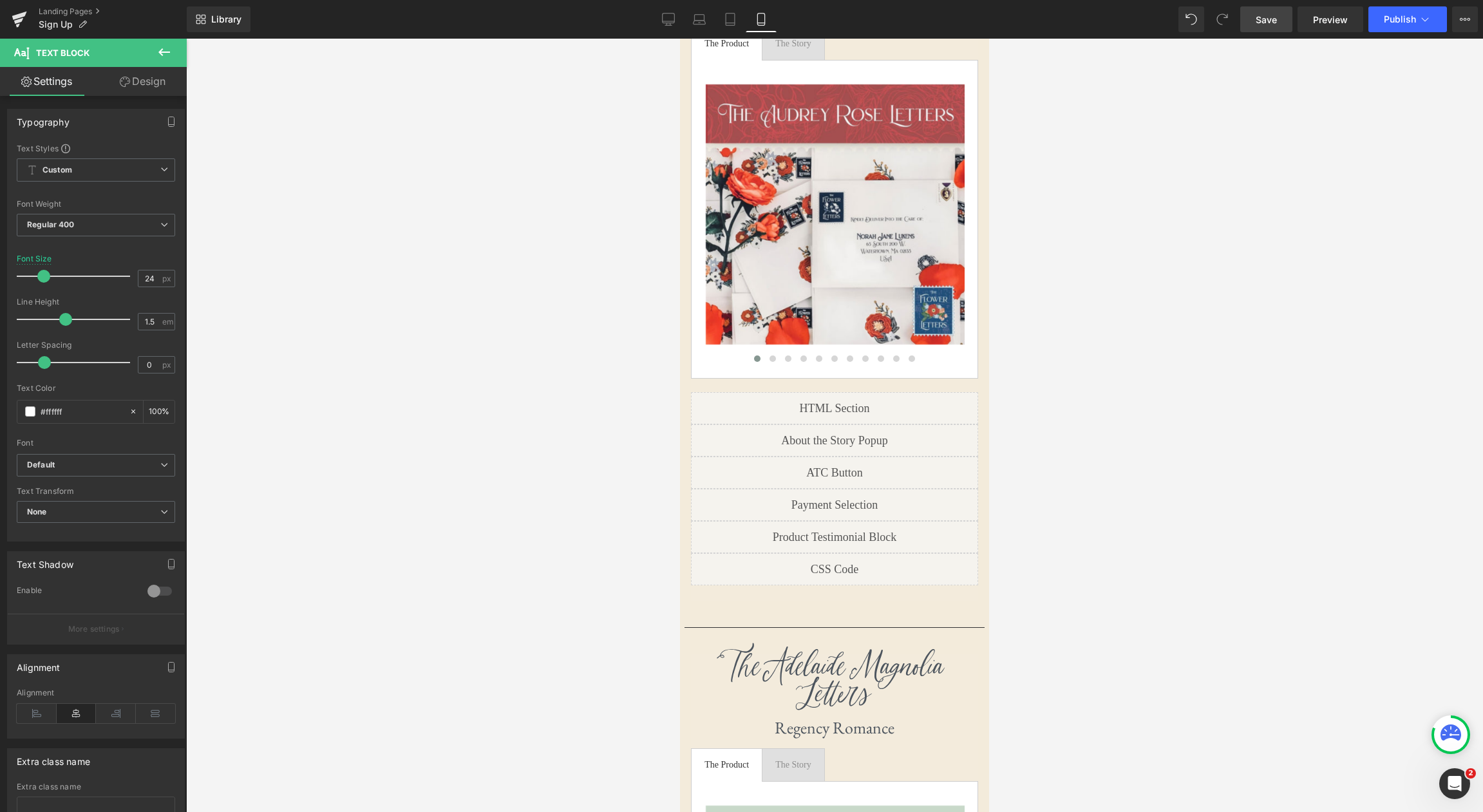
drag, startPoint x: 1272, startPoint y: 17, endPoint x: 199, endPoint y: 57, distance: 1073.7
click at [1272, 17] on span "Save" at bounding box center [1266, 20] width 21 height 14
click at [652, 24] on icon at bounding box center [654, 19] width 13 height 13
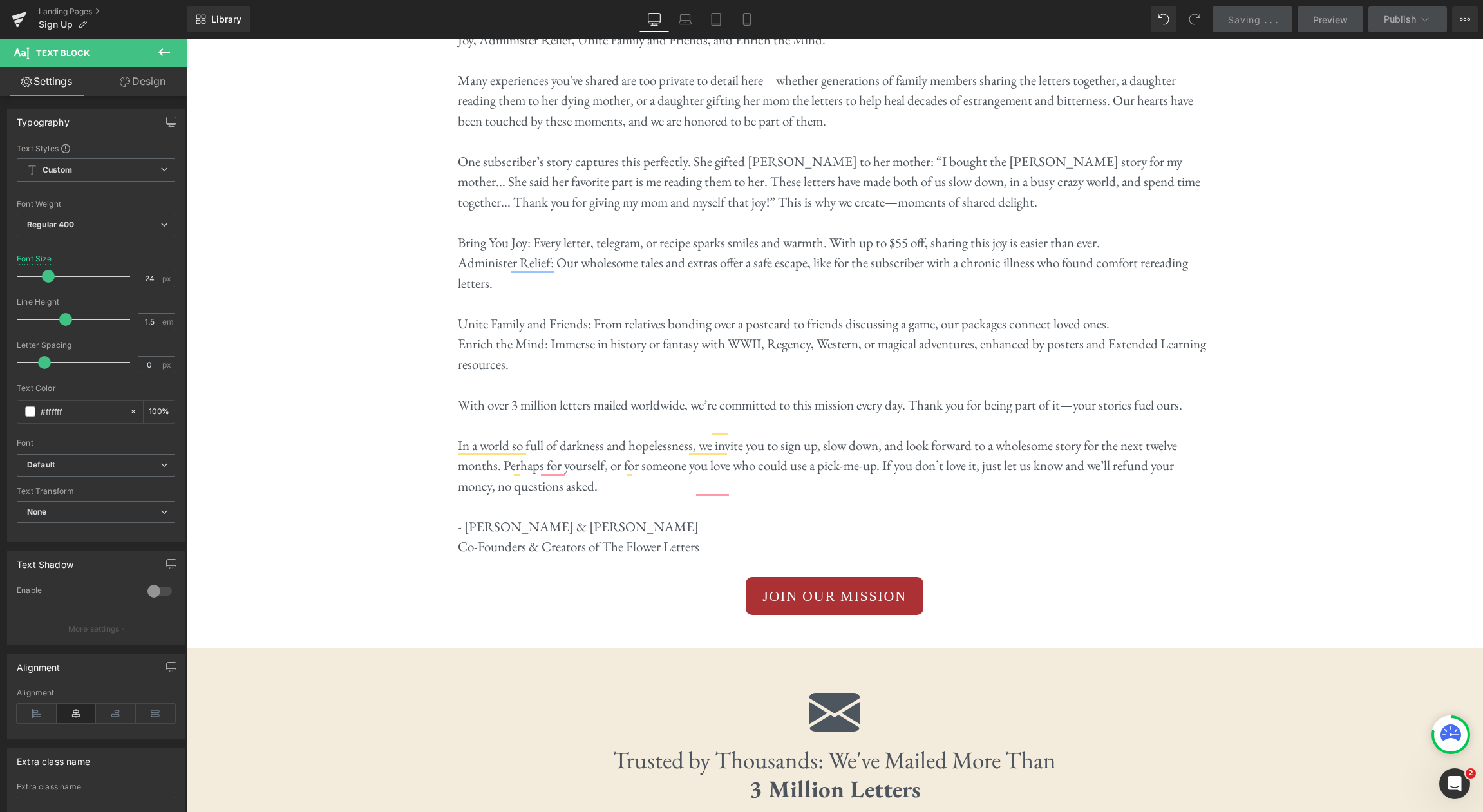
type input "28"
type input "100"
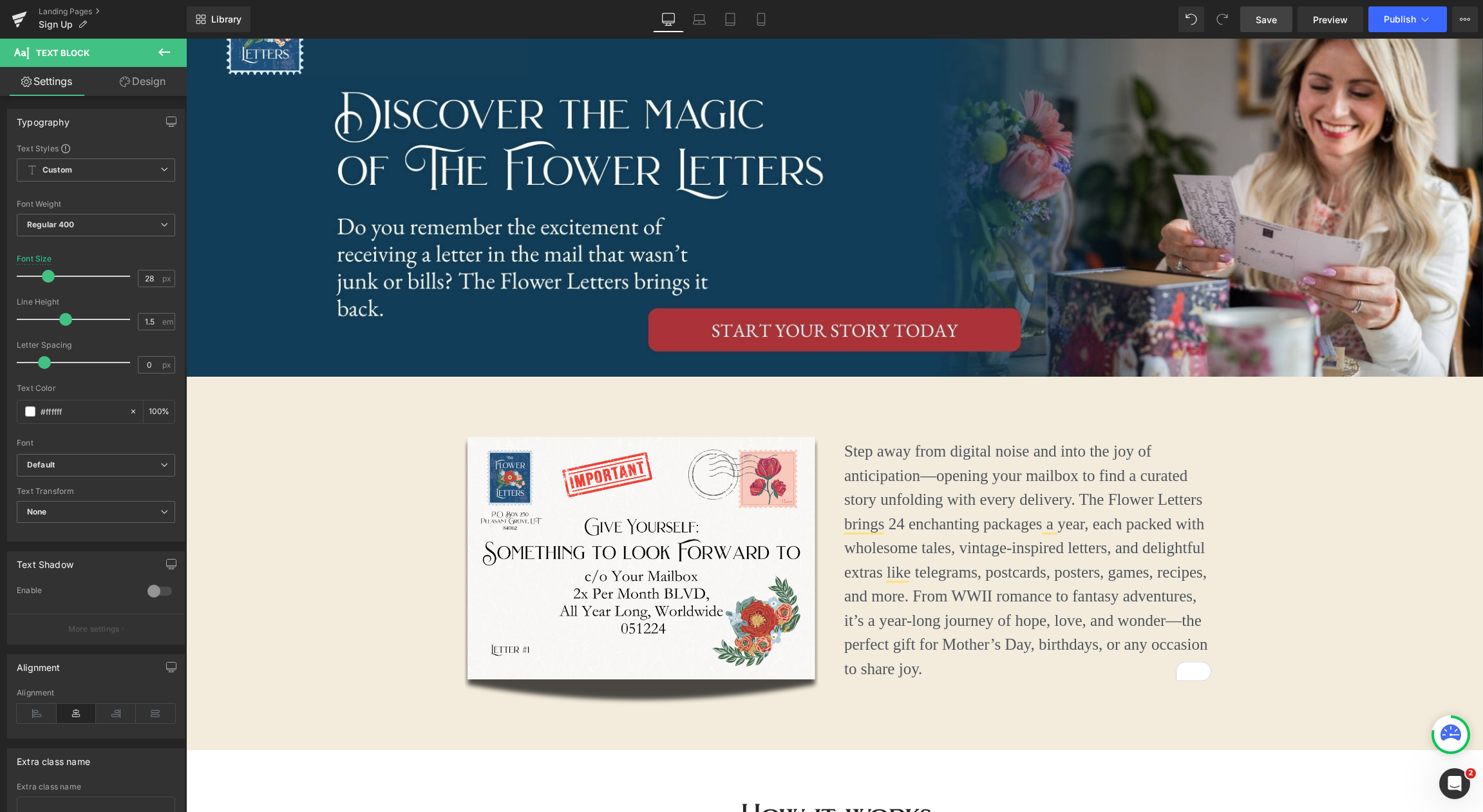
scroll to position [0, 0]
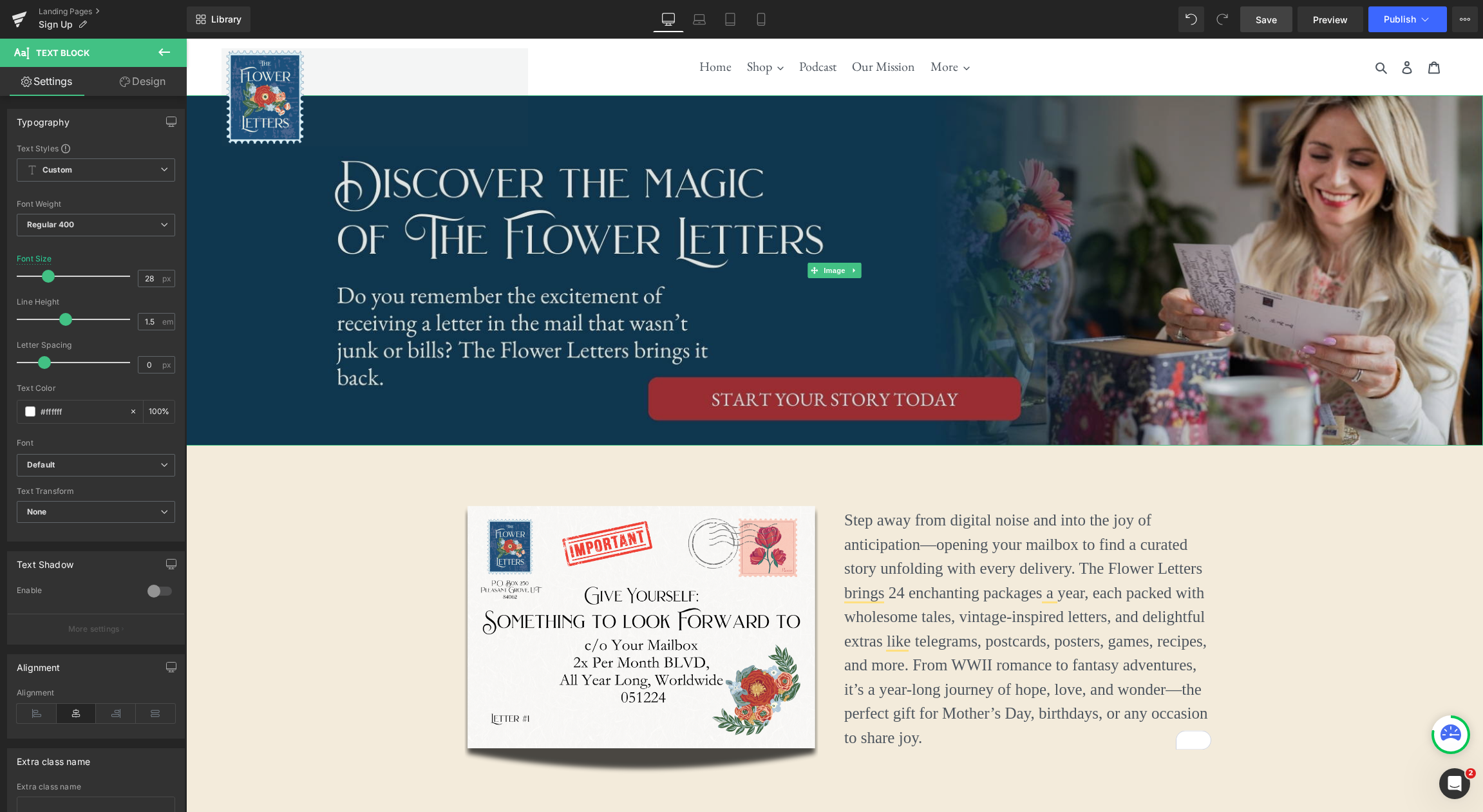
click at [912, 400] on img at bounding box center [834, 270] width 1297 height 350
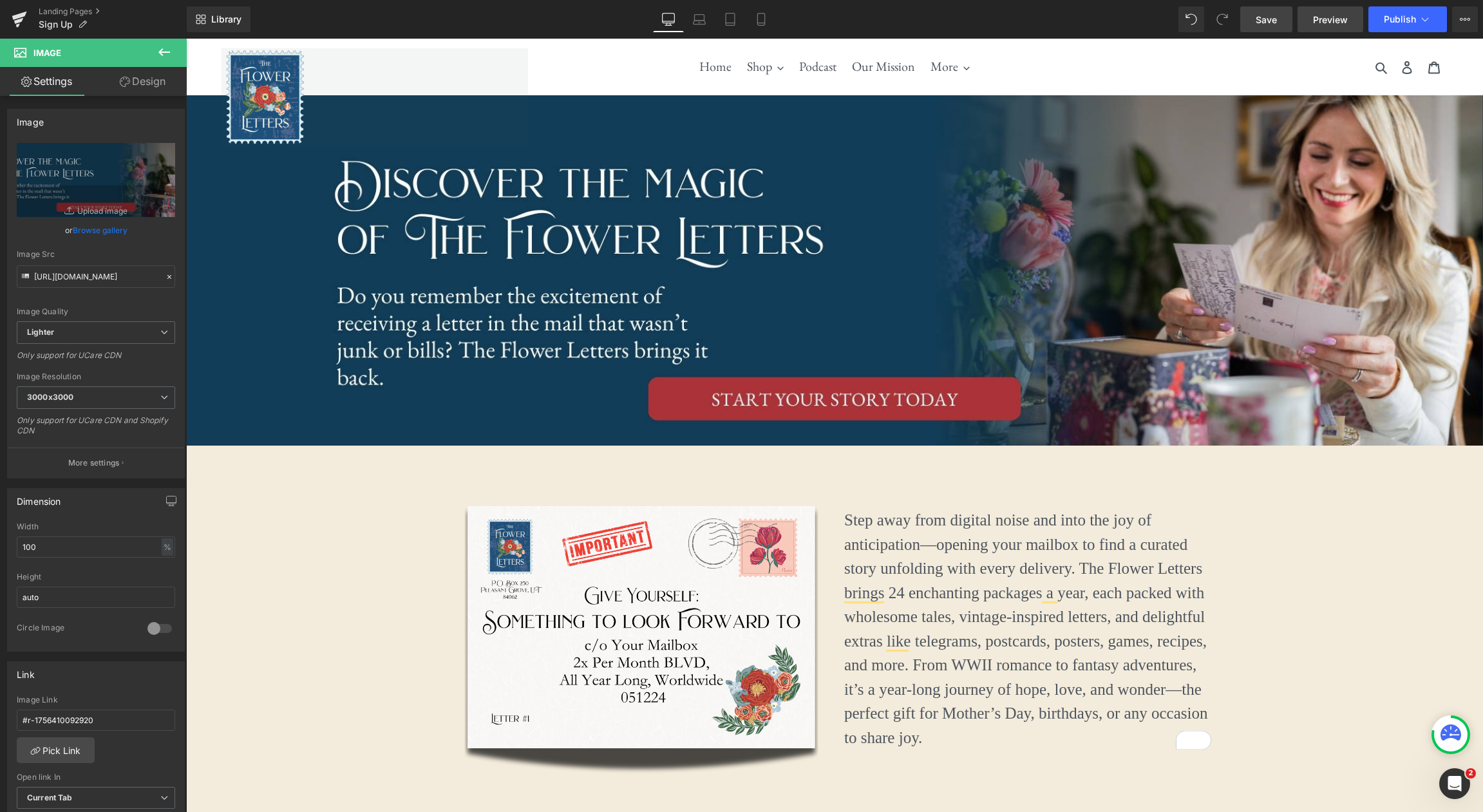
click at [1333, 28] on link "Preview" at bounding box center [1330, 19] width 66 height 26
click at [1428, 22] on icon at bounding box center [1425, 19] width 13 height 13
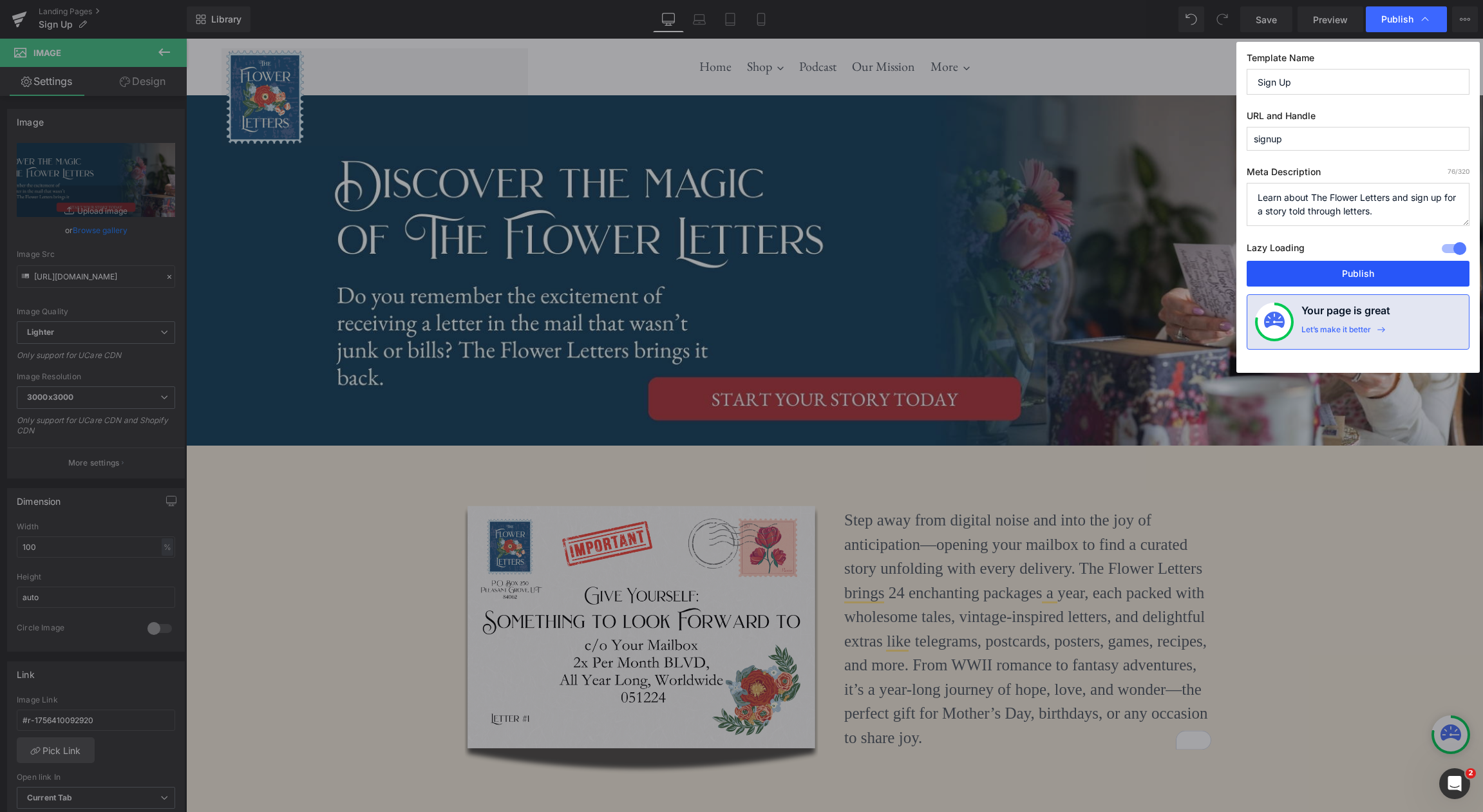
drag, startPoint x: 1348, startPoint y: 275, endPoint x: 842, endPoint y: 219, distance: 509.1
click at [1348, 275] on button "Publish" at bounding box center [1358, 273] width 223 height 26
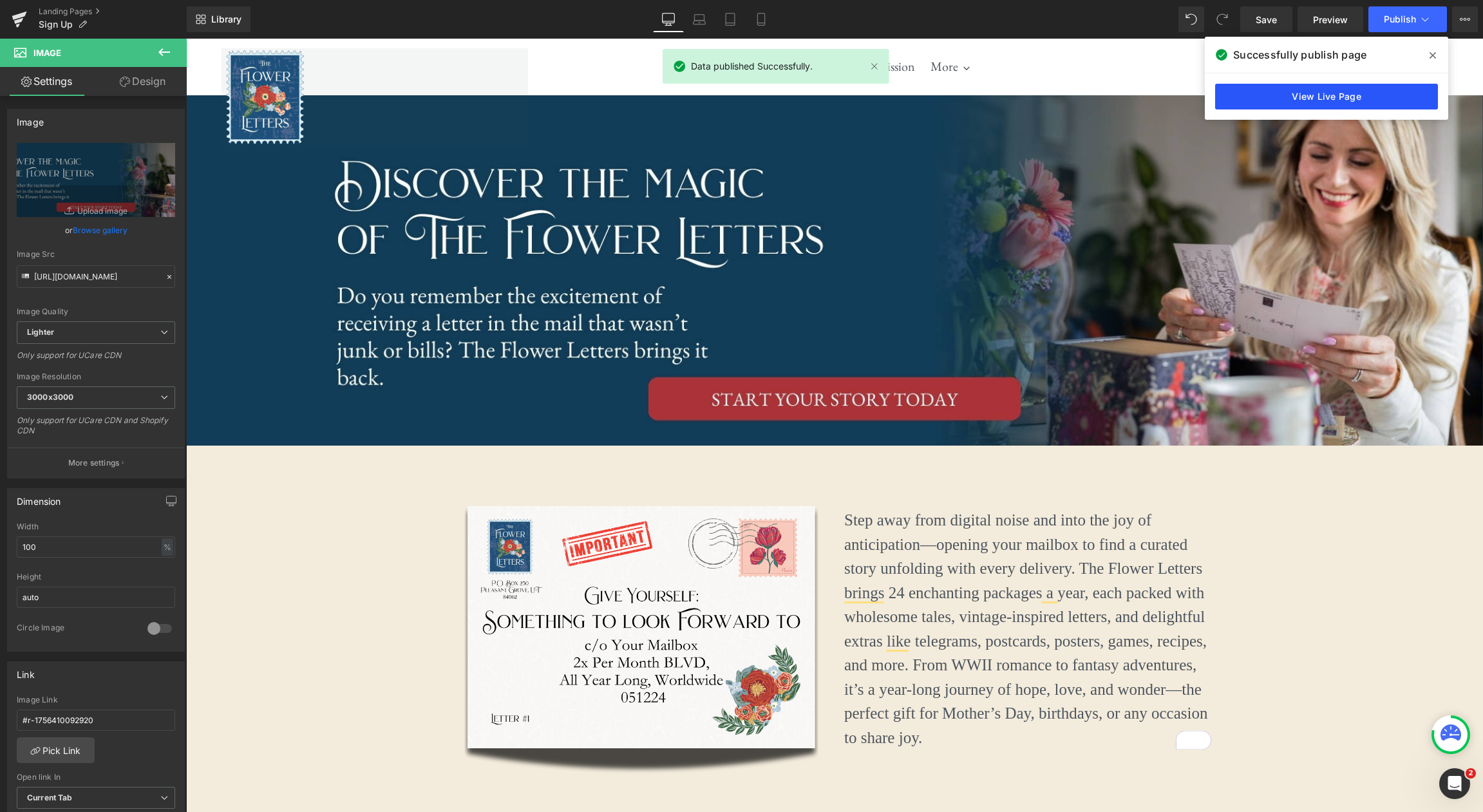
click at [1344, 94] on link "View Live Page" at bounding box center [1327, 96] width 223 height 26
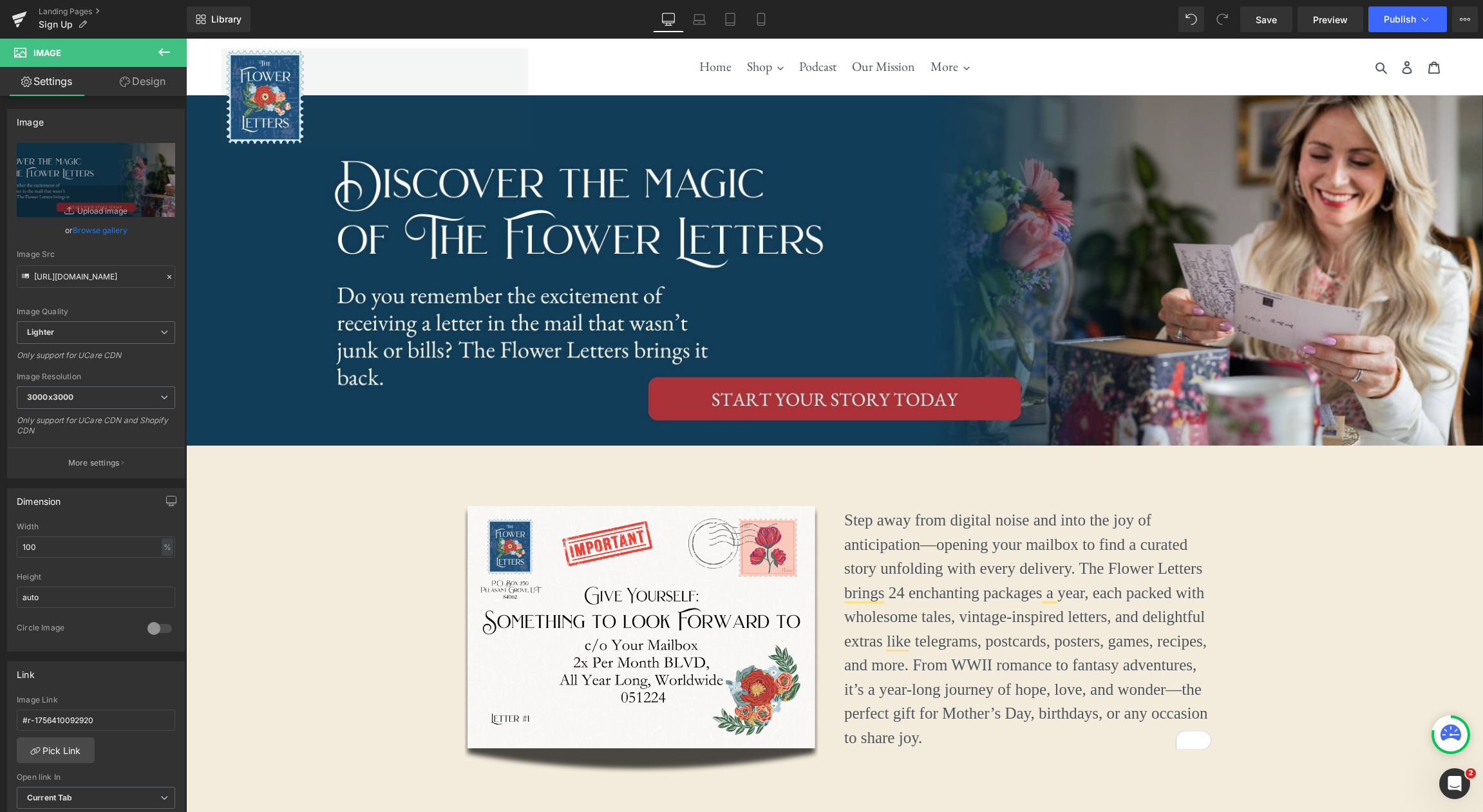
scroll to position [433, 0]
